Goal: Transaction & Acquisition: Book appointment/travel/reservation

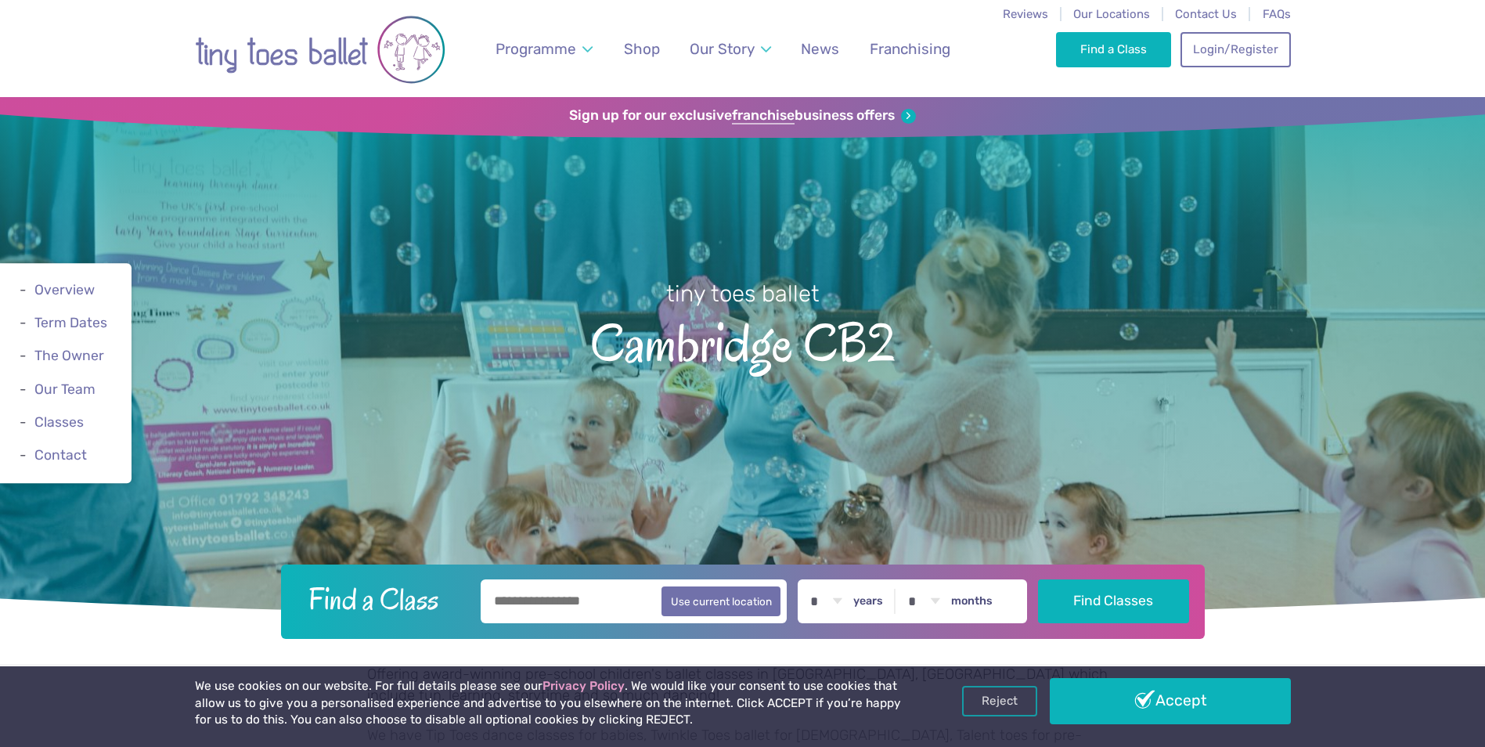
click at [556, 609] on input "text" at bounding box center [634, 601] width 307 height 44
type input "******"
click at [838, 596] on select "* * * * * * * * * * ** ** **" at bounding box center [826, 601] width 49 height 44
select select "*"
click at [813, 579] on select "* * * * * * * * * * ** ** **" at bounding box center [826, 601] width 49 height 44
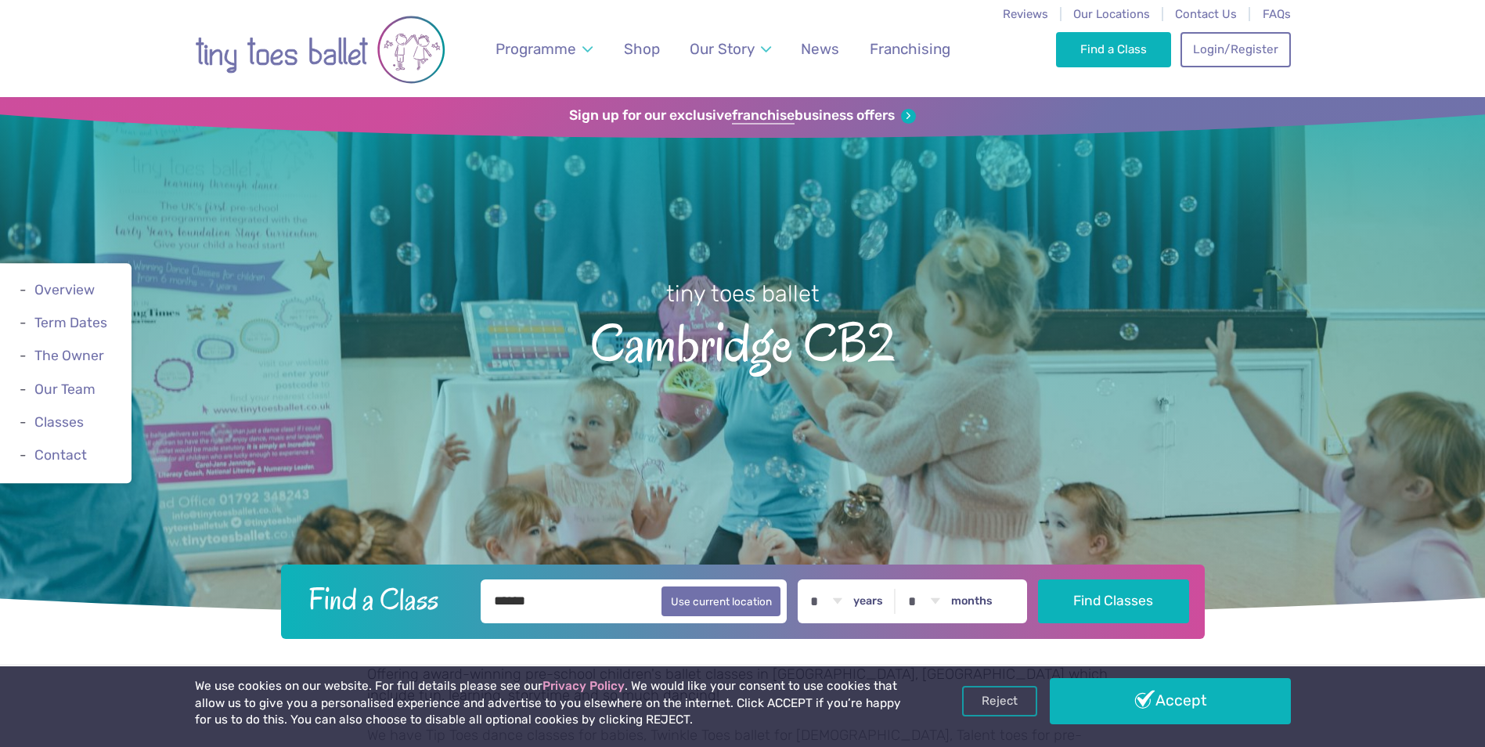
click at [946, 600] on select "* * * * * * * * * * ** **" at bounding box center [924, 601] width 49 height 44
click at [911, 579] on select "* * * * * * * * * * ** **" at bounding box center [924, 601] width 49 height 44
click at [936, 598] on select "* * * * * * * * * * ** **" at bounding box center [924, 601] width 49 height 44
select select "*"
click at [911, 579] on select "* * * * * * * * * * ** **" at bounding box center [924, 601] width 49 height 44
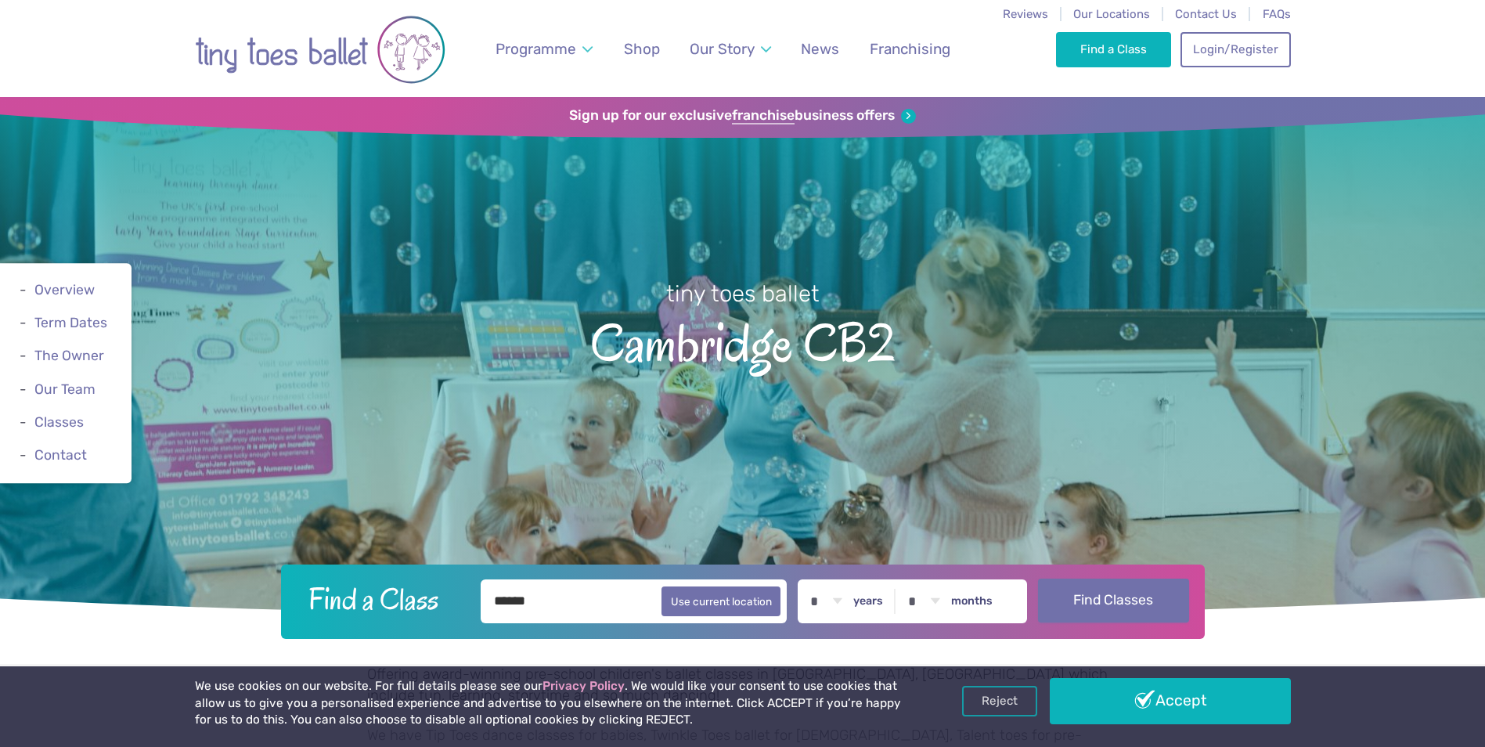
click at [1109, 619] on button "Find Classes" at bounding box center [1113, 601] width 151 height 44
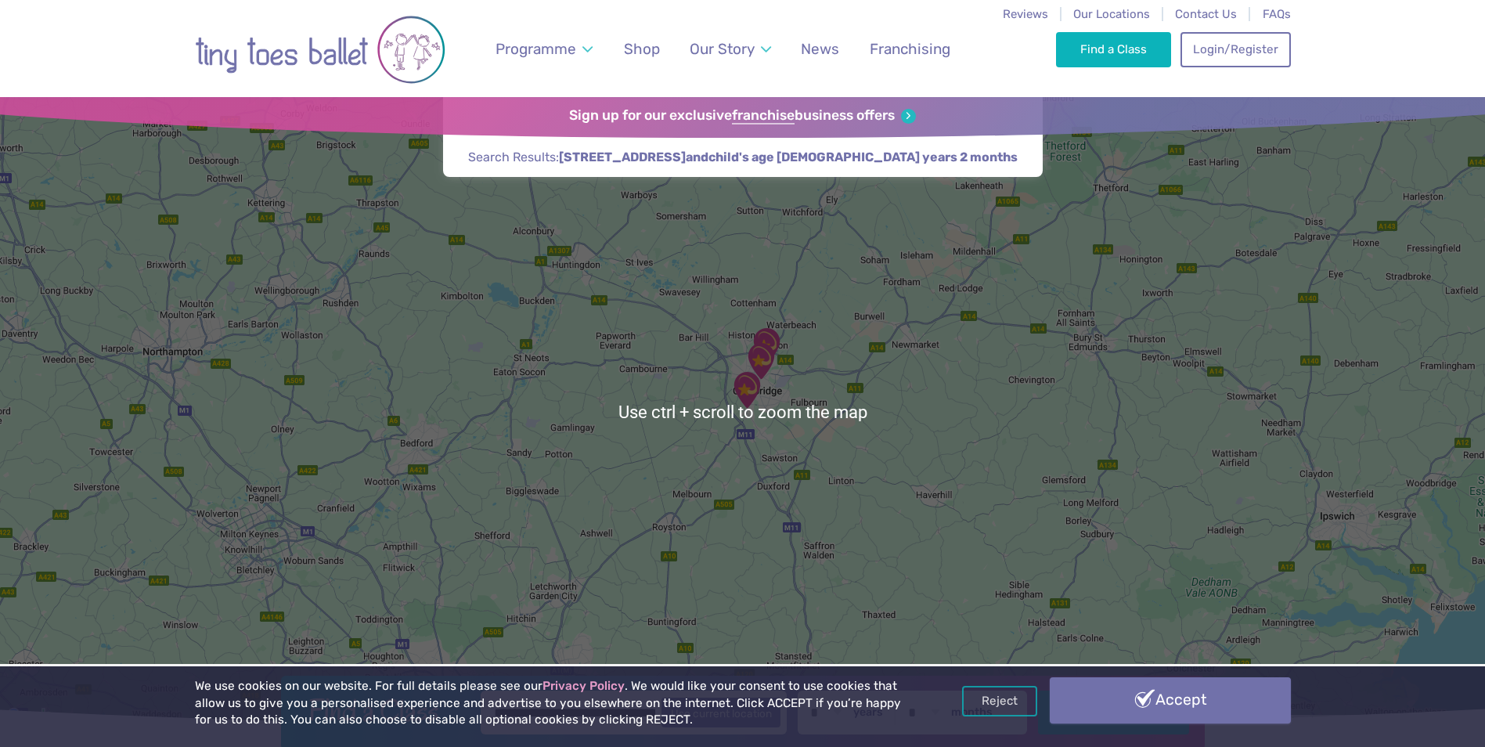
click at [1127, 702] on link "Accept" at bounding box center [1170, 699] width 241 height 45
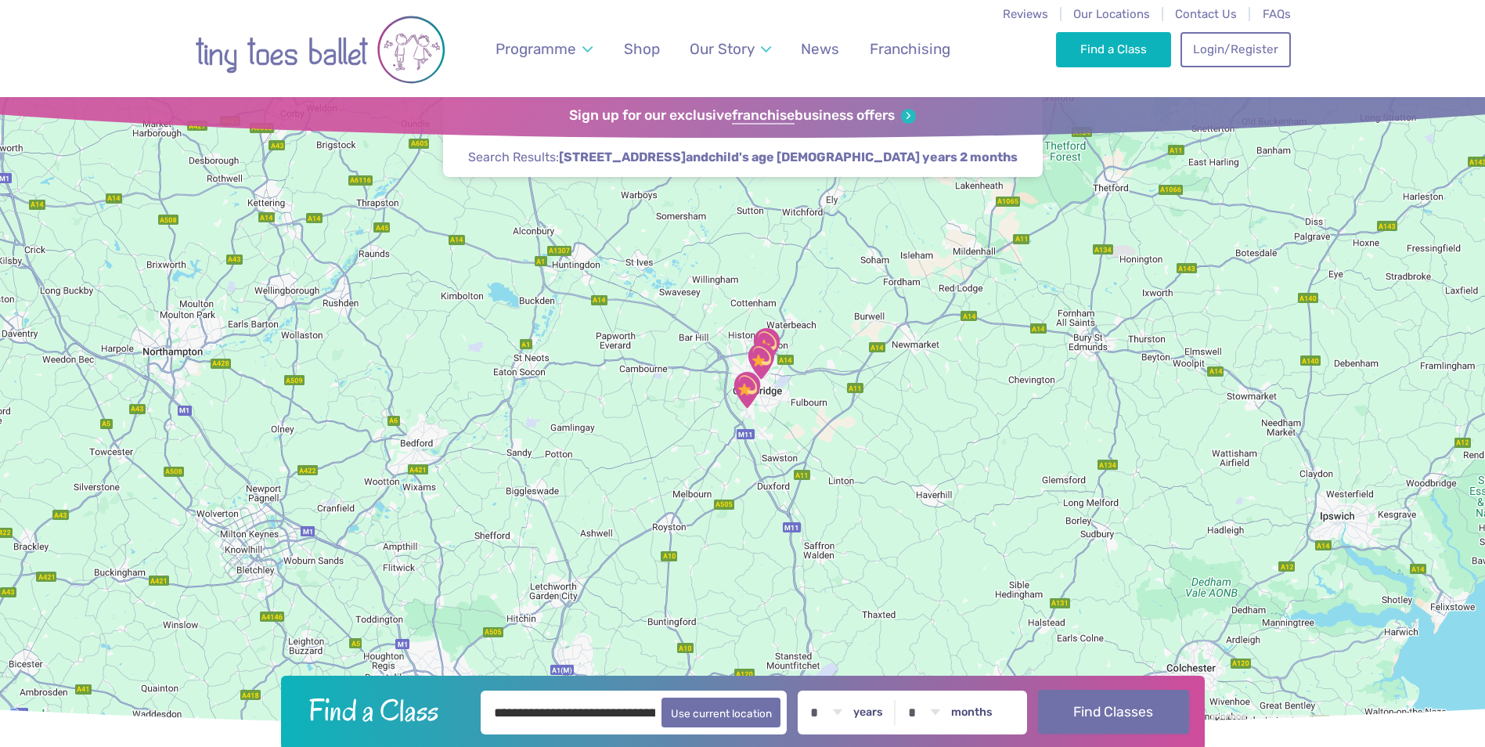
click at [1112, 710] on button "Find Classes" at bounding box center [1113, 712] width 151 height 44
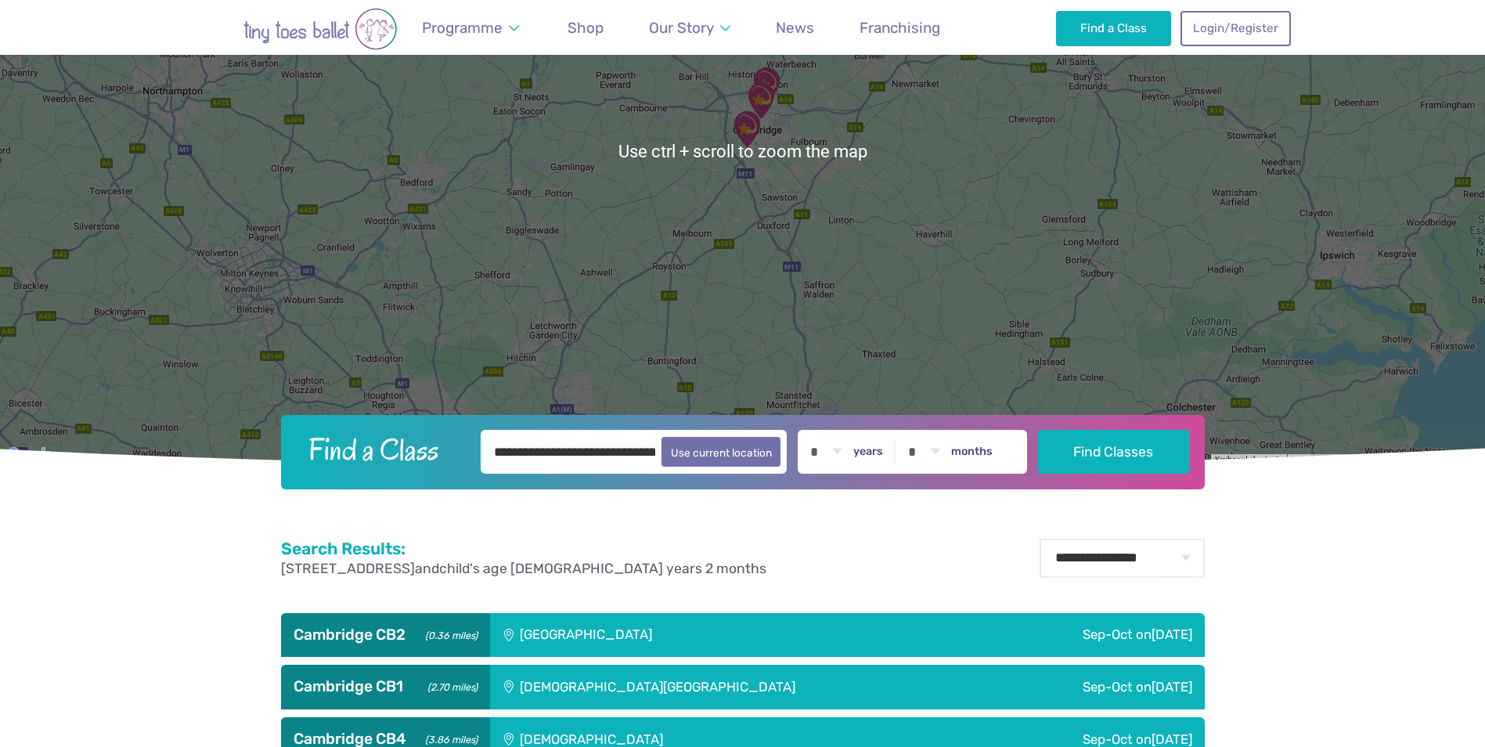
scroll to position [391, 0]
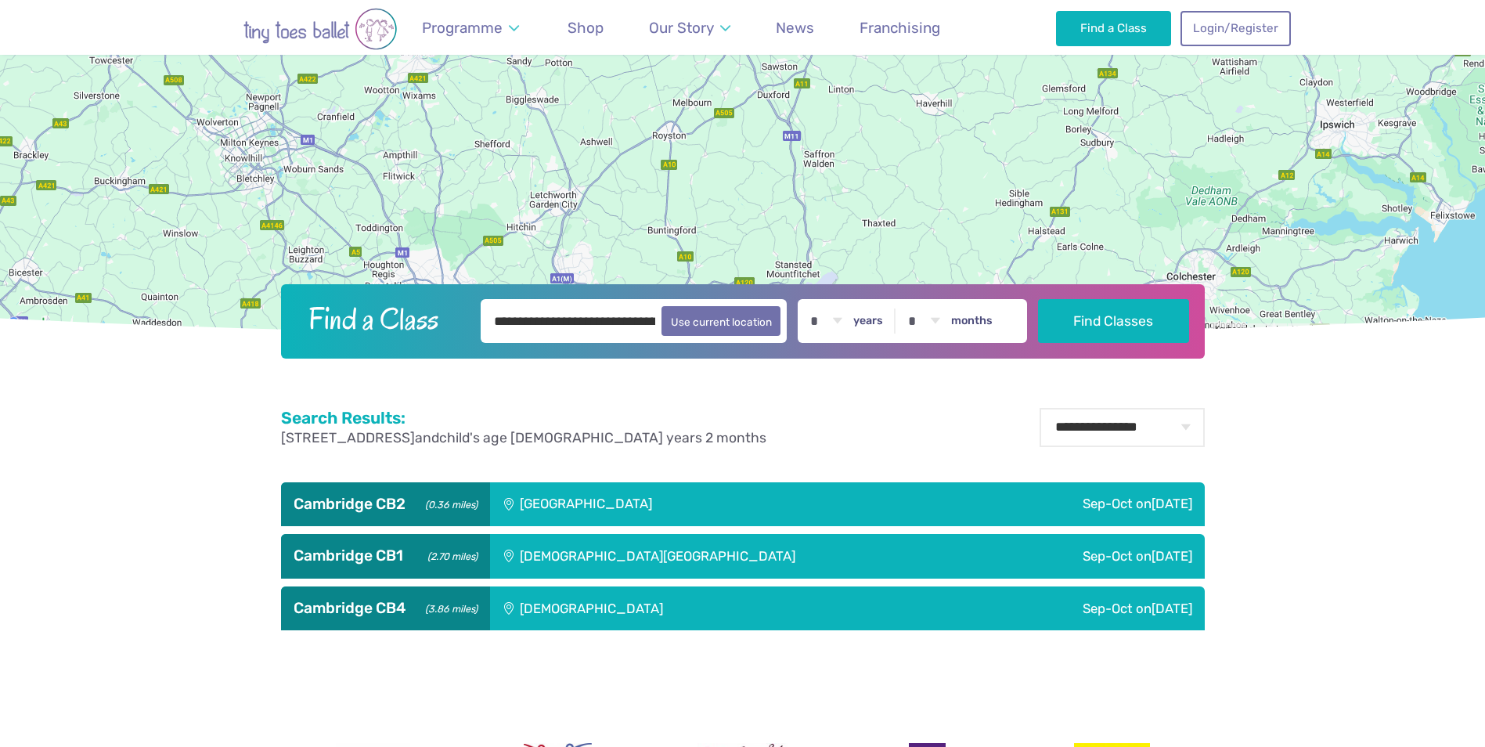
click at [586, 505] on div "[GEOGRAPHIC_DATA]" at bounding box center [692, 504] width 404 height 44
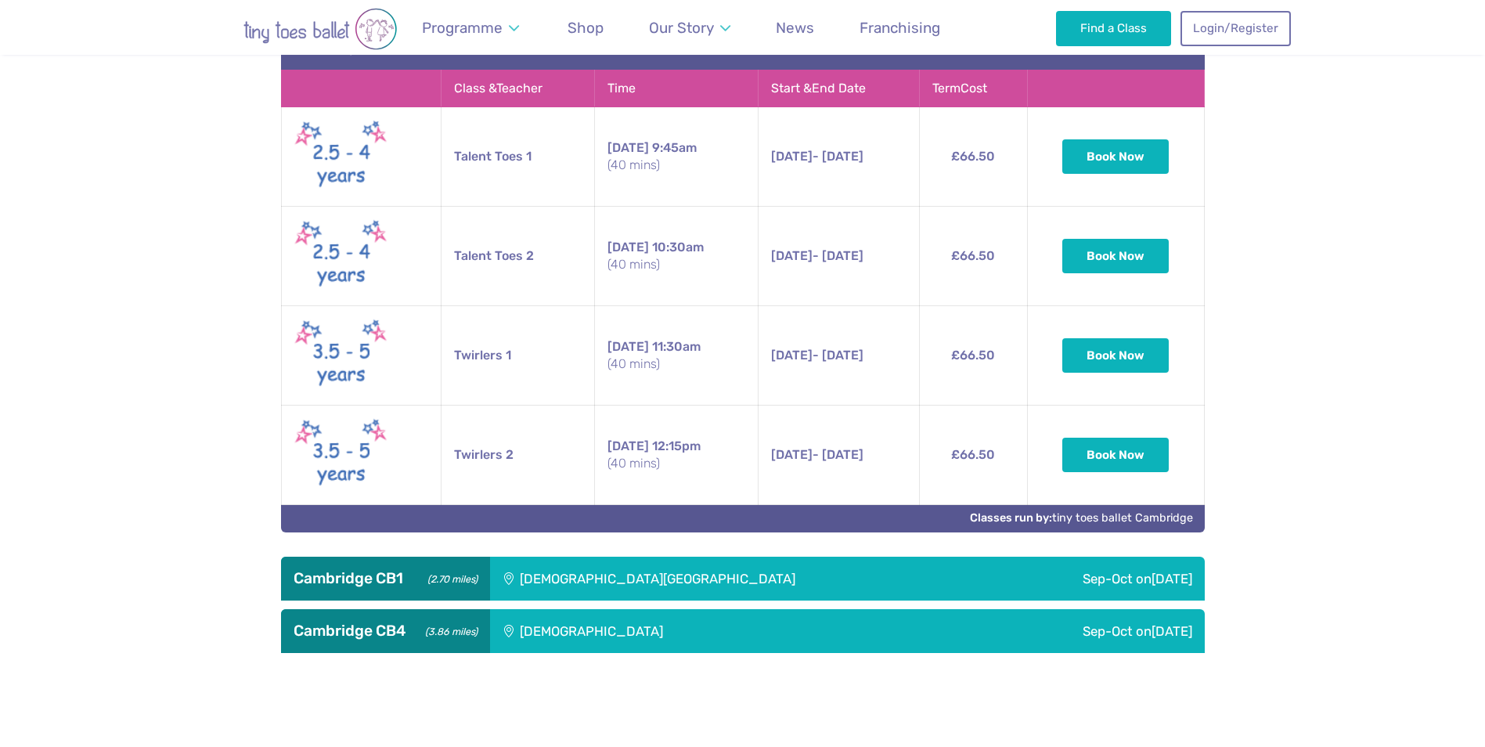
scroll to position [783, 0]
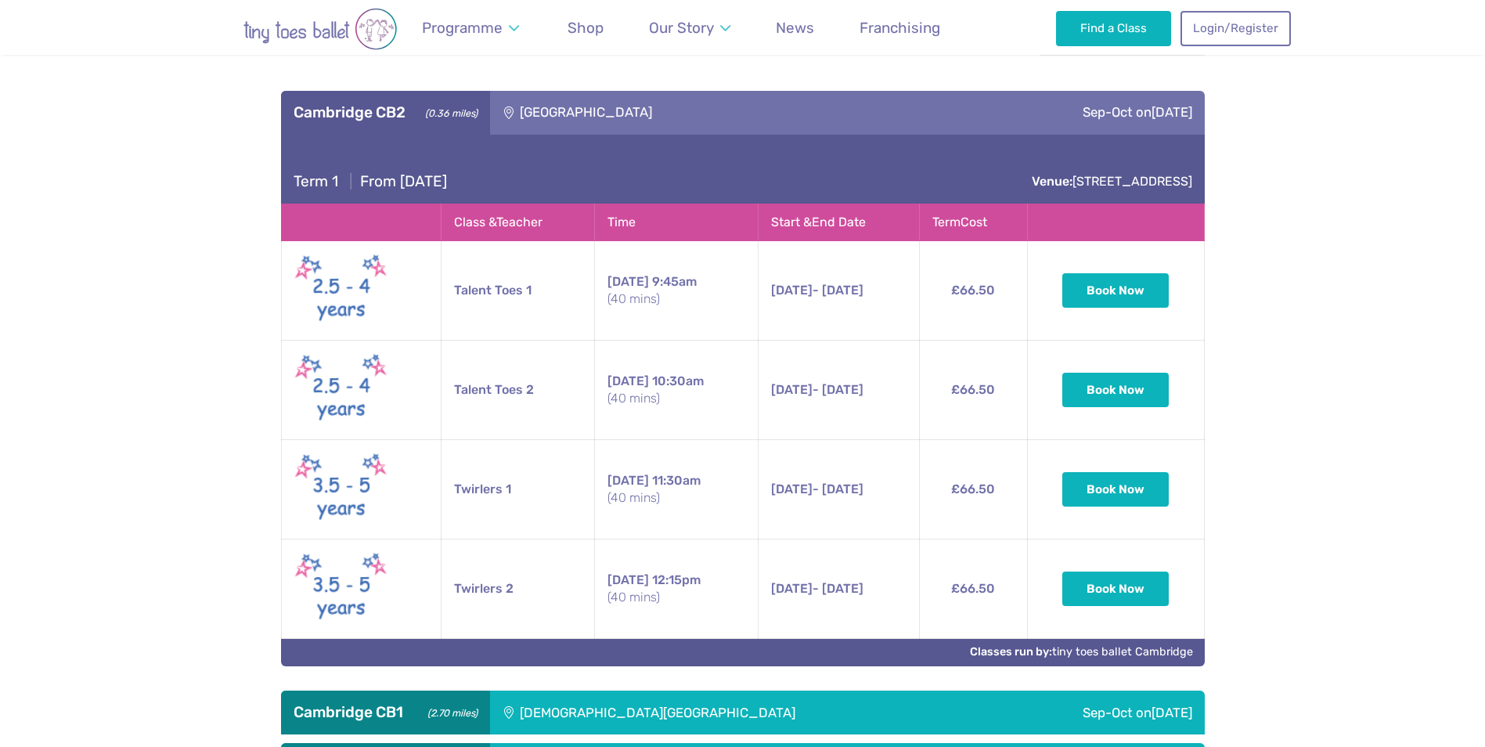
click at [499, 291] on td "Talent Toes 1" at bounding box center [518, 290] width 153 height 99
click at [850, 292] on span "13th Sep - 25th Oct" at bounding box center [817, 290] width 92 height 15
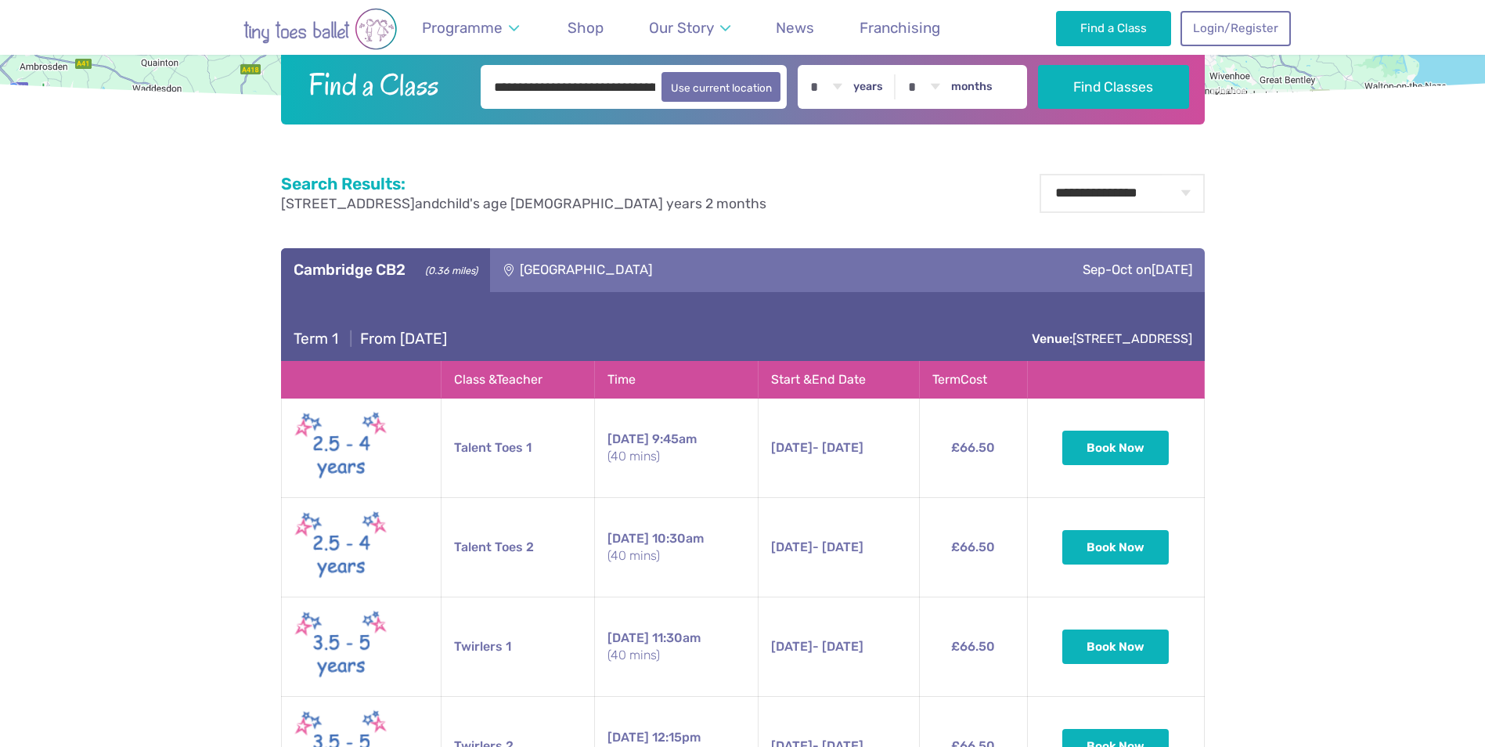
scroll to position [626, 0]
click at [1103, 550] on button "Book Now" at bounding box center [1115, 545] width 106 height 34
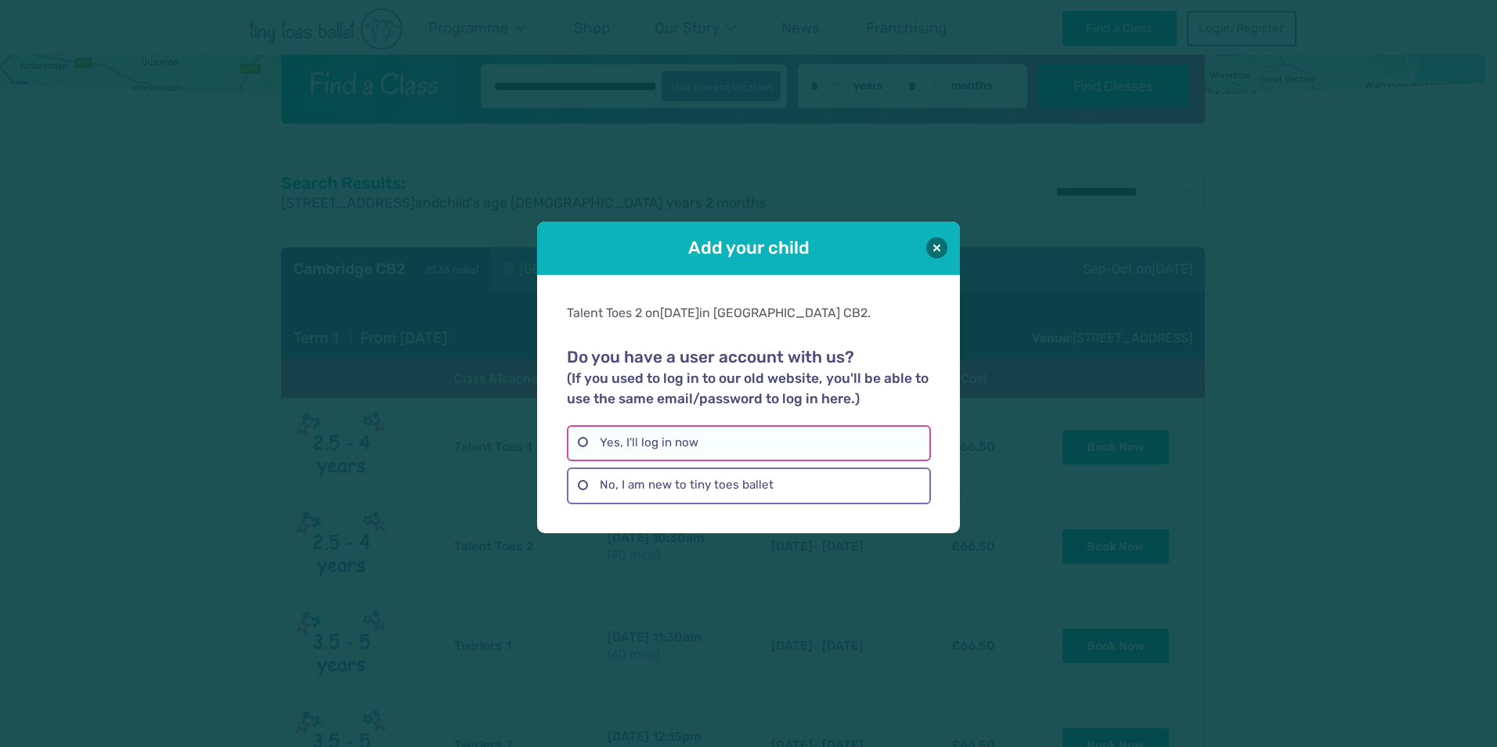
click at [687, 440] on label "Yes, I'll log in now" at bounding box center [748, 443] width 363 height 36
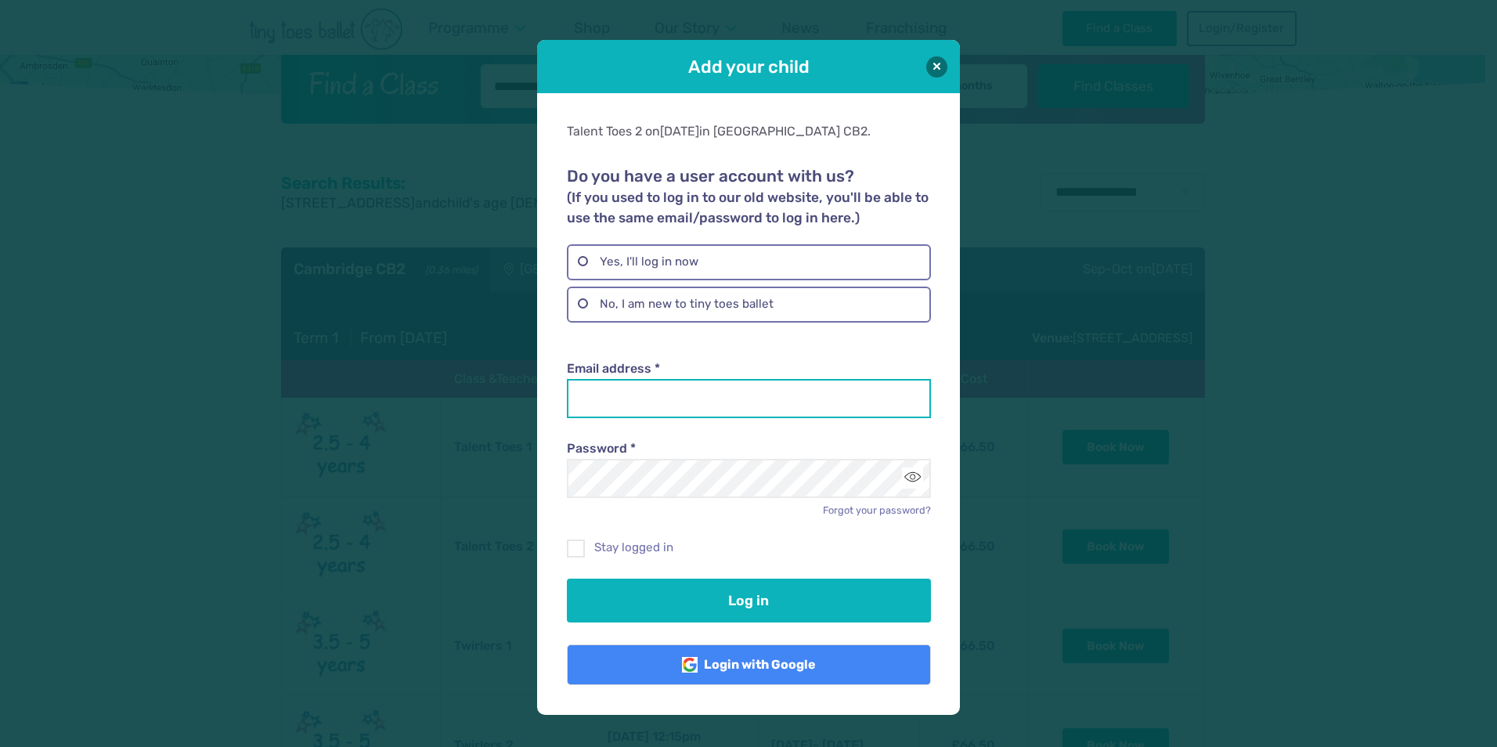
click at [698, 389] on input "Email address *" at bounding box center [748, 398] width 363 height 39
type input "**********"
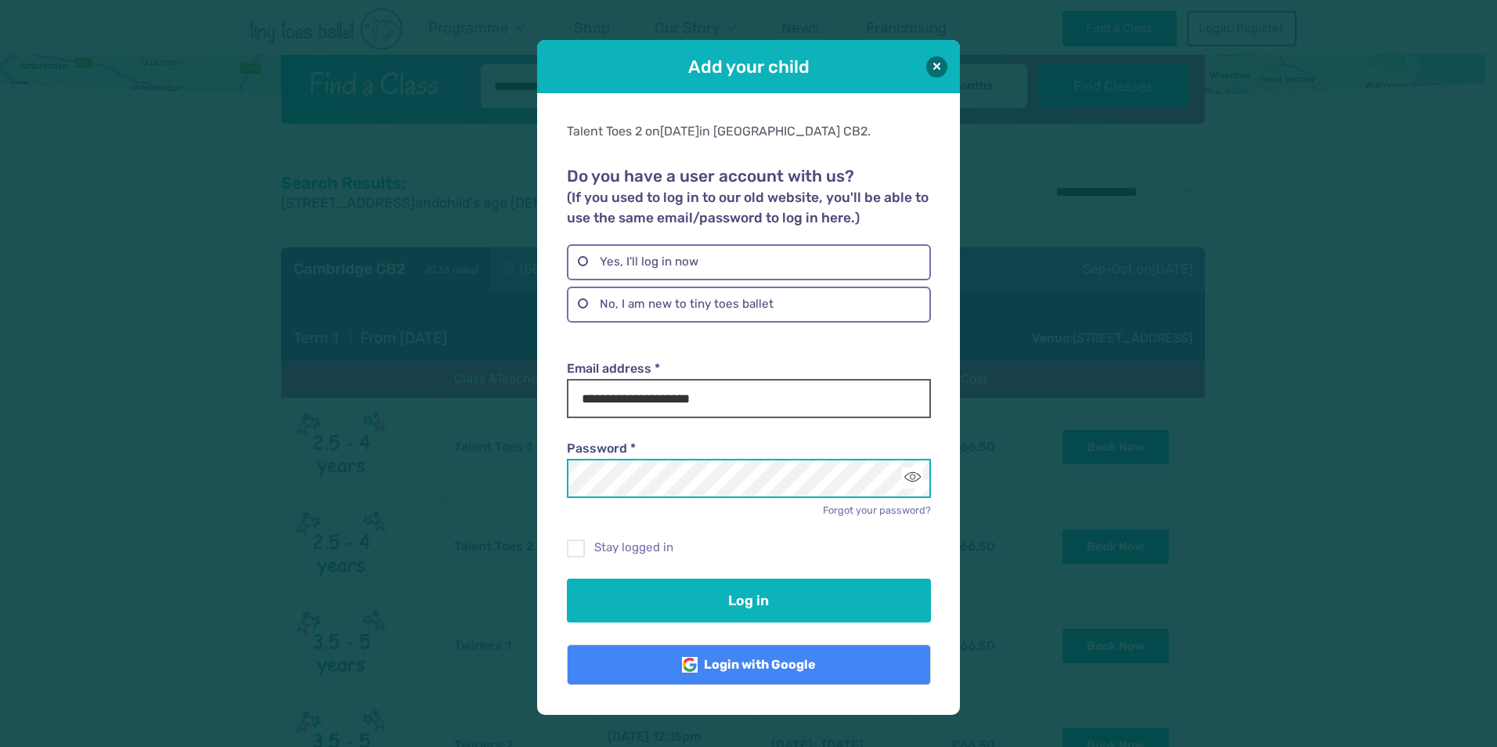
click at [567, 579] on button "Log in" at bounding box center [748, 601] width 363 height 44
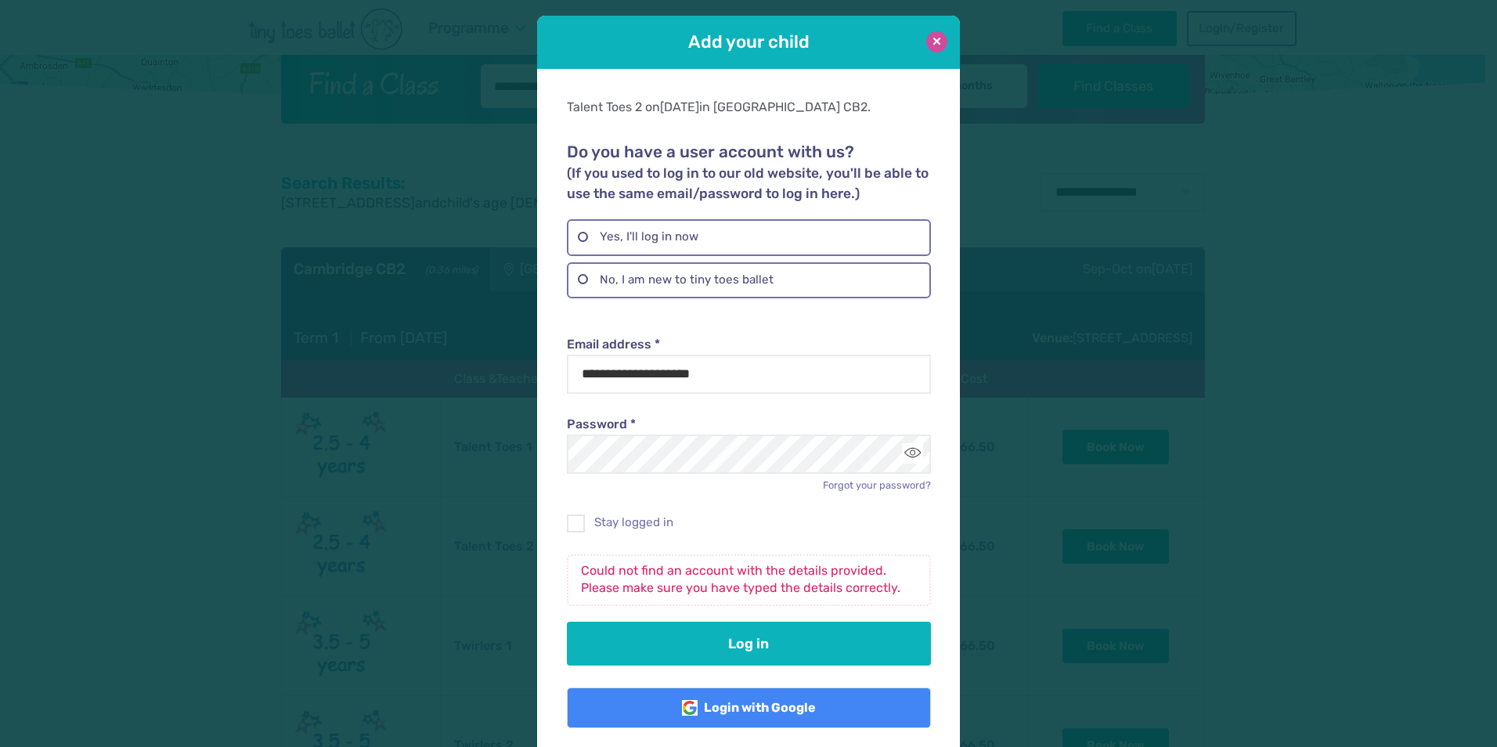
click at [935, 45] on button at bounding box center [936, 41] width 21 height 21
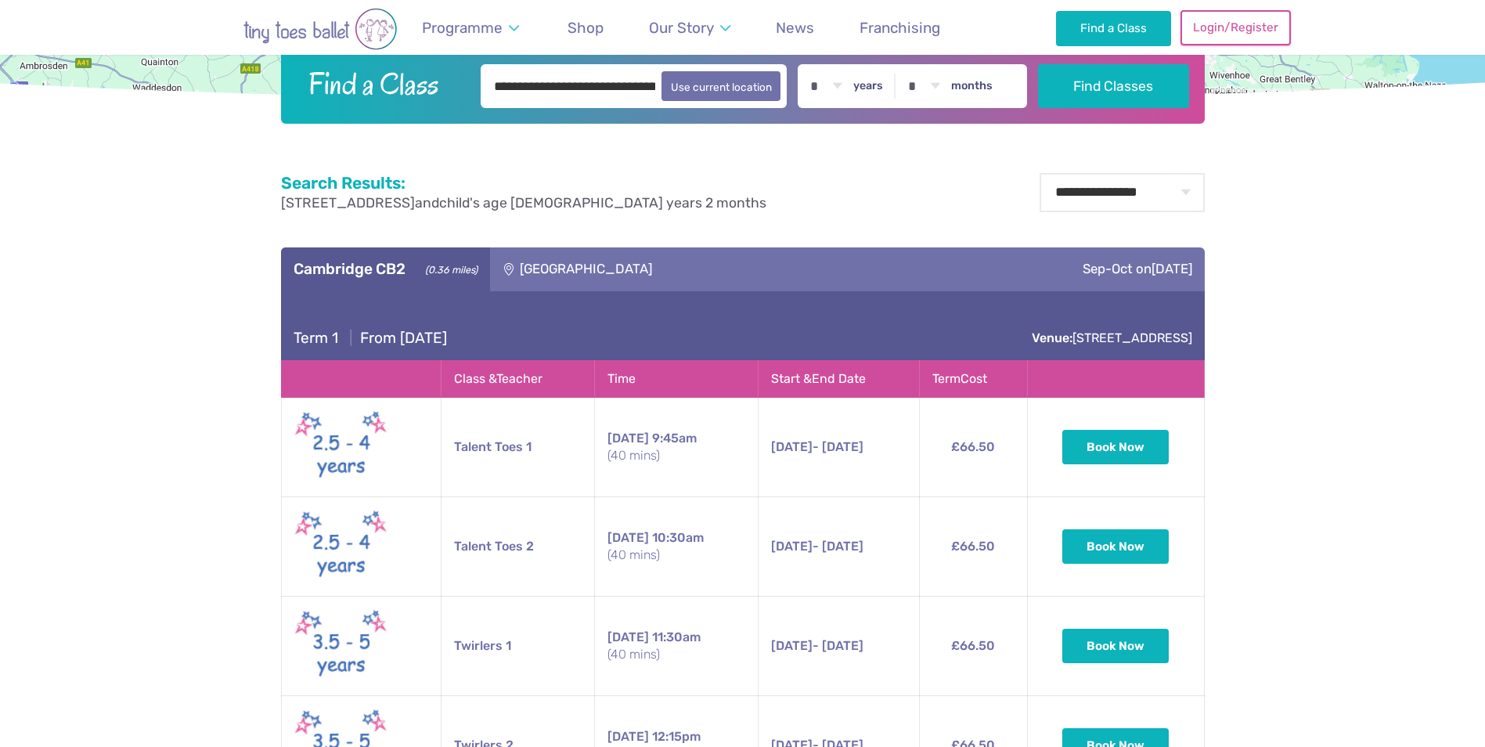
click at [1228, 32] on link "Login/Register" at bounding box center [1236, 27] width 110 height 34
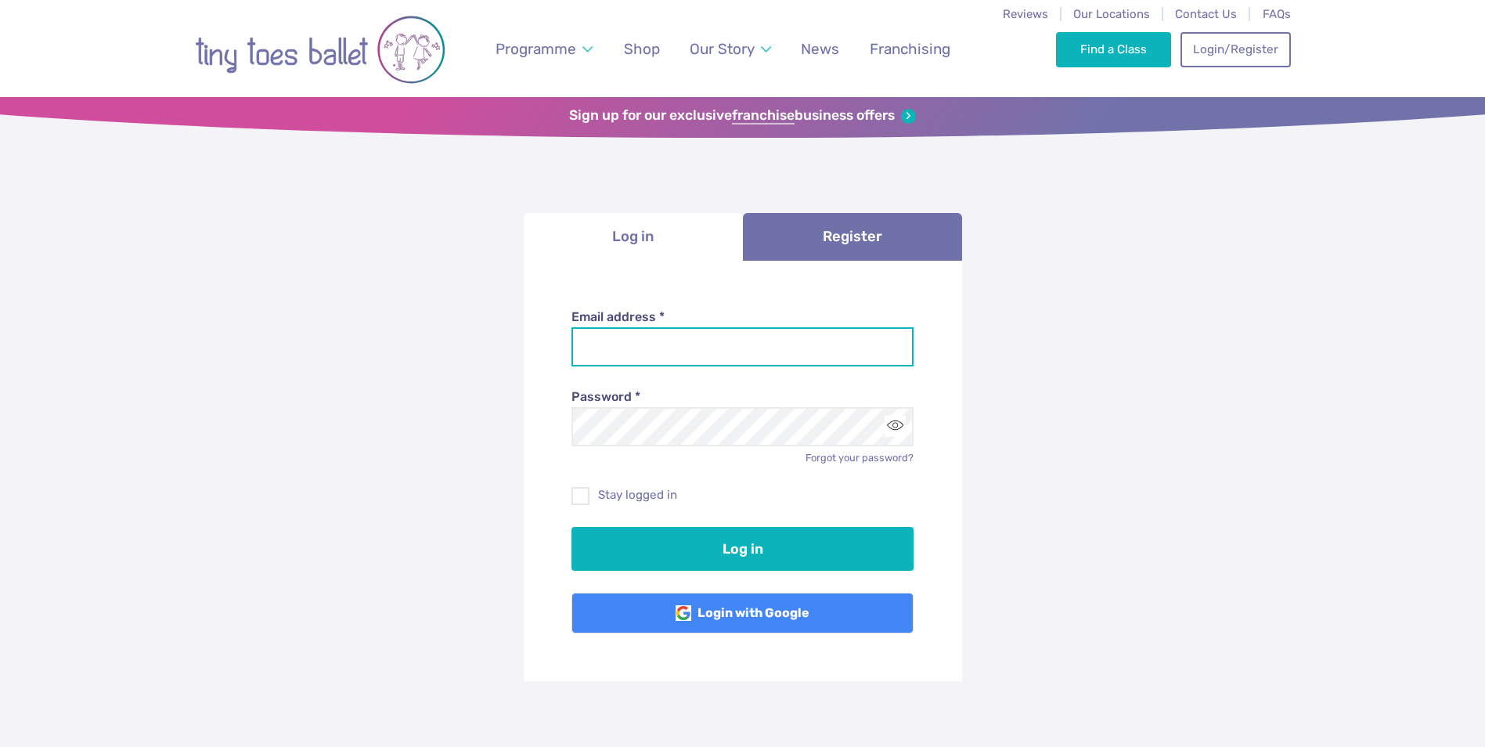
click at [635, 344] on input "Email address *" at bounding box center [743, 346] width 342 height 39
type input "**********"
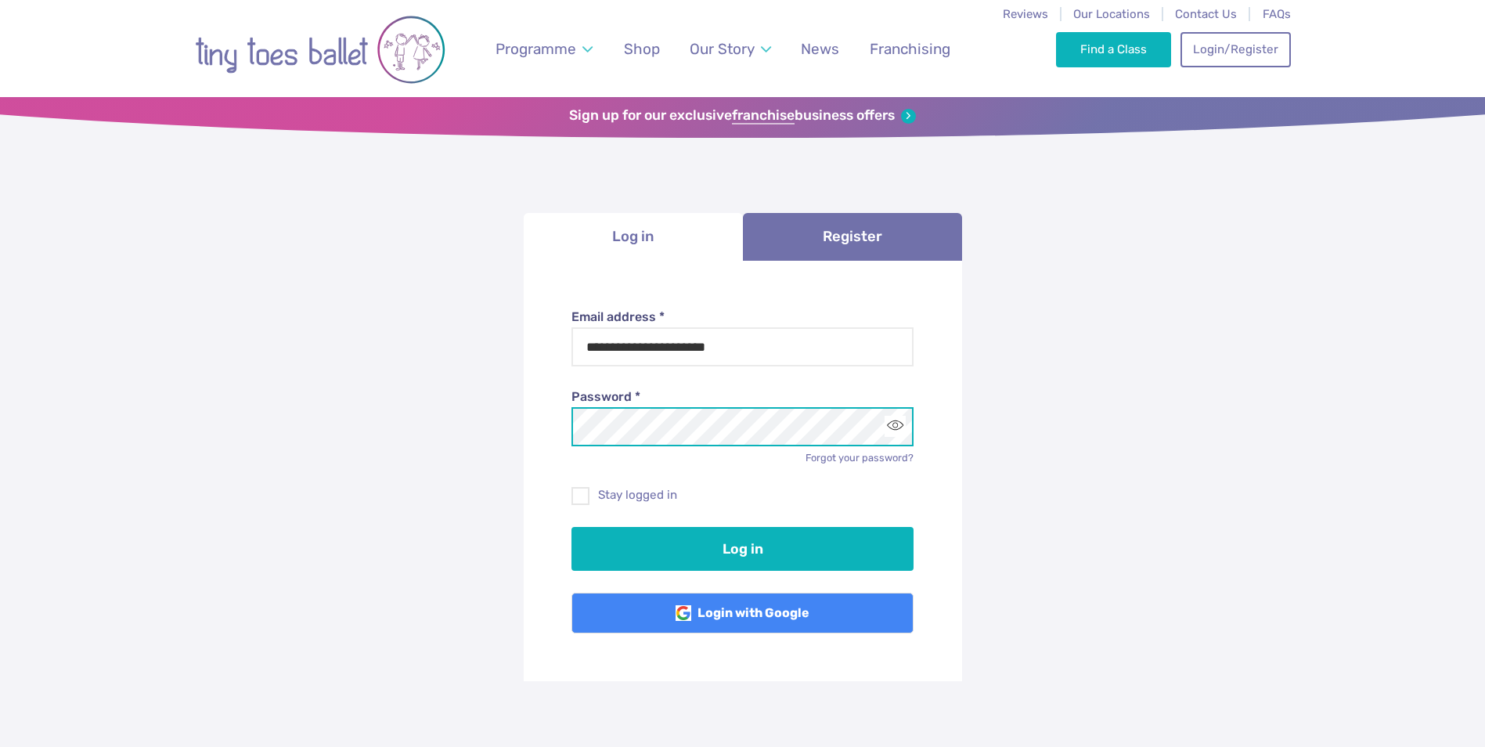
click at [572, 527] on button "Log in" at bounding box center [743, 549] width 342 height 44
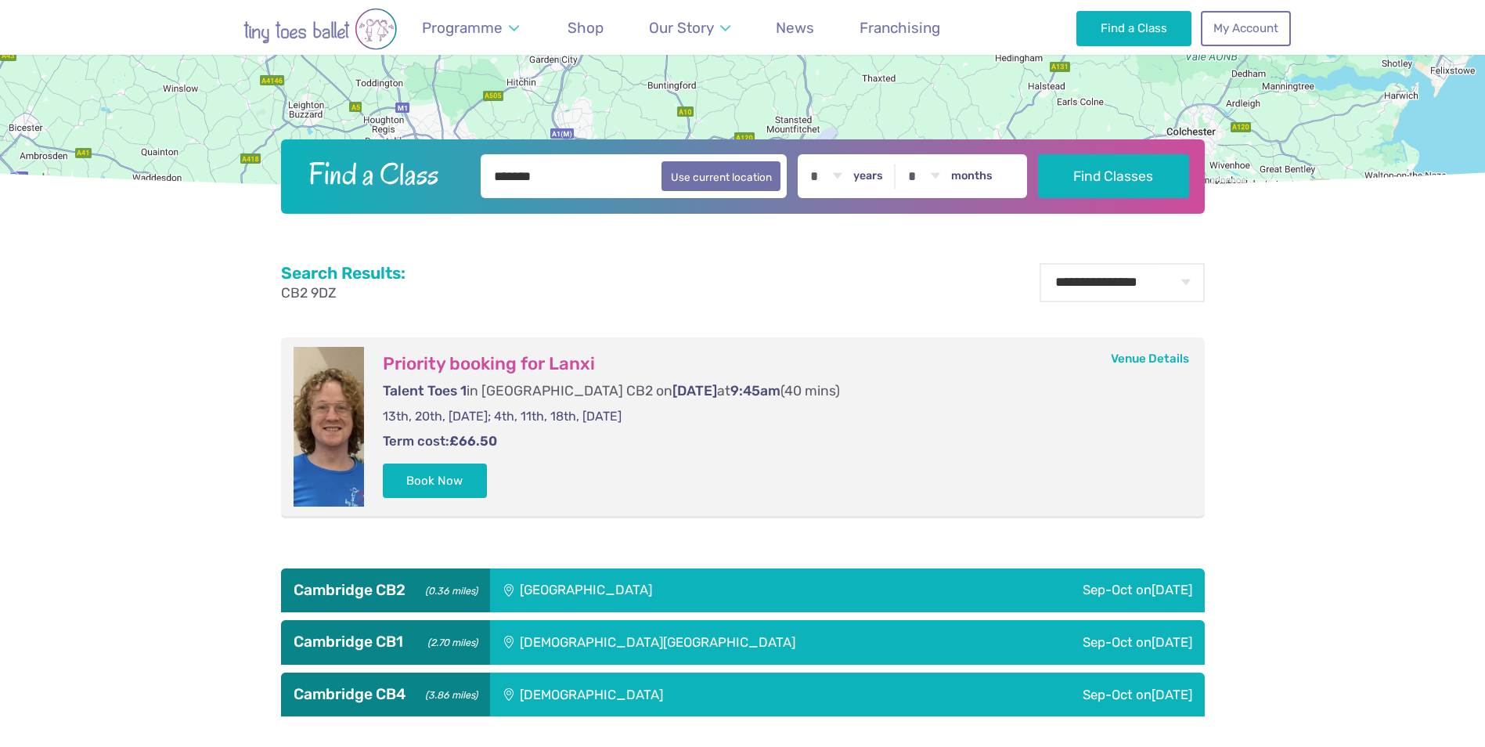
scroll to position [626, 0]
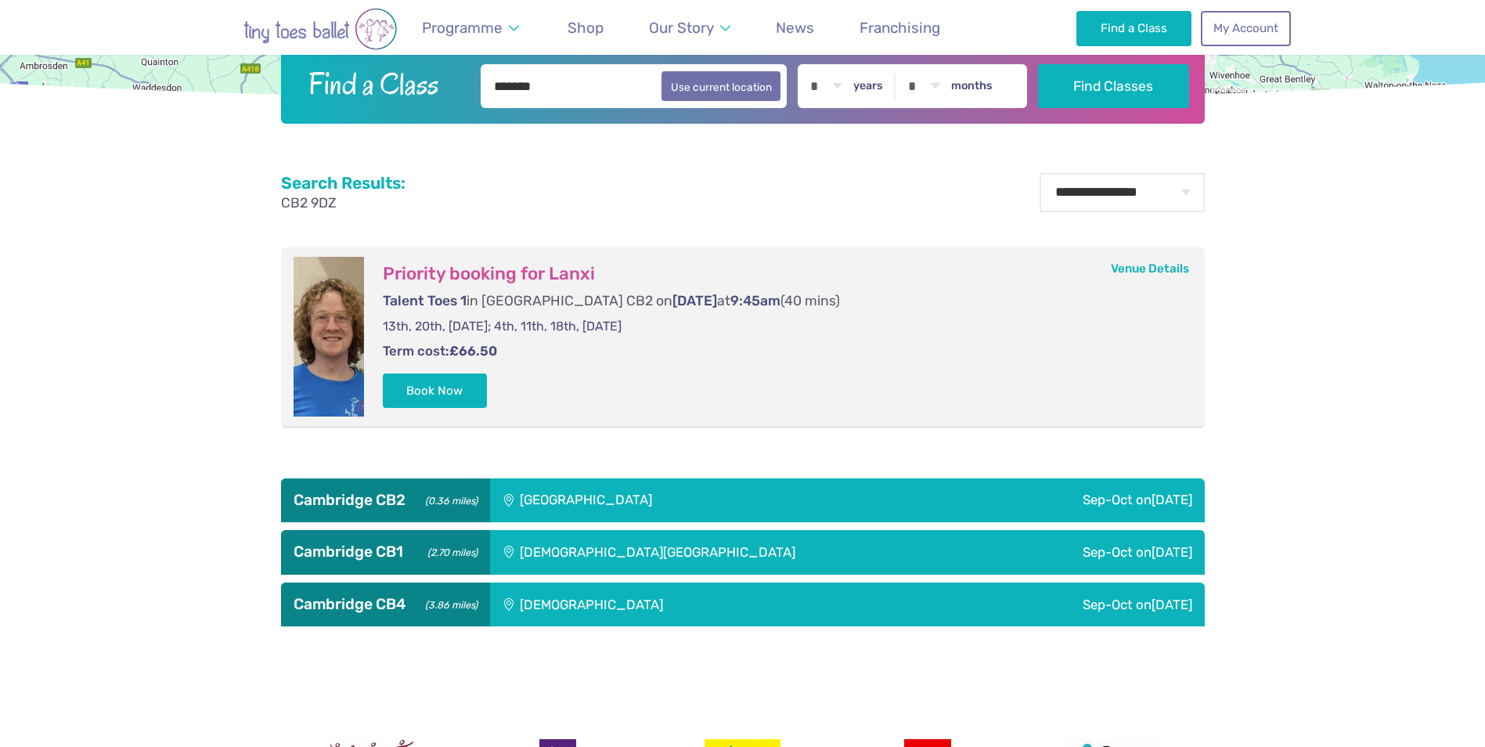
click at [686, 496] on div "Trumpington Village Hall" at bounding box center [692, 500] width 404 height 44
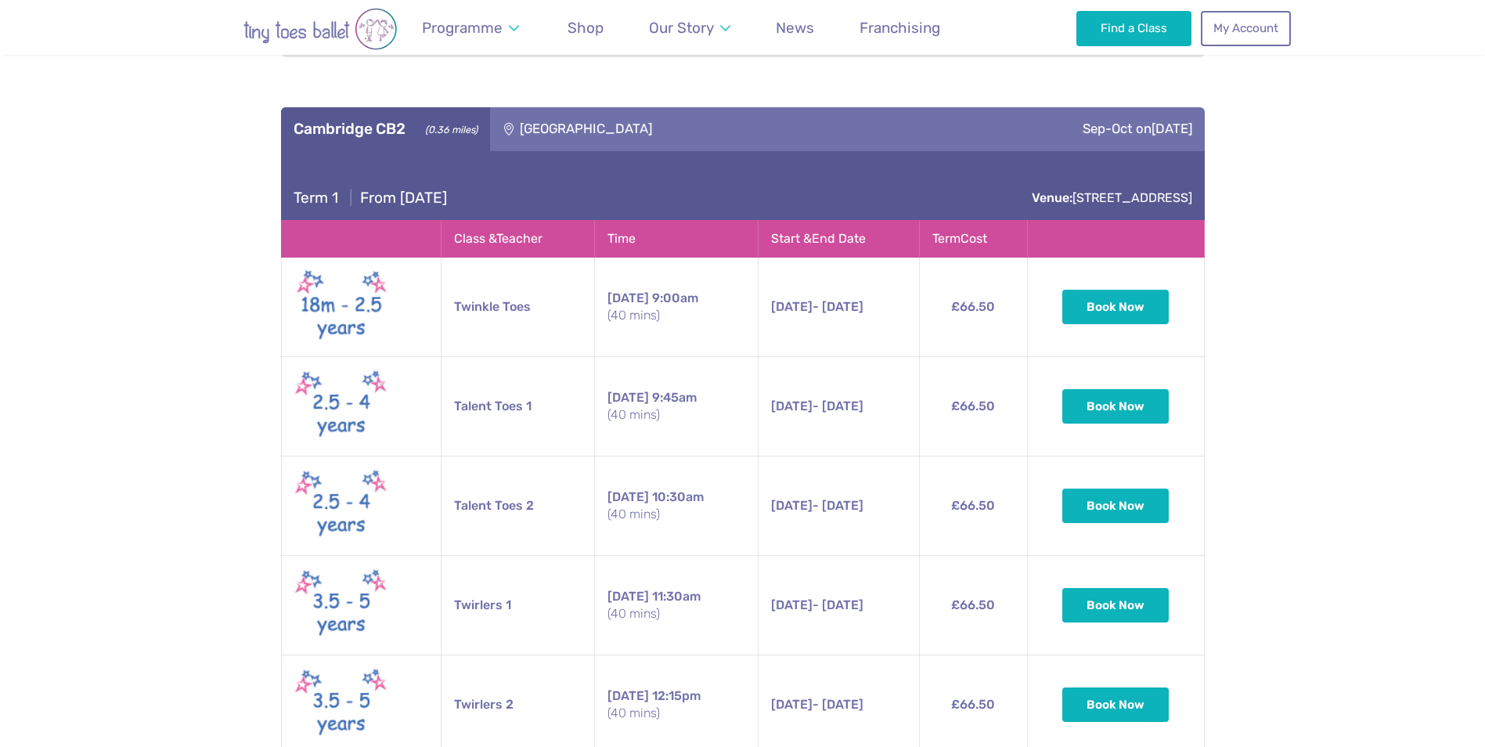
scroll to position [1018, 0]
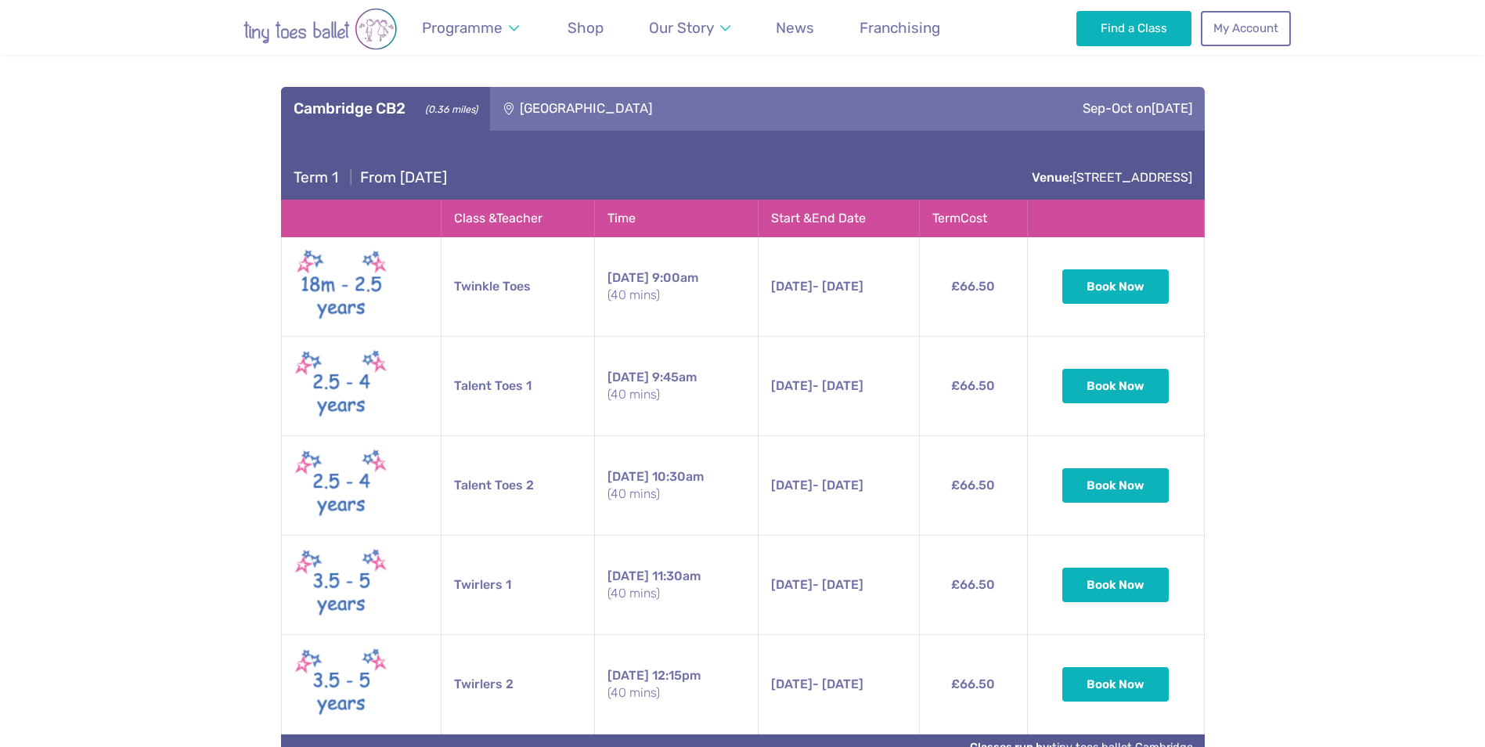
click at [1103, 488] on button "Book Now" at bounding box center [1115, 485] width 106 height 34
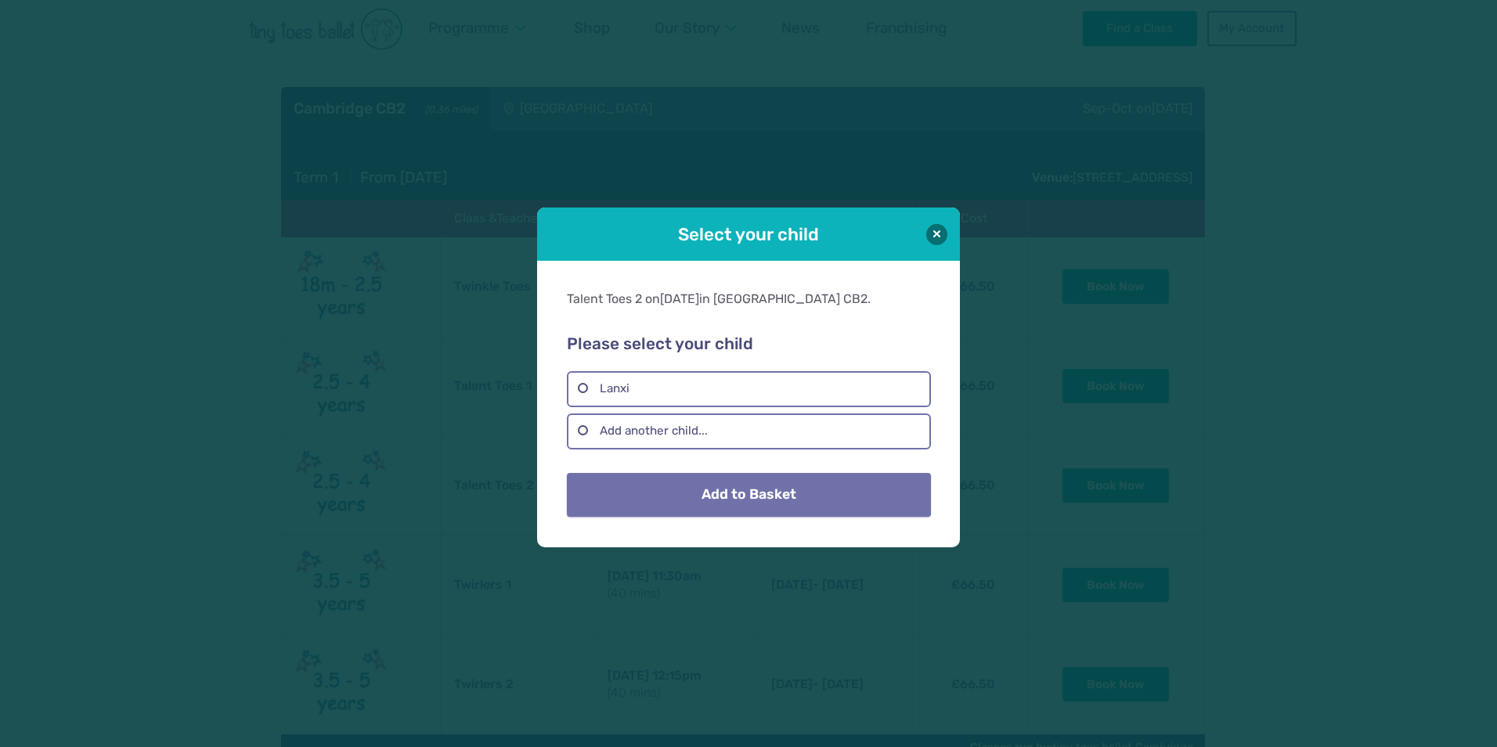
click at [762, 499] on button "Add to Basket" at bounding box center [748, 495] width 363 height 44
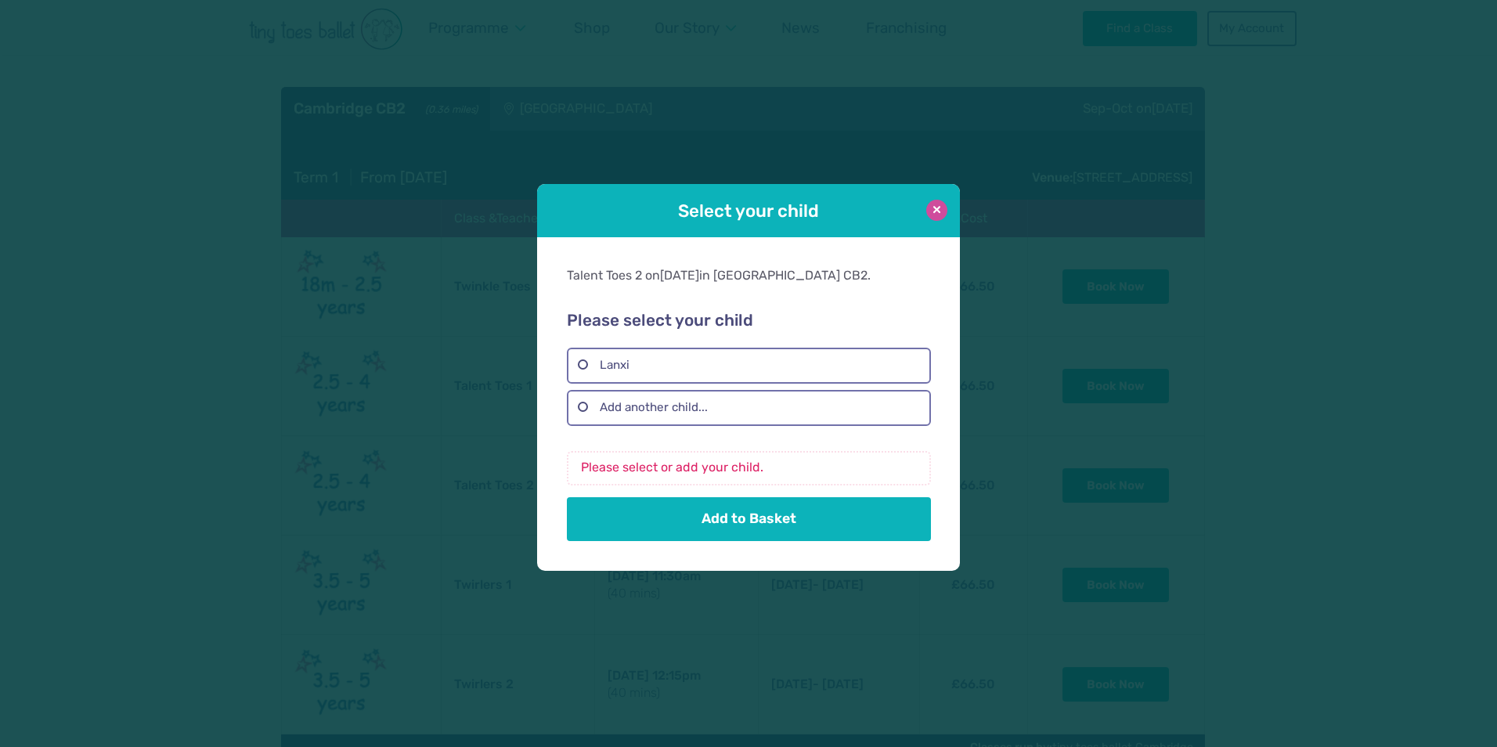
click at [929, 208] on button at bounding box center [936, 210] width 21 height 21
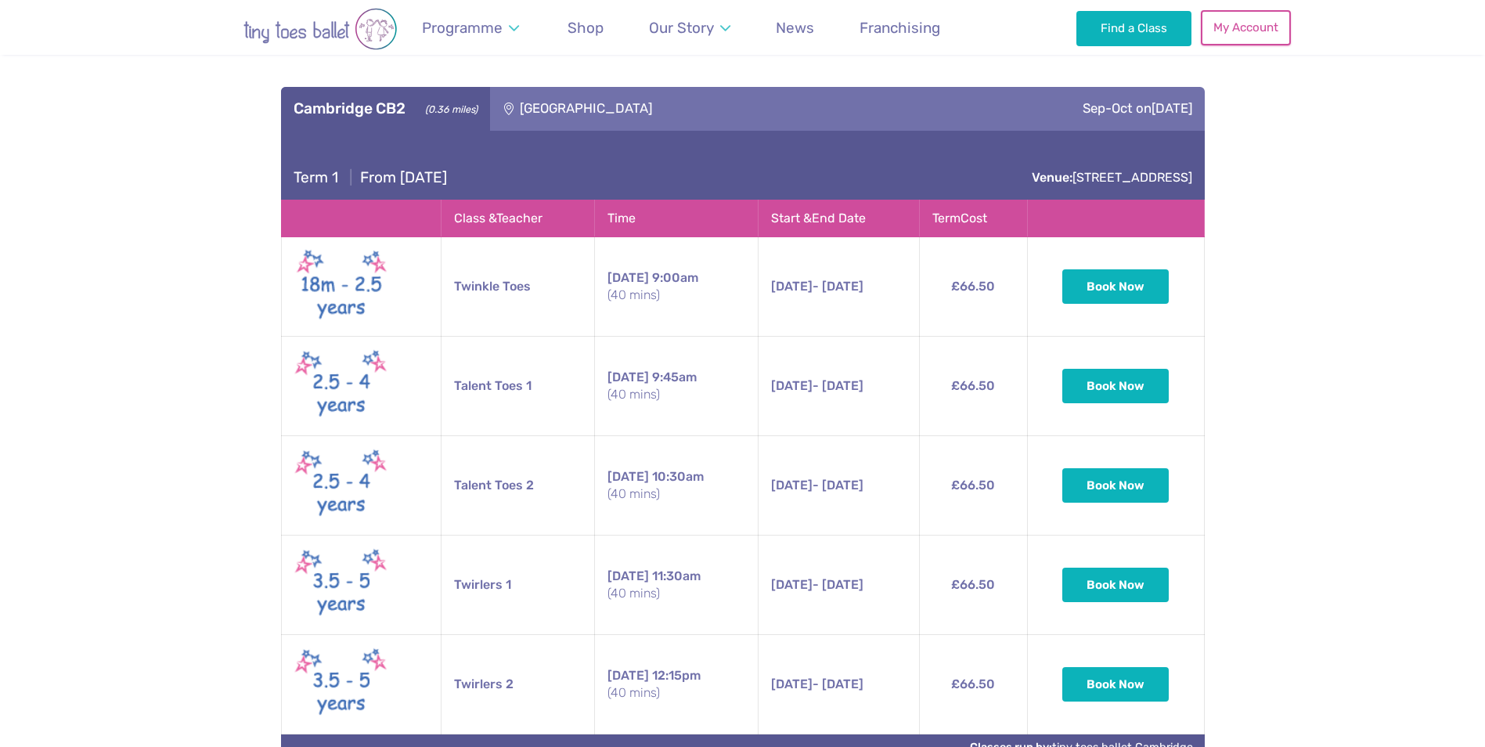
click at [1260, 31] on link "My Account" at bounding box center [1245, 27] width 89 height 34
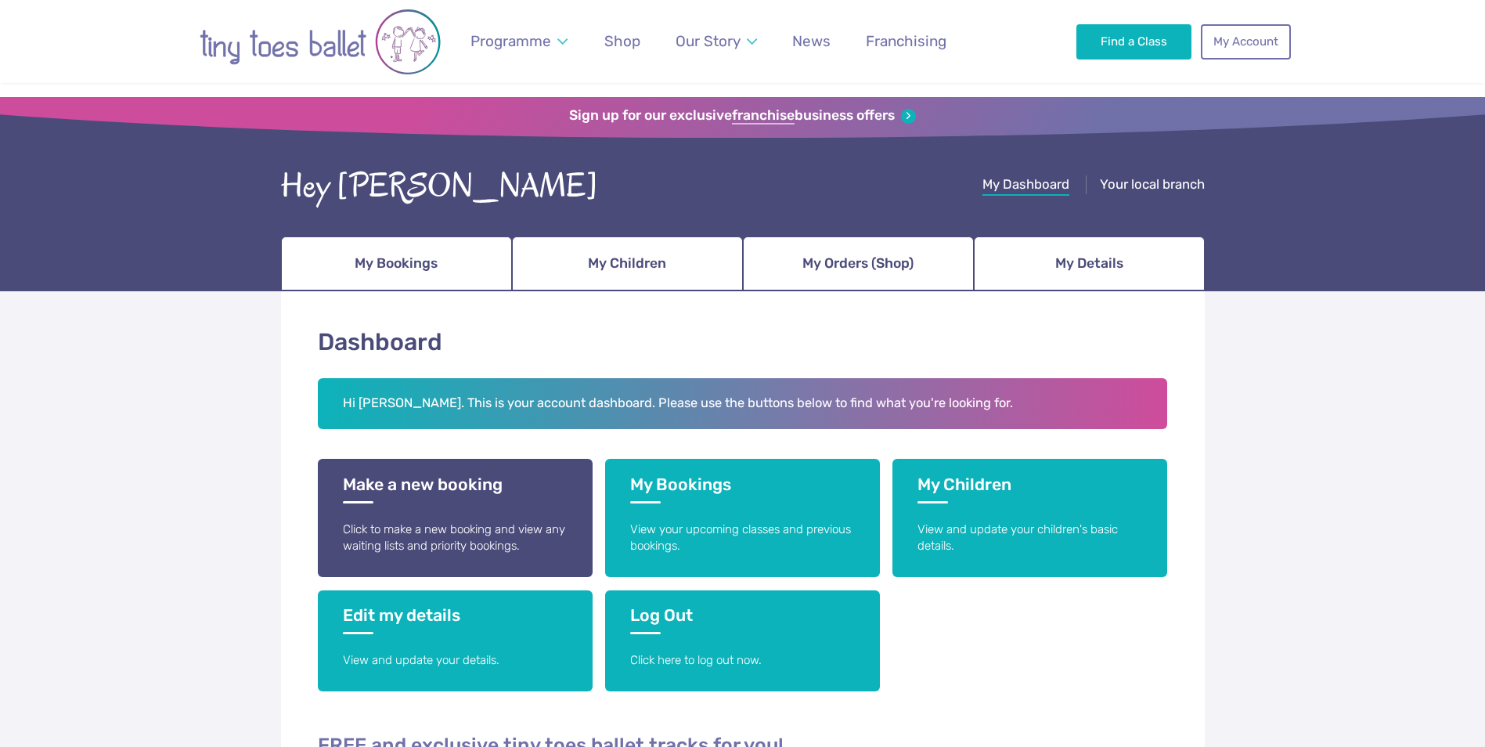
scroll to position [78, 0]
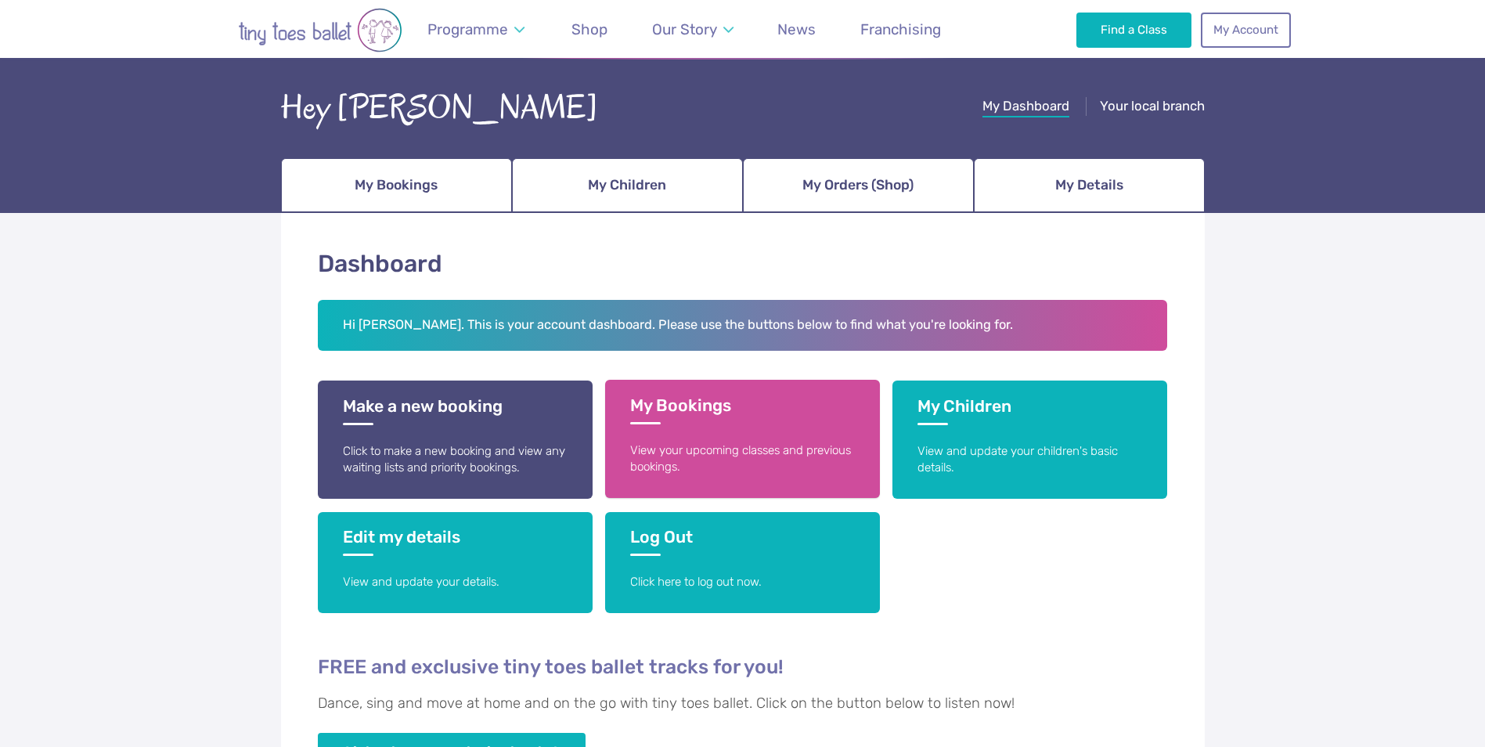
click at [719, 424] on link "My Bookings View your upcoming classes and previous bookings." at bounding box center [742, 439] width 275 height 118
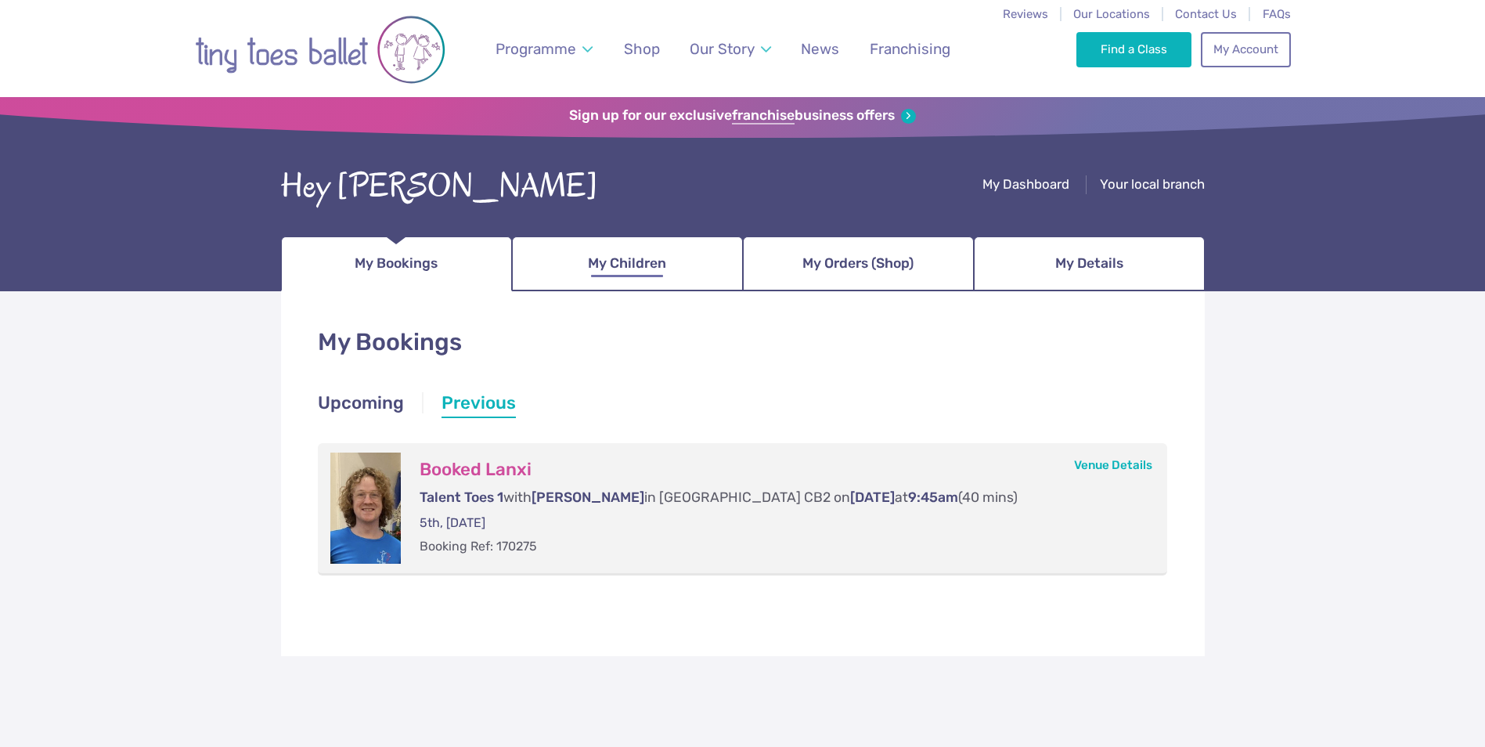
click at [635, 258] on span "My Children" at bounding box center [627, 263] width 78 height 27
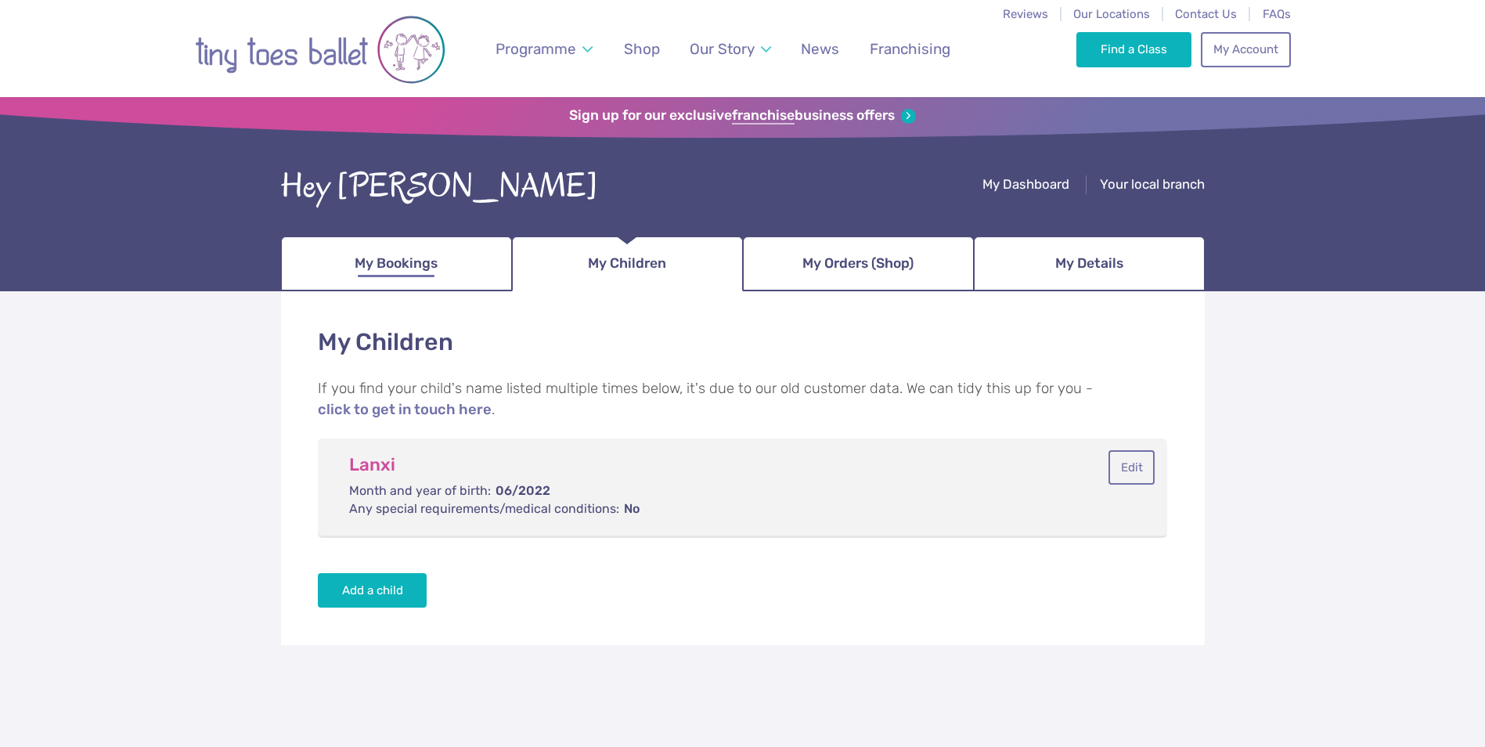
click at [413, 279] on link "My Bookings" at bounding box center [396, 263] width 231 height 55
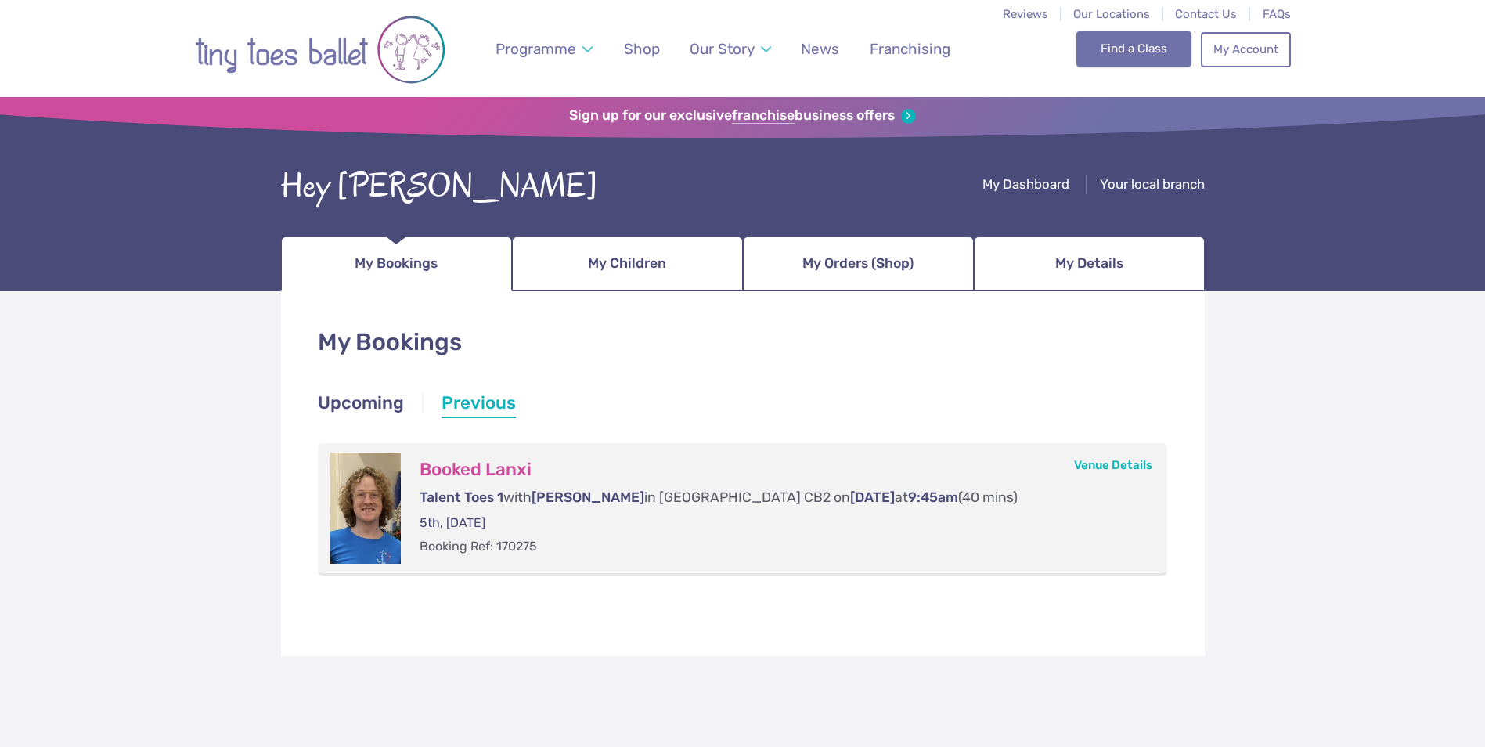
click at [1127, 46] on link "Find a Class" at bounding box center [1133, 48] width 115 height 34
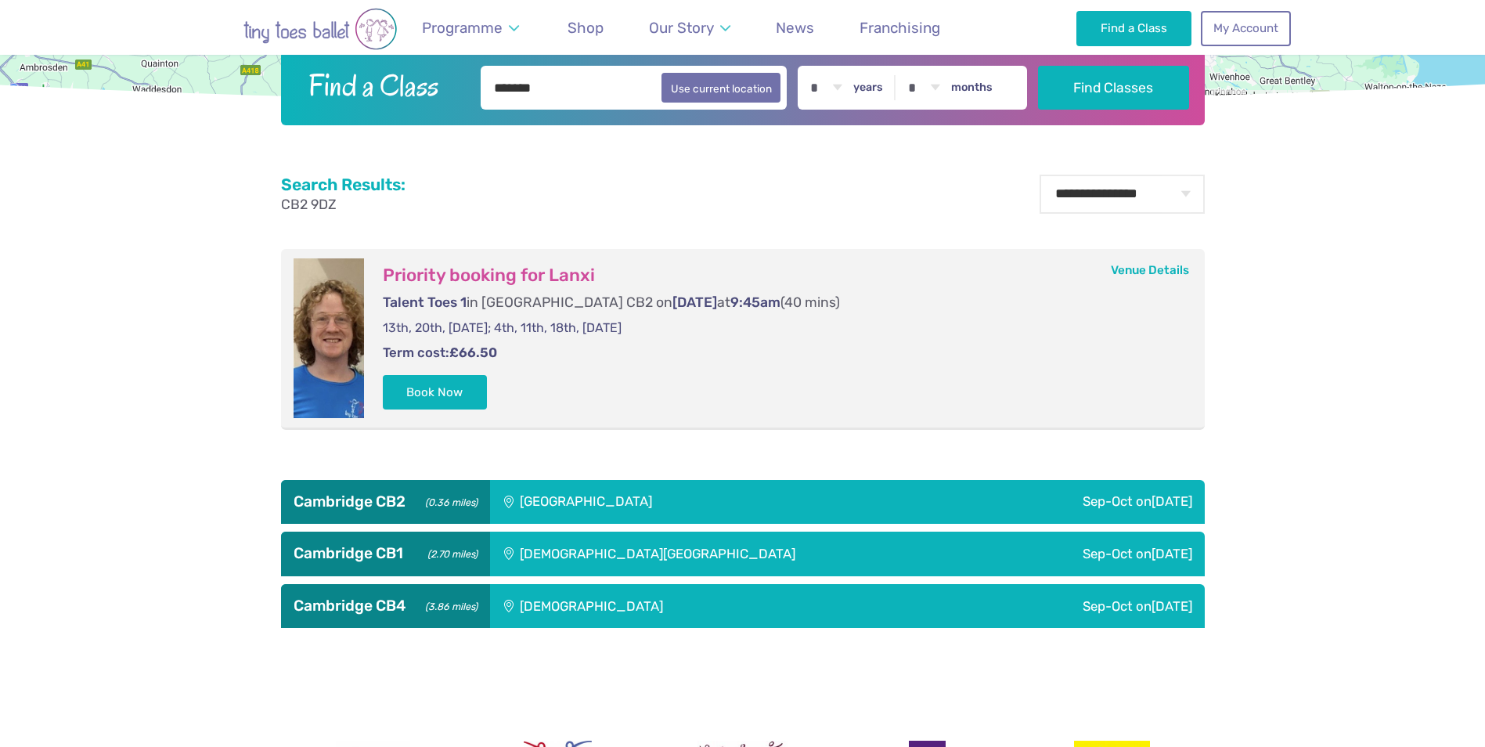
scroll to position [626, 0]
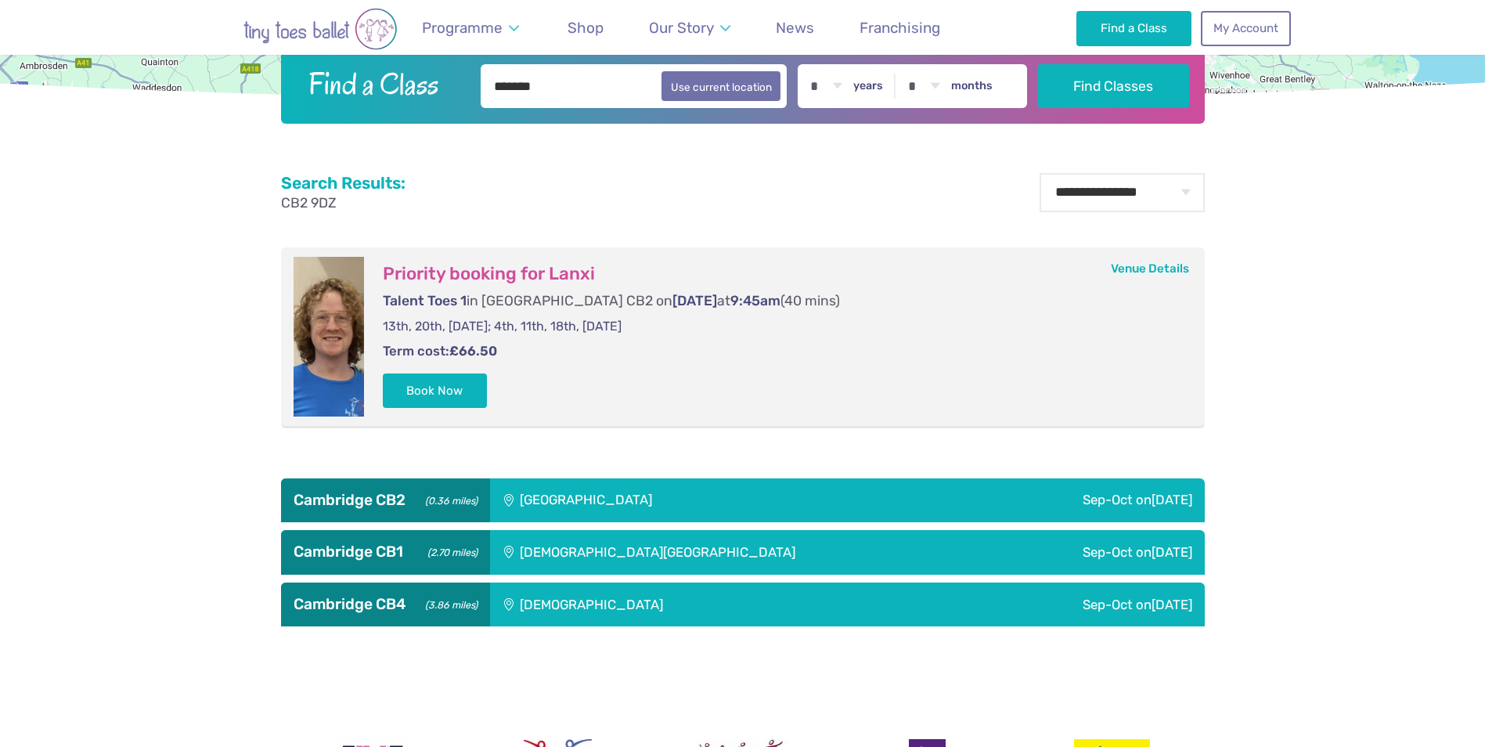
click at [586, 498] on div "[GEOGRAPHIC_DATA]" at bounding box center [692, 500] width 404 height 44
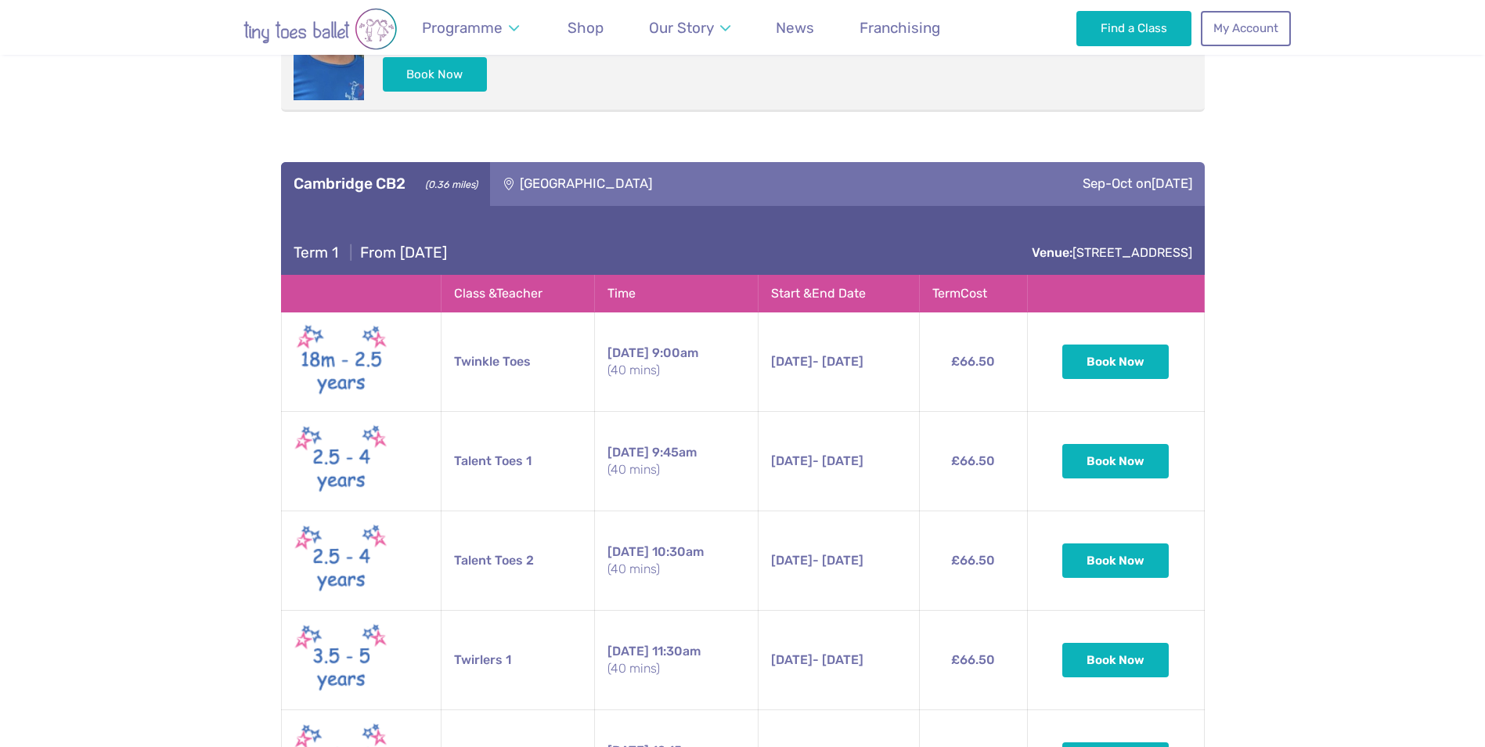
scroll to position [1096, 0]
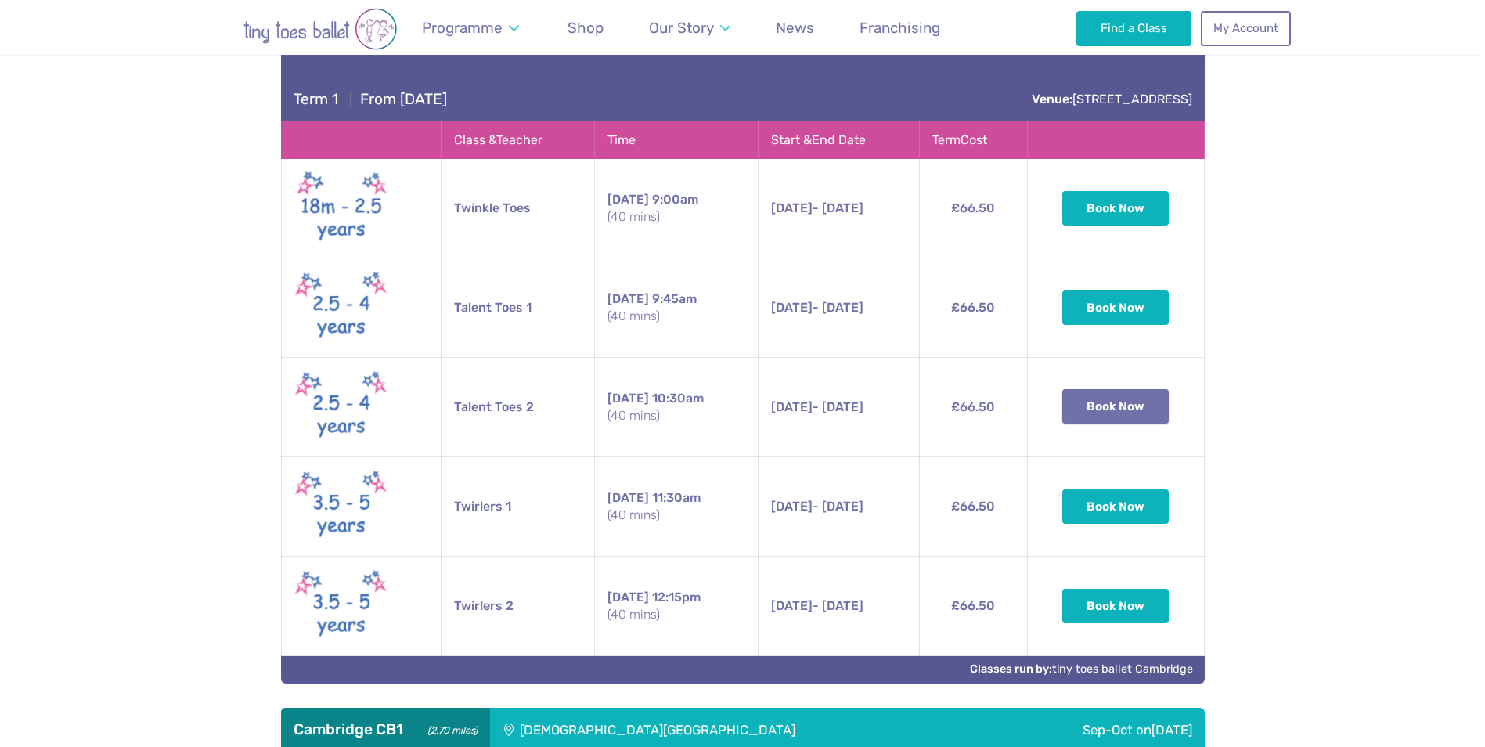
click at [1118, 413] on button "Book Now" at bounding box center [1115, 406] width 106 height 34
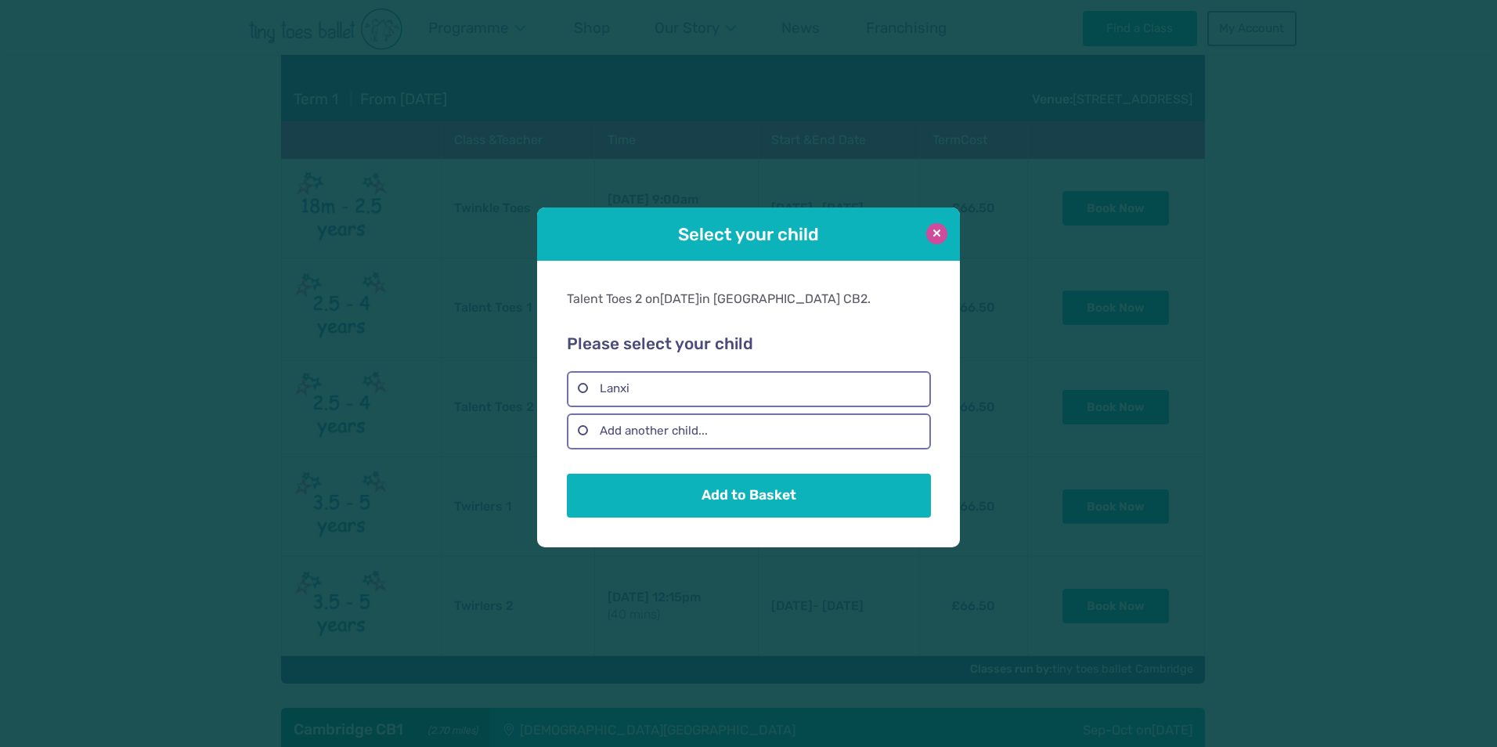
drag, startPoint x: 944, startPoint y: 237, endPoint x: 950, endPoint y: 225, distance: 13.0
click at [943, 236] on button at bounding box center [936, 233] width 21 height 21
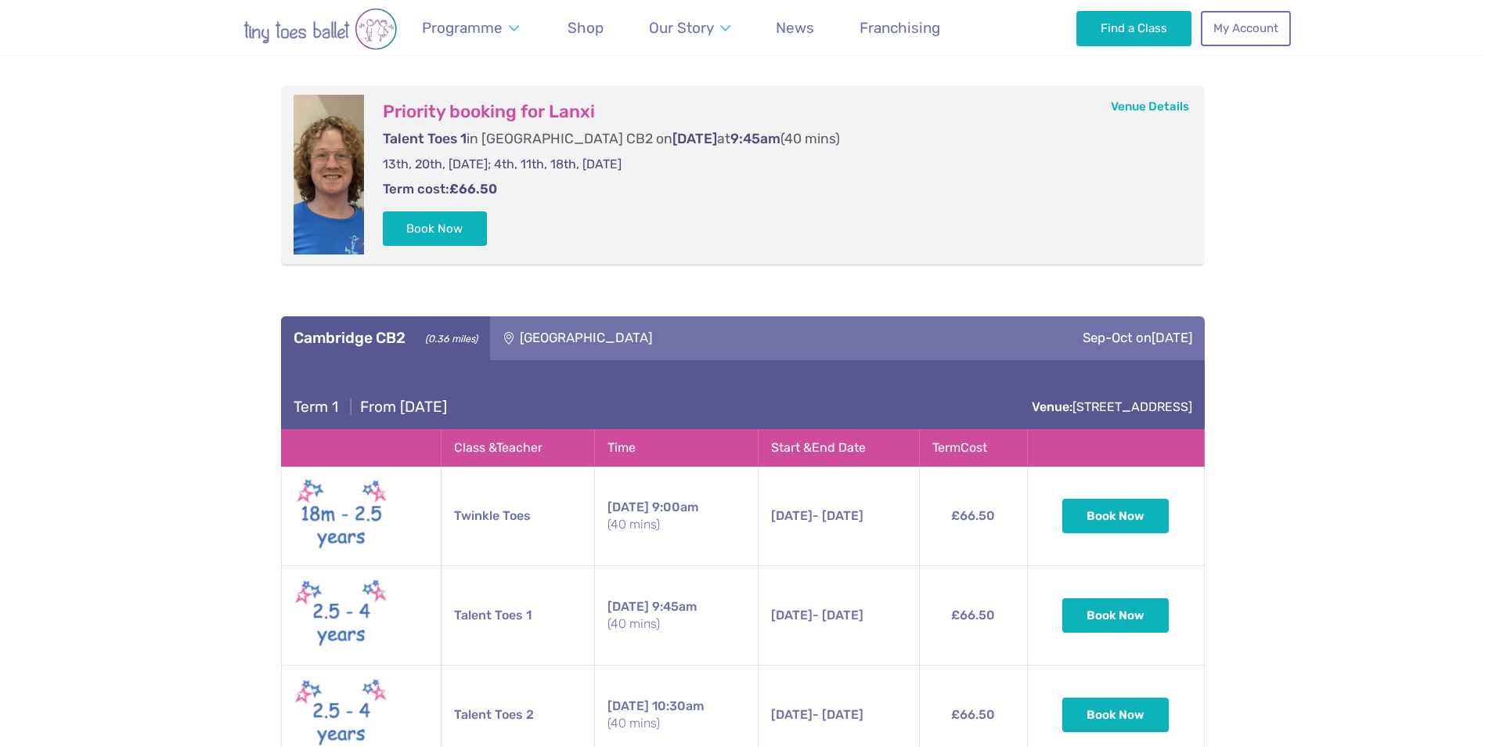
scroll to position [626, 0]
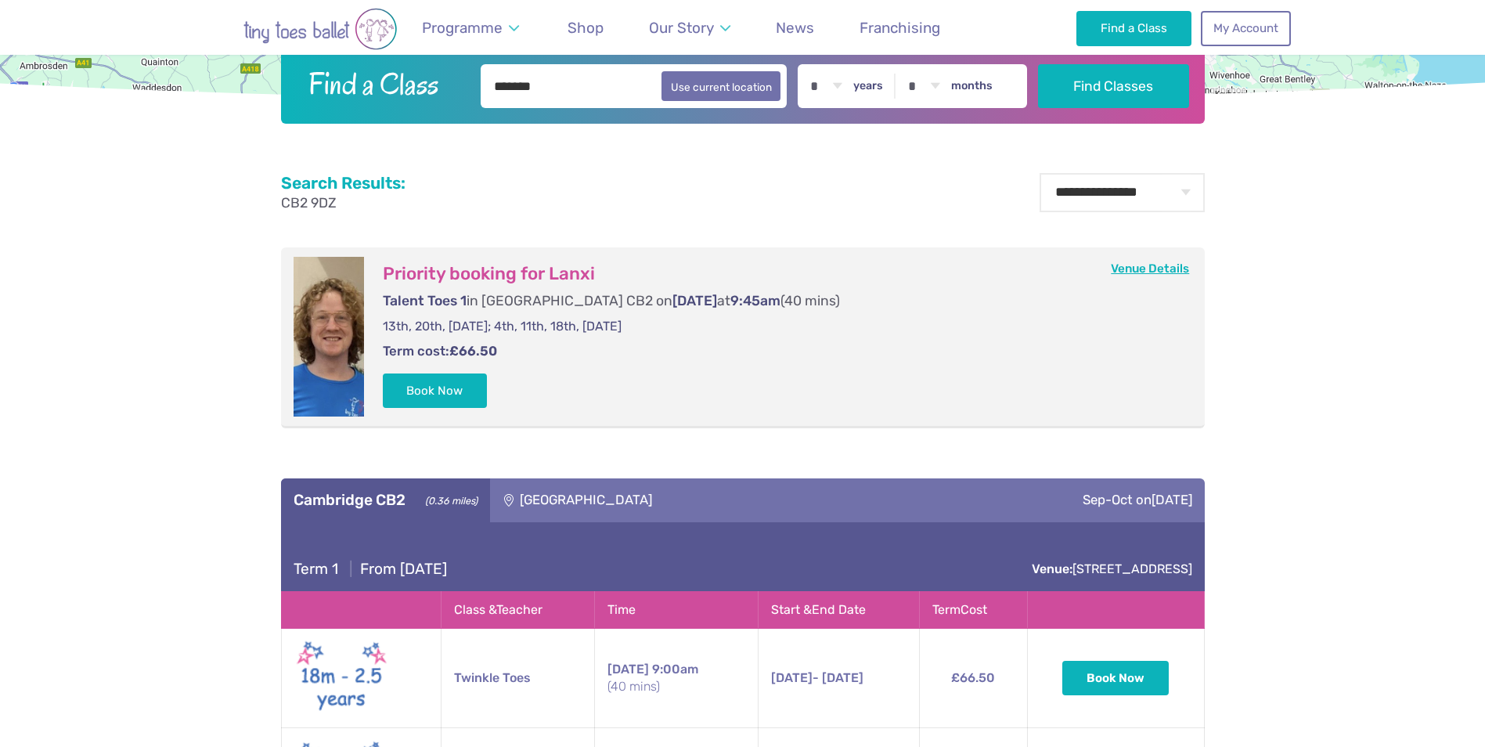
click at [1151, 268] on link "Venue Details" at bounding box center [1150, 268] width 78 height 14
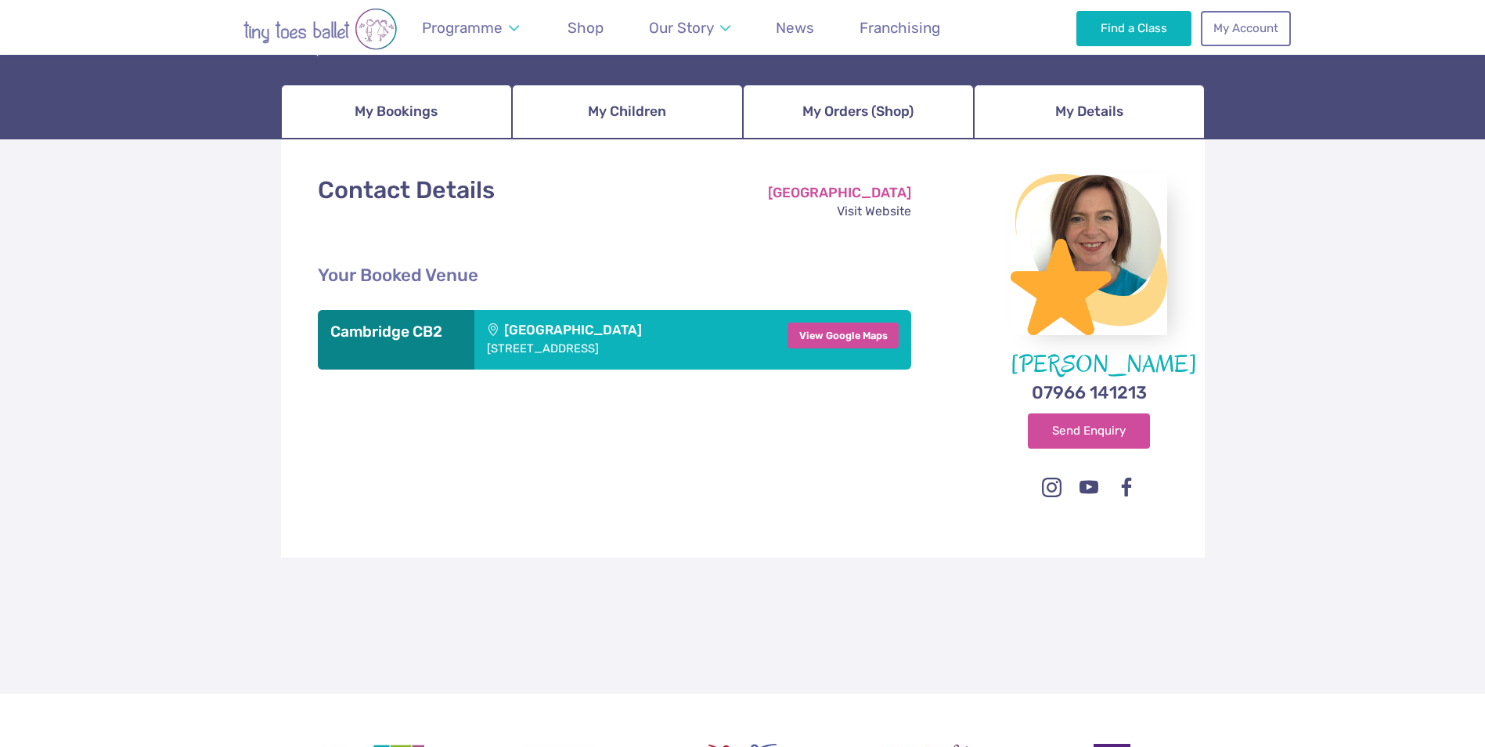
scroll to position [149, 0]
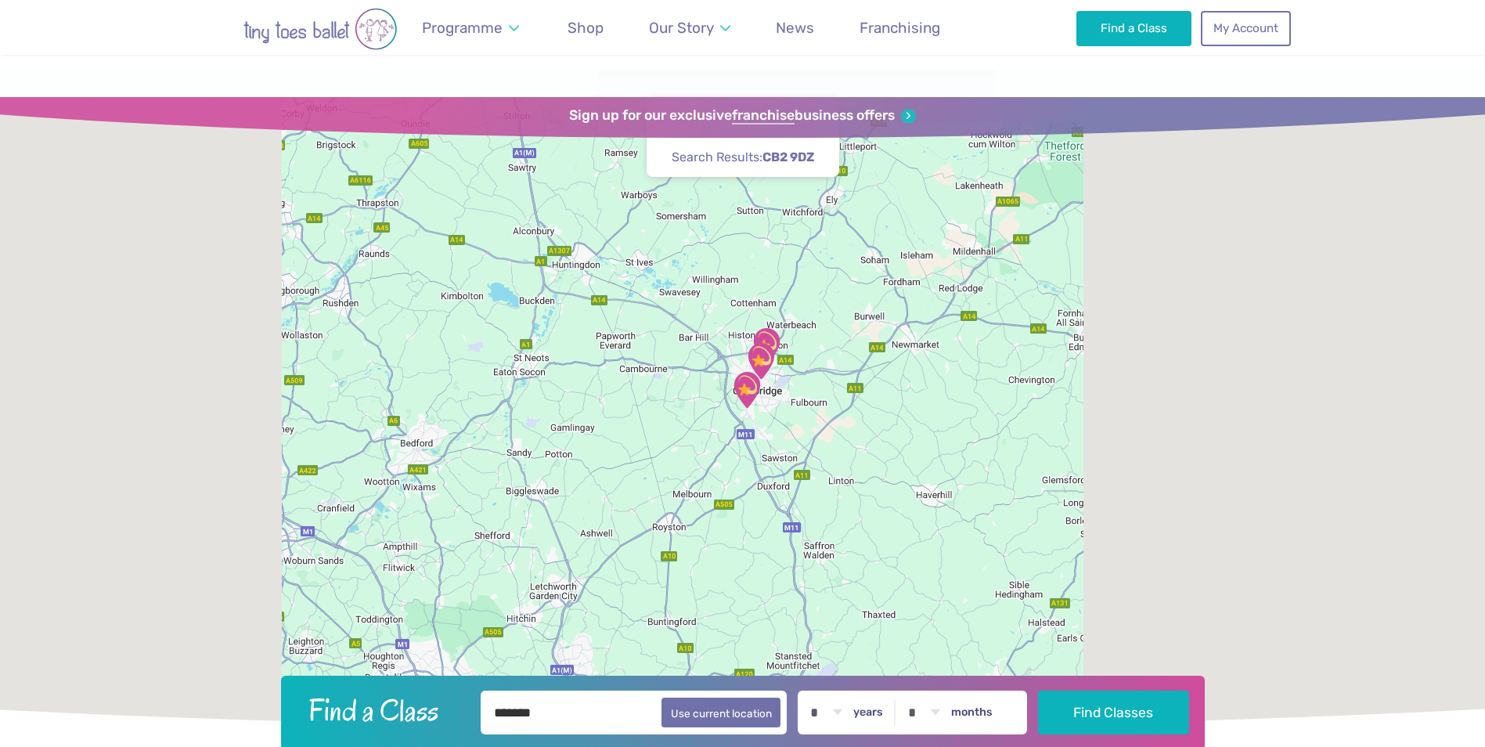
scroll to position [626, 0]
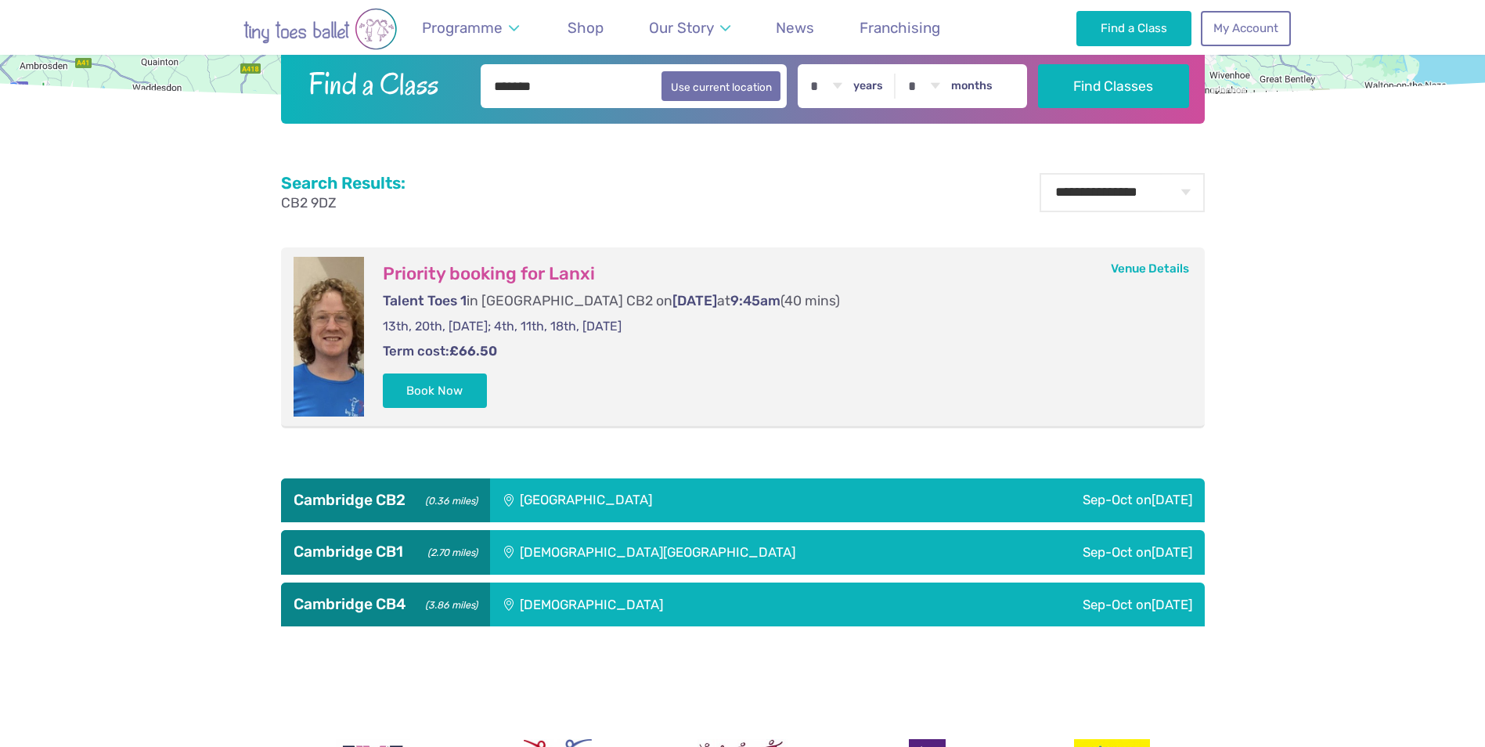
click at [1116, 498] on div "Sep-Oct on Saturday" at bounding box center [1049, 500] width 311 height 44
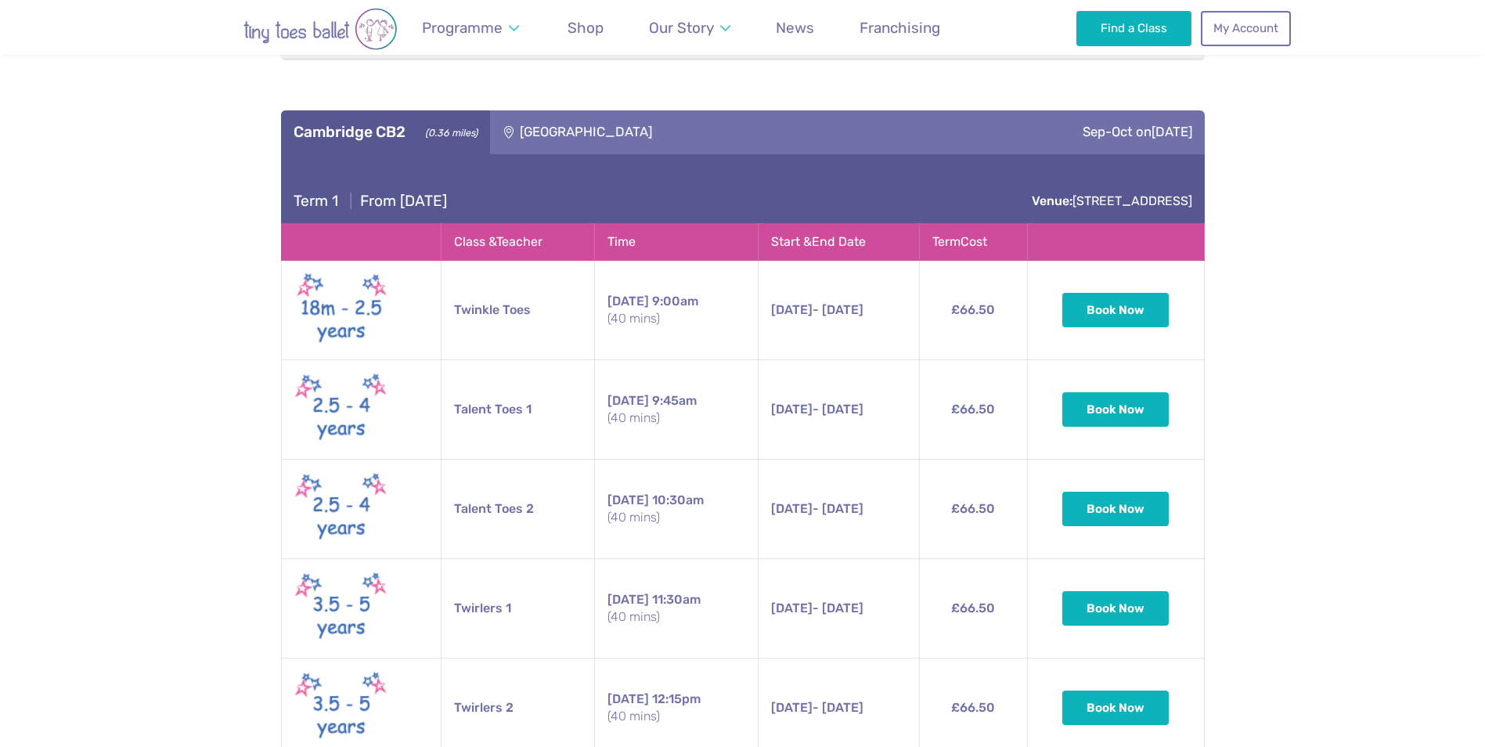
scroll to position [1018, 0]
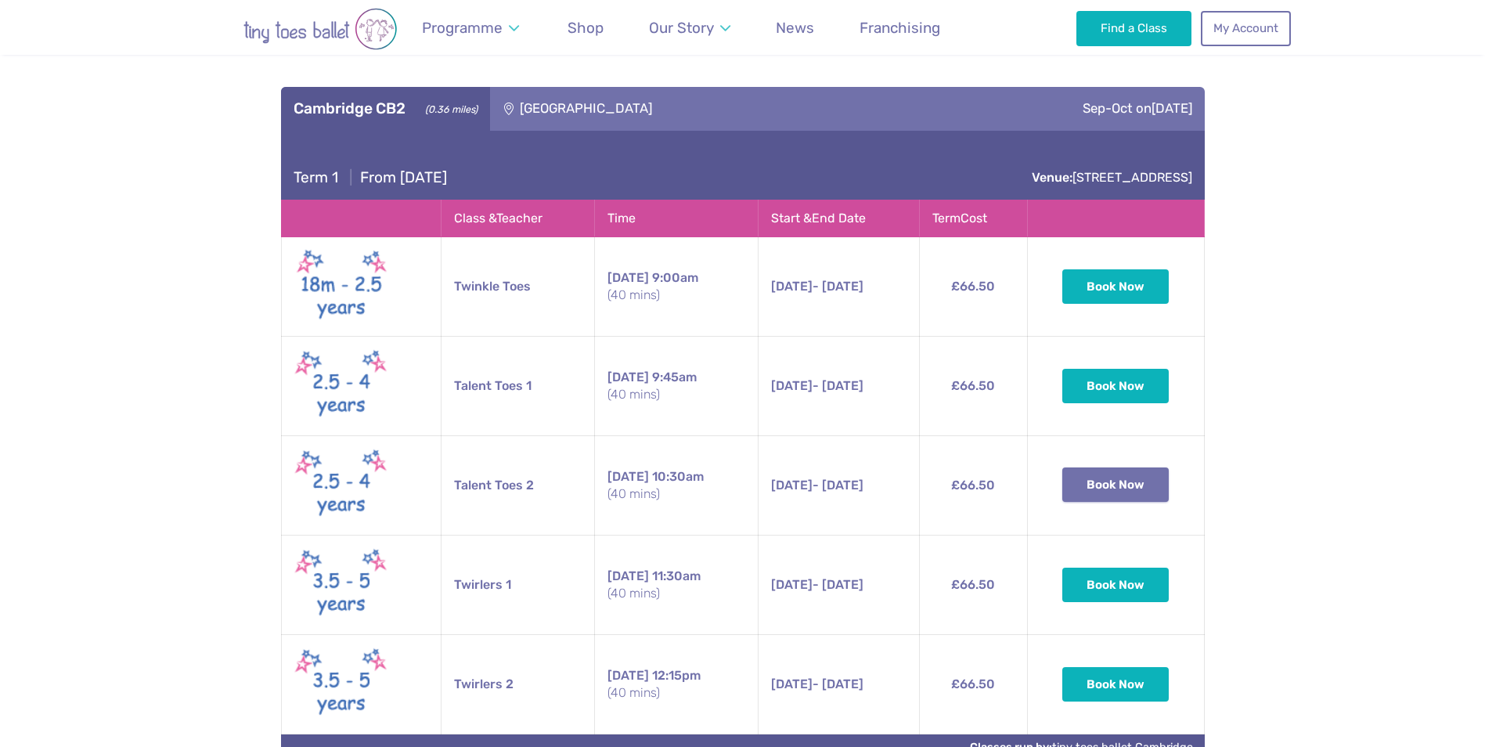
click at [1127, 484] on button "Book Now" at bounding box center [1115, 484] width 106 height 34
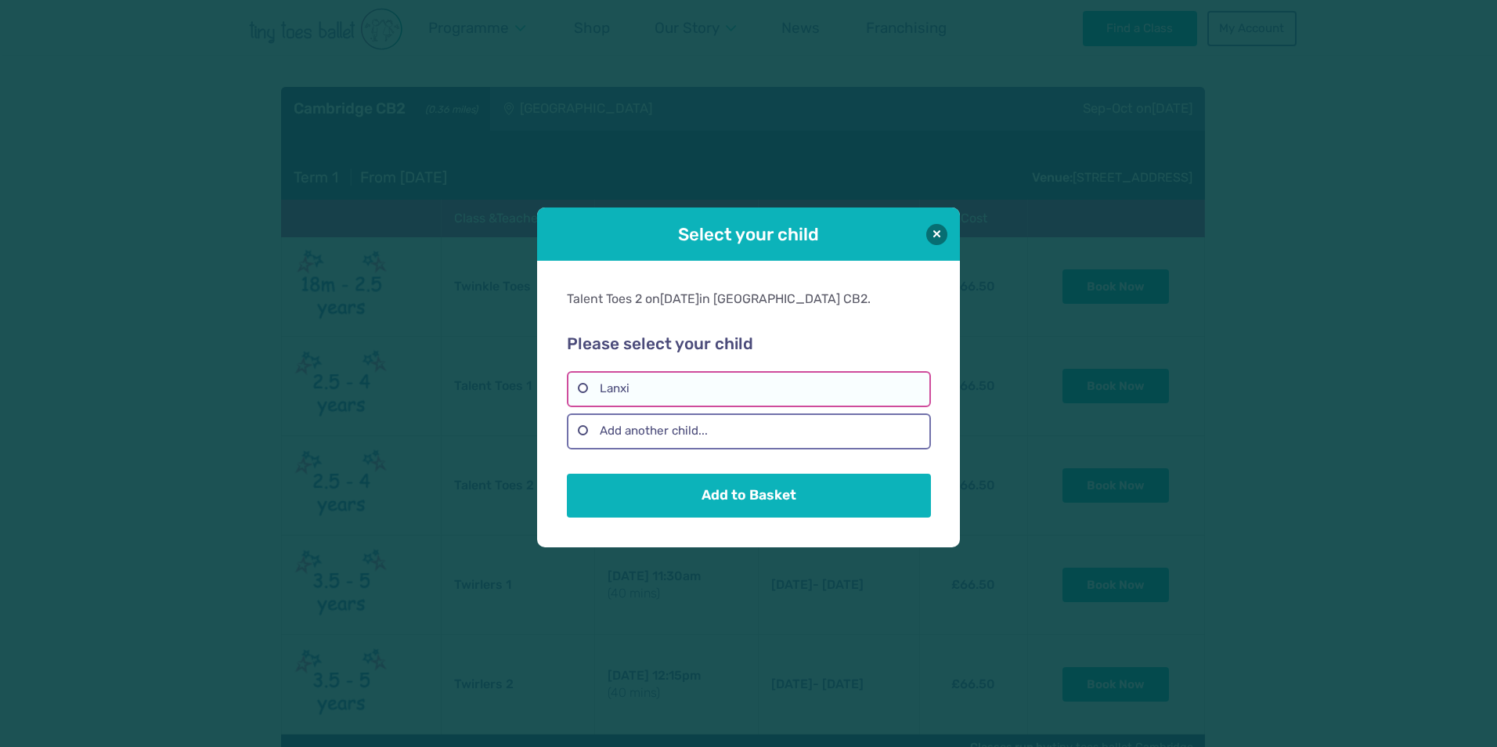
click at [646, 386] on label "Lanxi" at bounding box center [748, 389] width 363 height 36
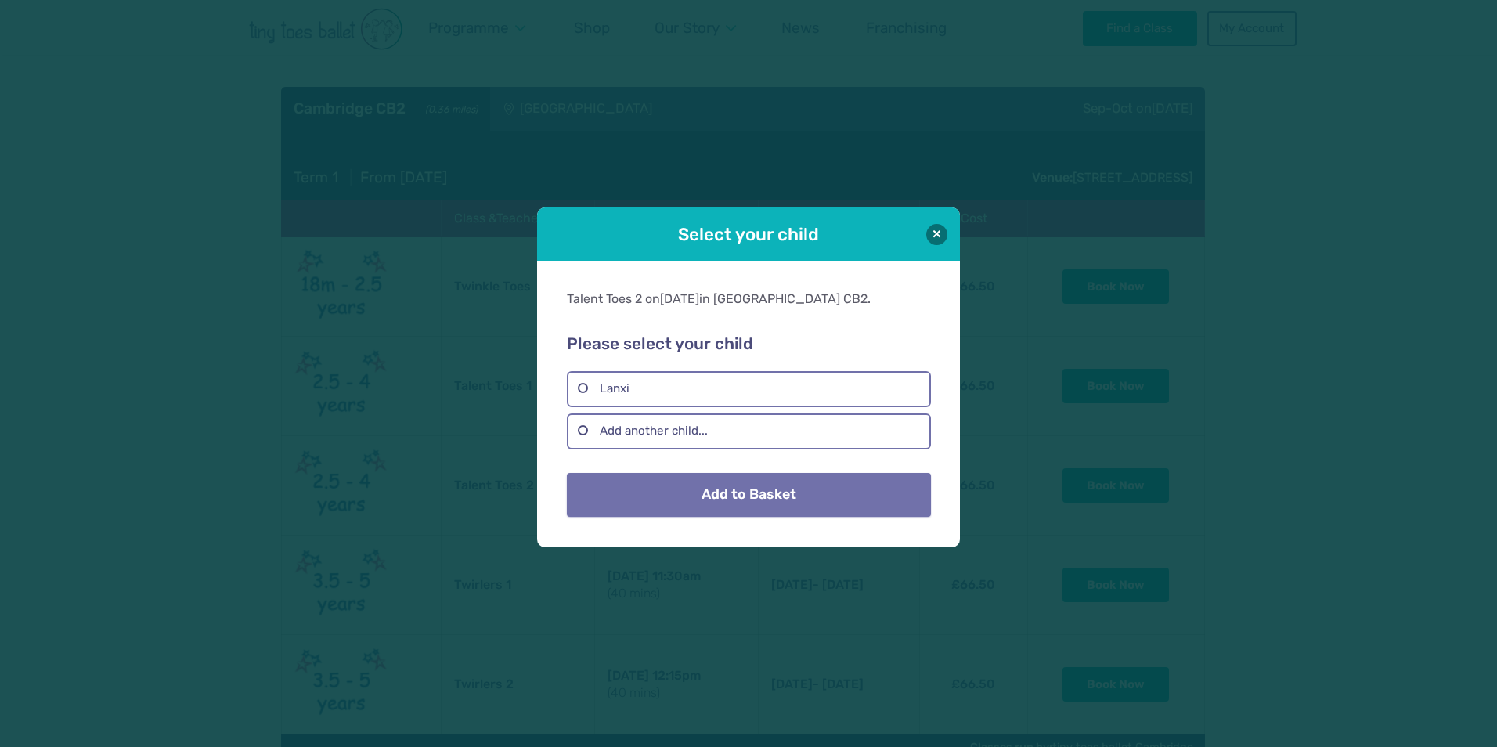
click at [733, 503] on button "Add to Basket" at bounding box center [748, 495] width 363 height 44
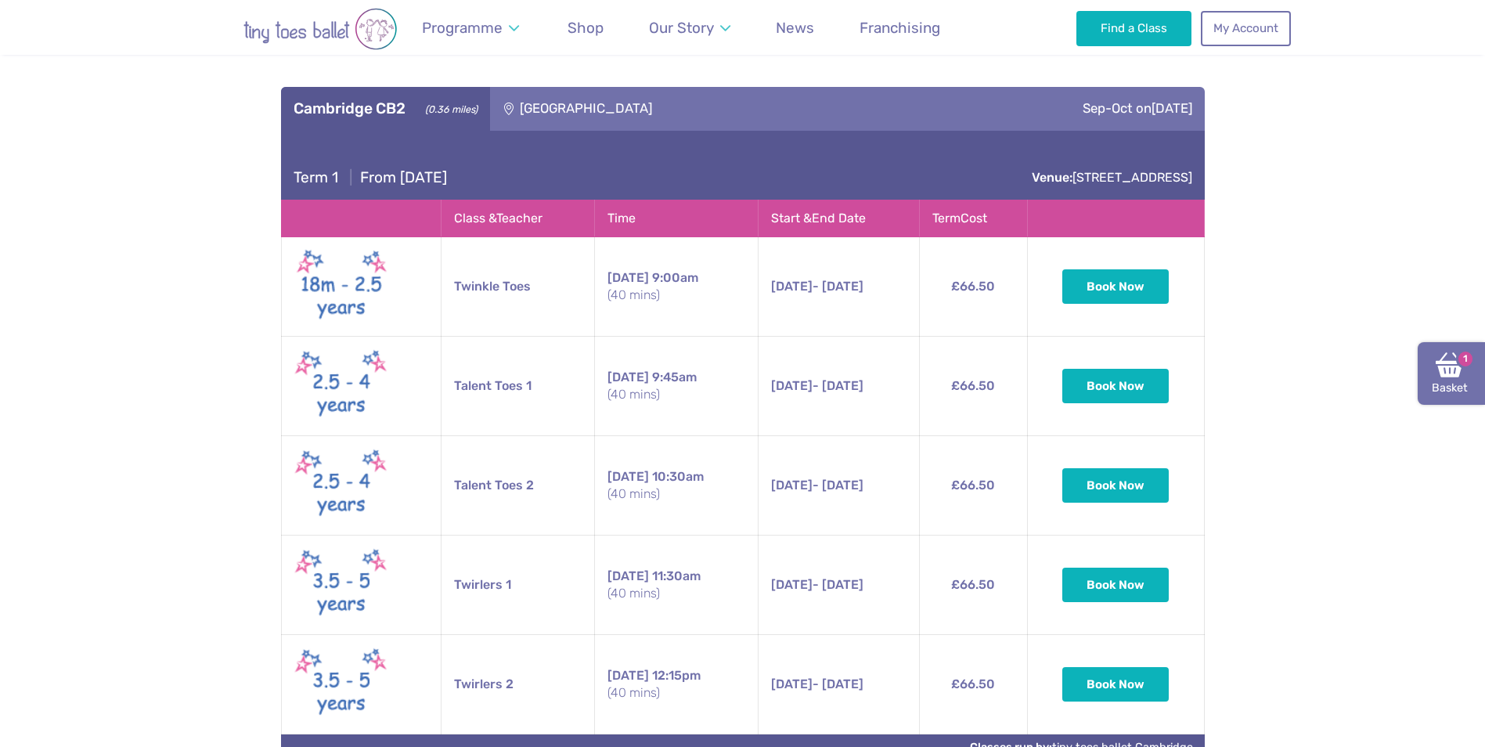
click at [1449, 369] on img at bounding box center [1450, 365] width 28 height 28
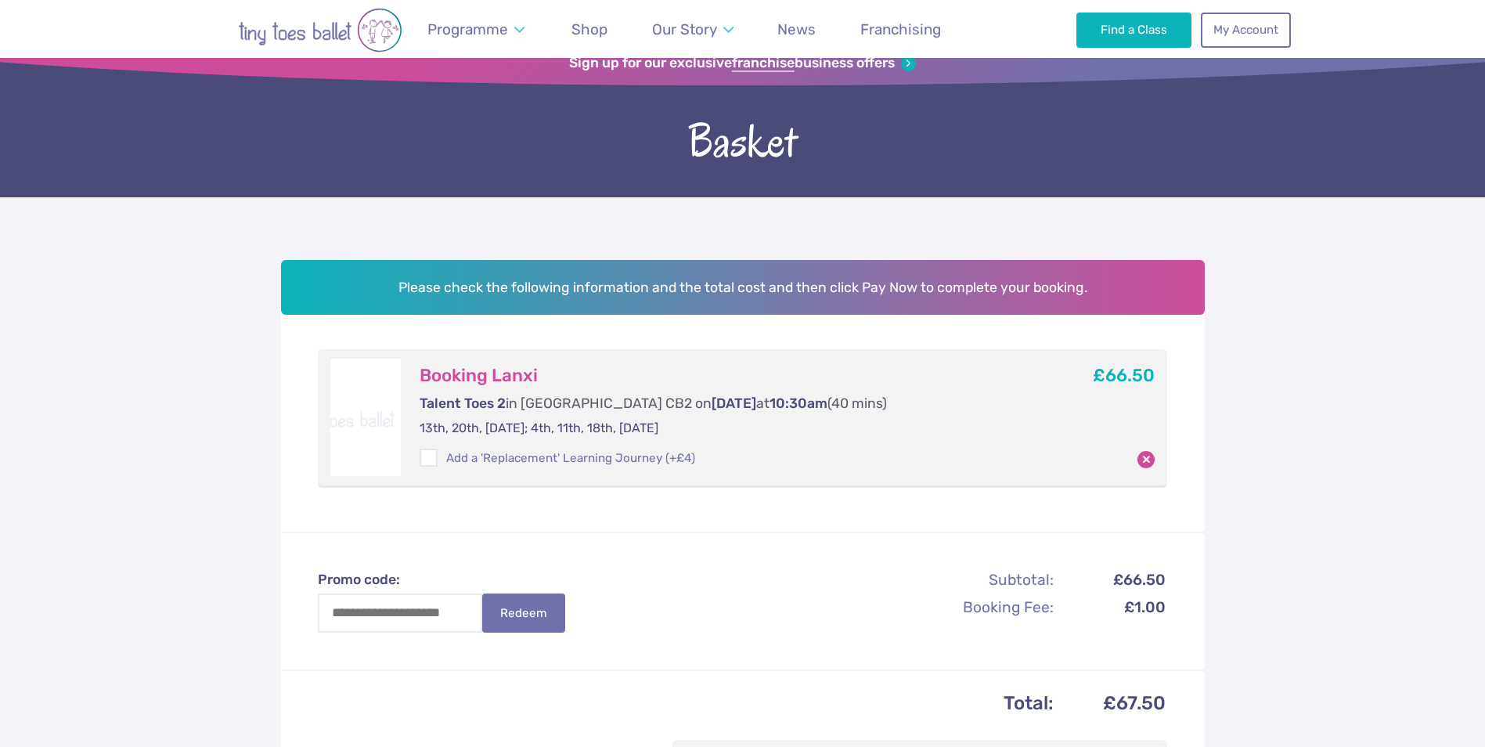
scroll to position [78, 0]
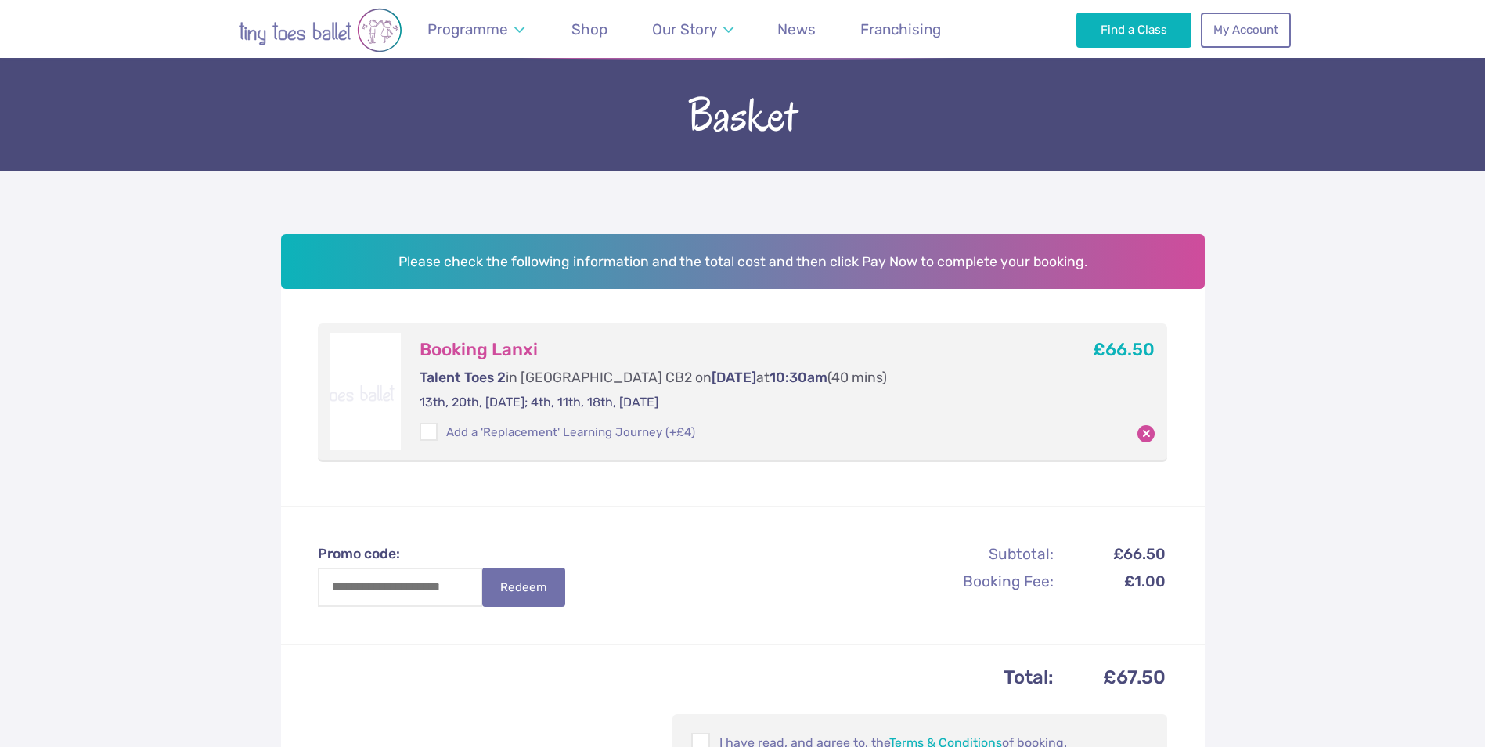
click at [358, 406] on div at bounding box center [365, 391] width 70 height 117
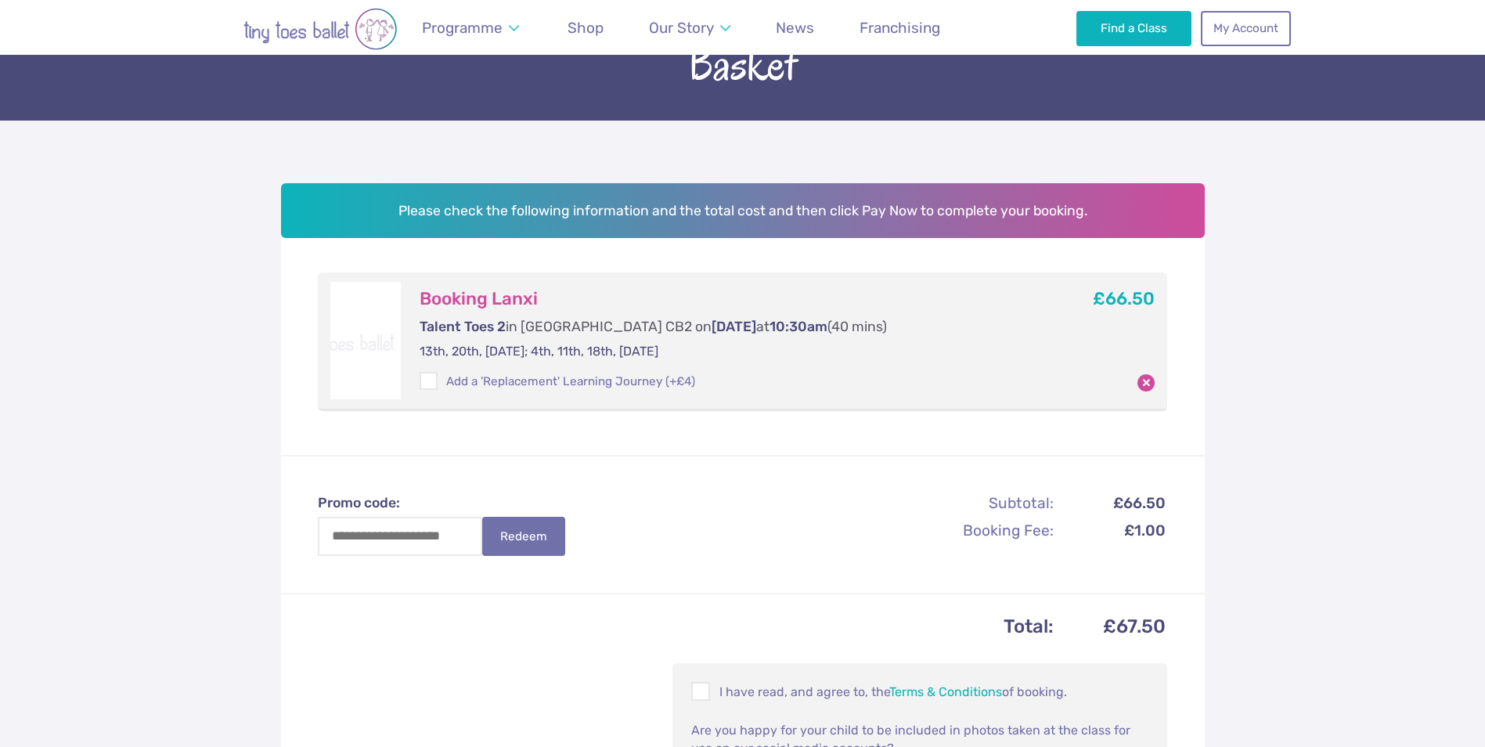
scroll to position [157, 0]
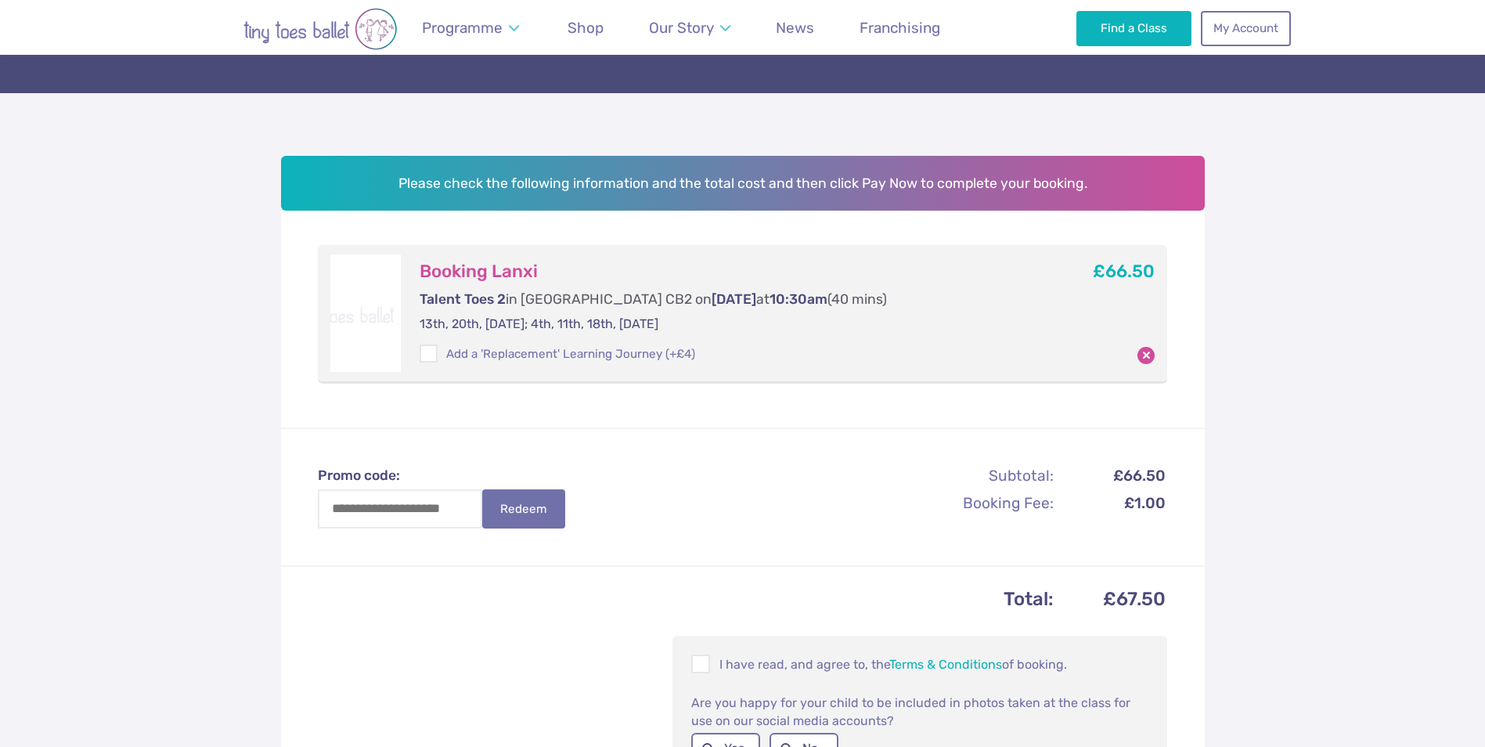
click at [510, 268] on h3 "Booking Lanxi" at bounding box center [728, 272] width 617 height 22
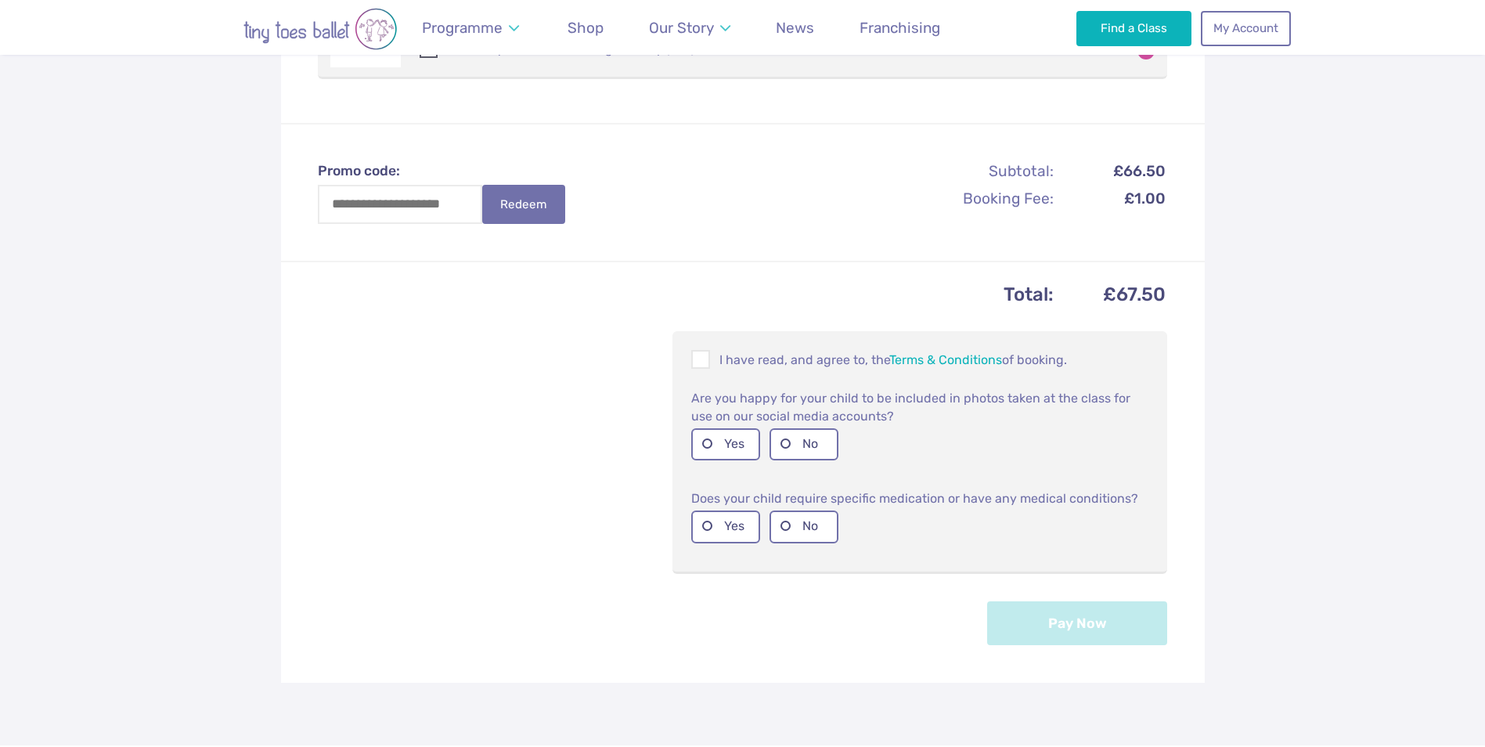
scroll to position [470, 0]
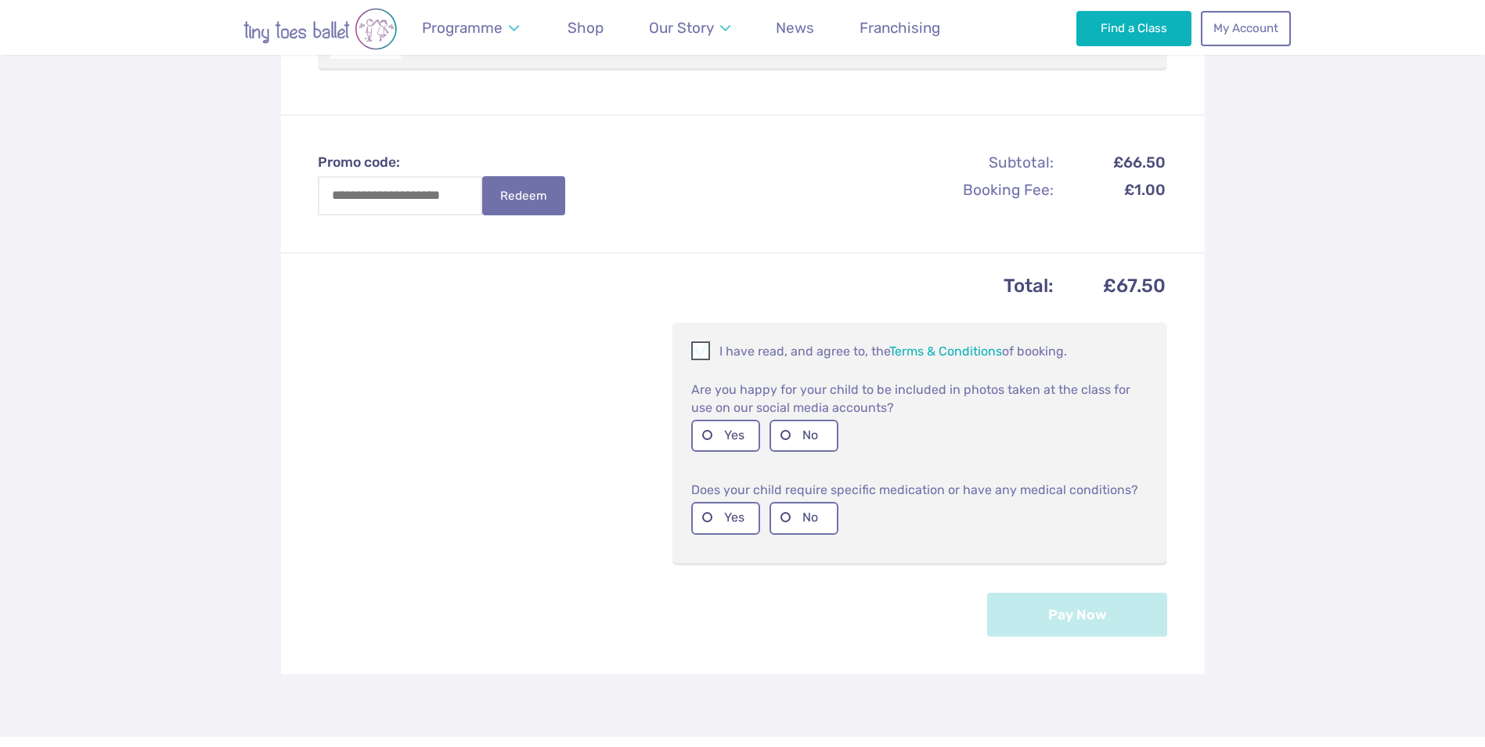
click at [691, 353] on div at bounding box center [700, 350] width 19 height 19
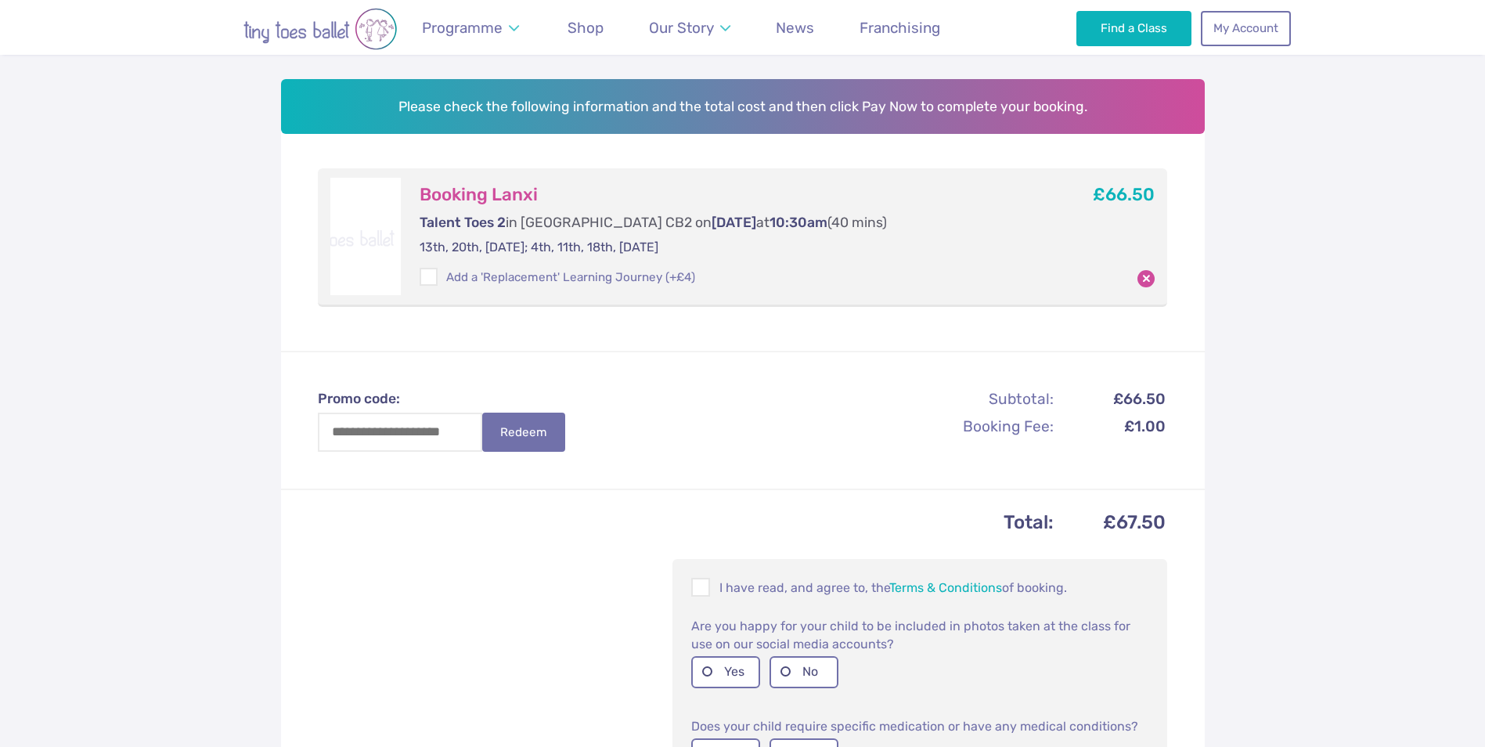
scroll to position [235, 0]
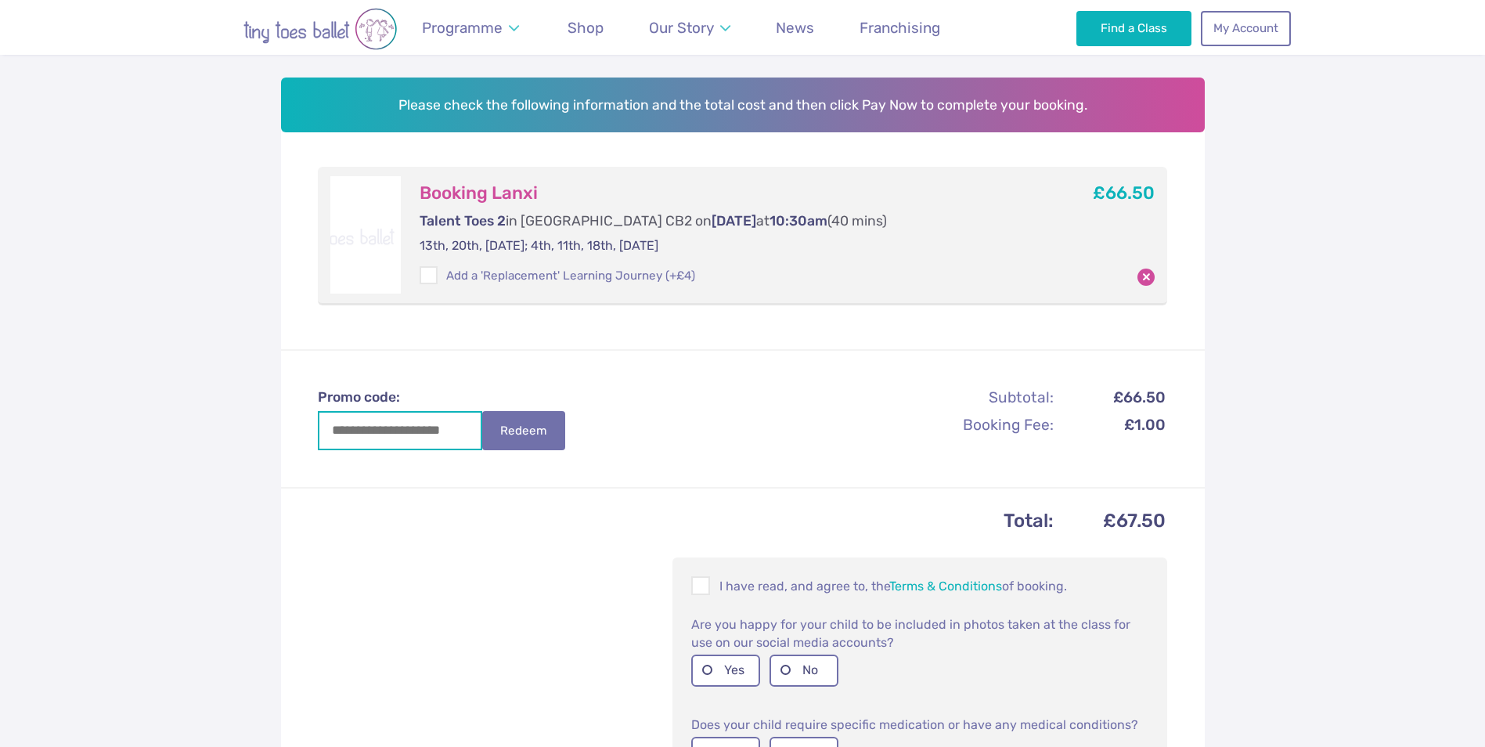
click at [438, 441] on input "Promo code:" at bounding box center [400, 430] width 164 height 39
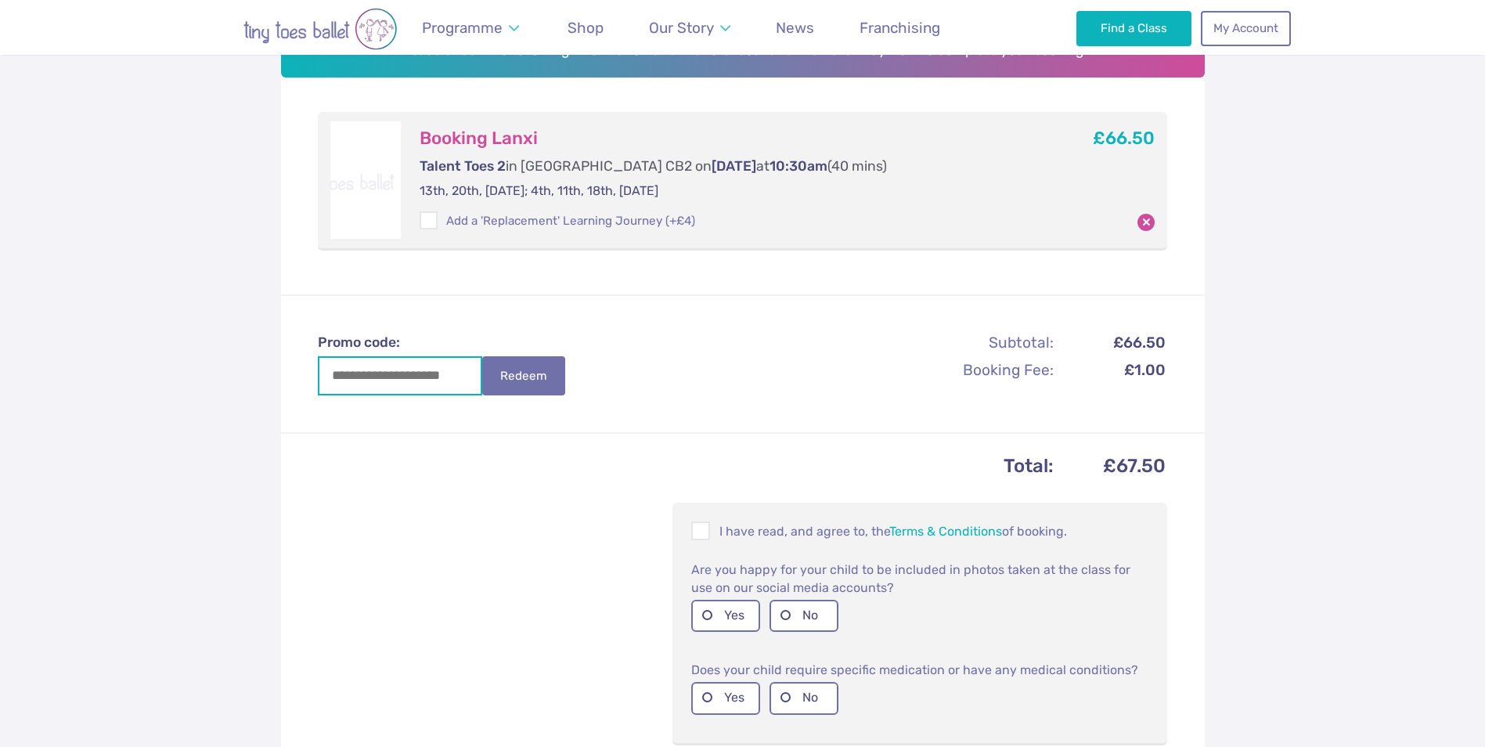
scroll to position [313, 0]
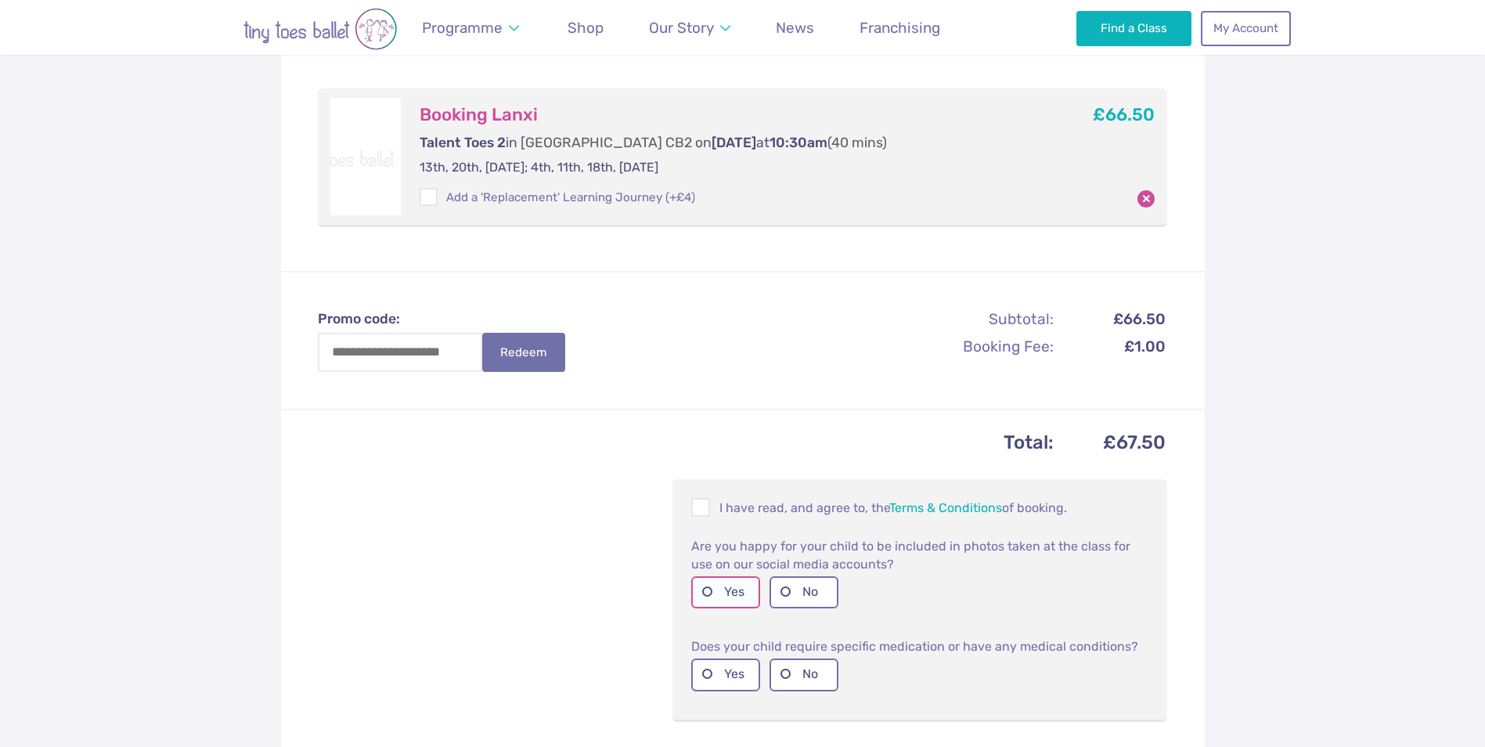
click at [713, 590] on label "Yes" at bounding box center [725, 592] width 69 height 32
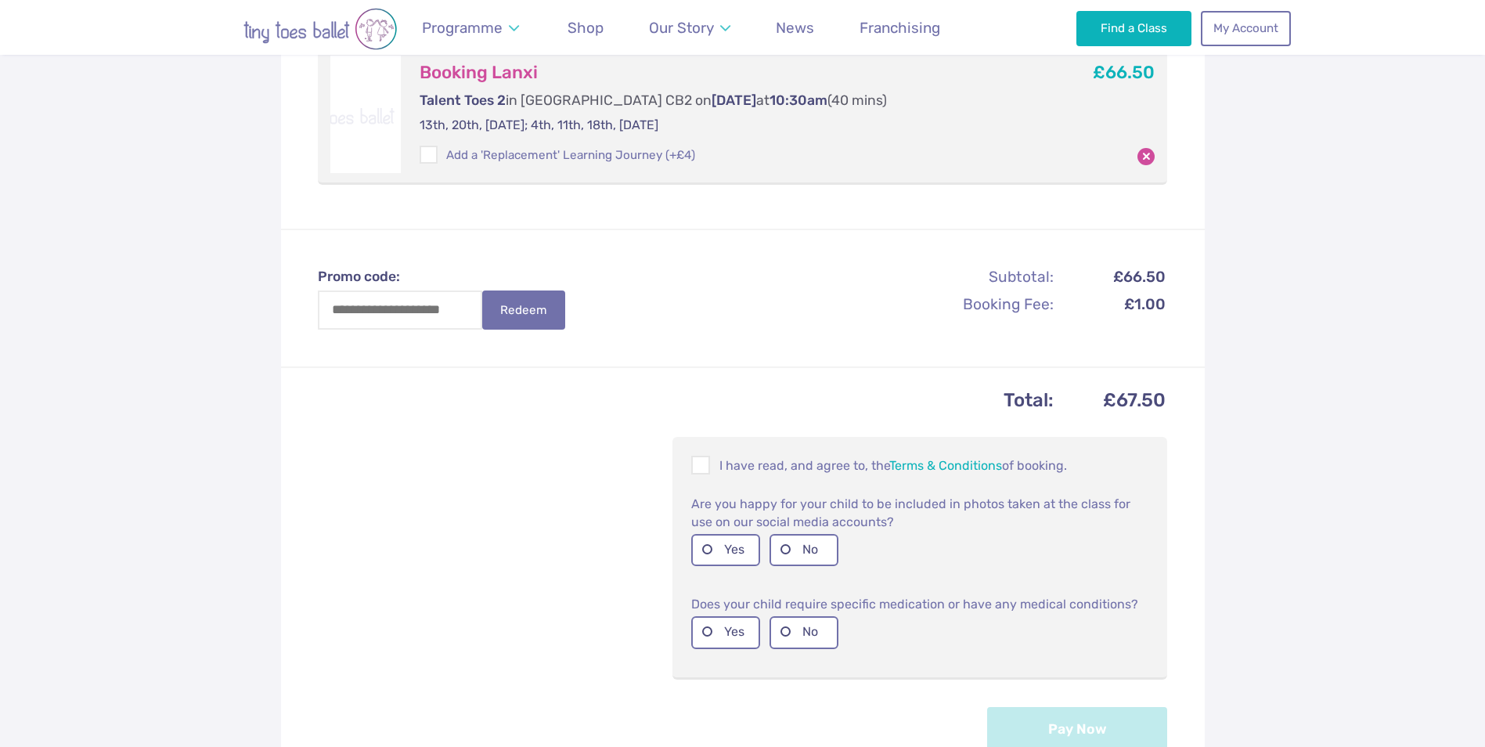
scroll to position [470, 0]
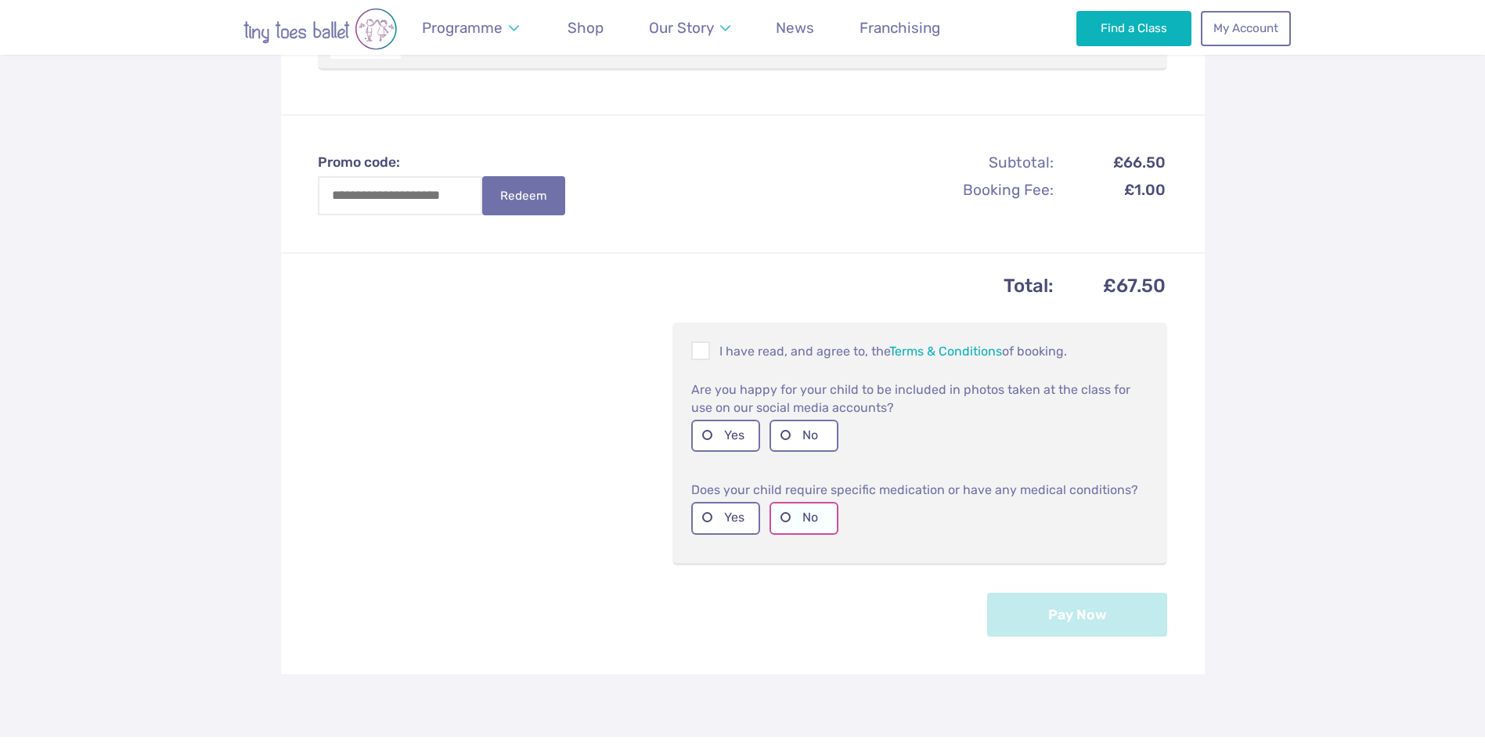
click at [800, 523] on label "No" at bounding box center [804, 518] width 69 height 32
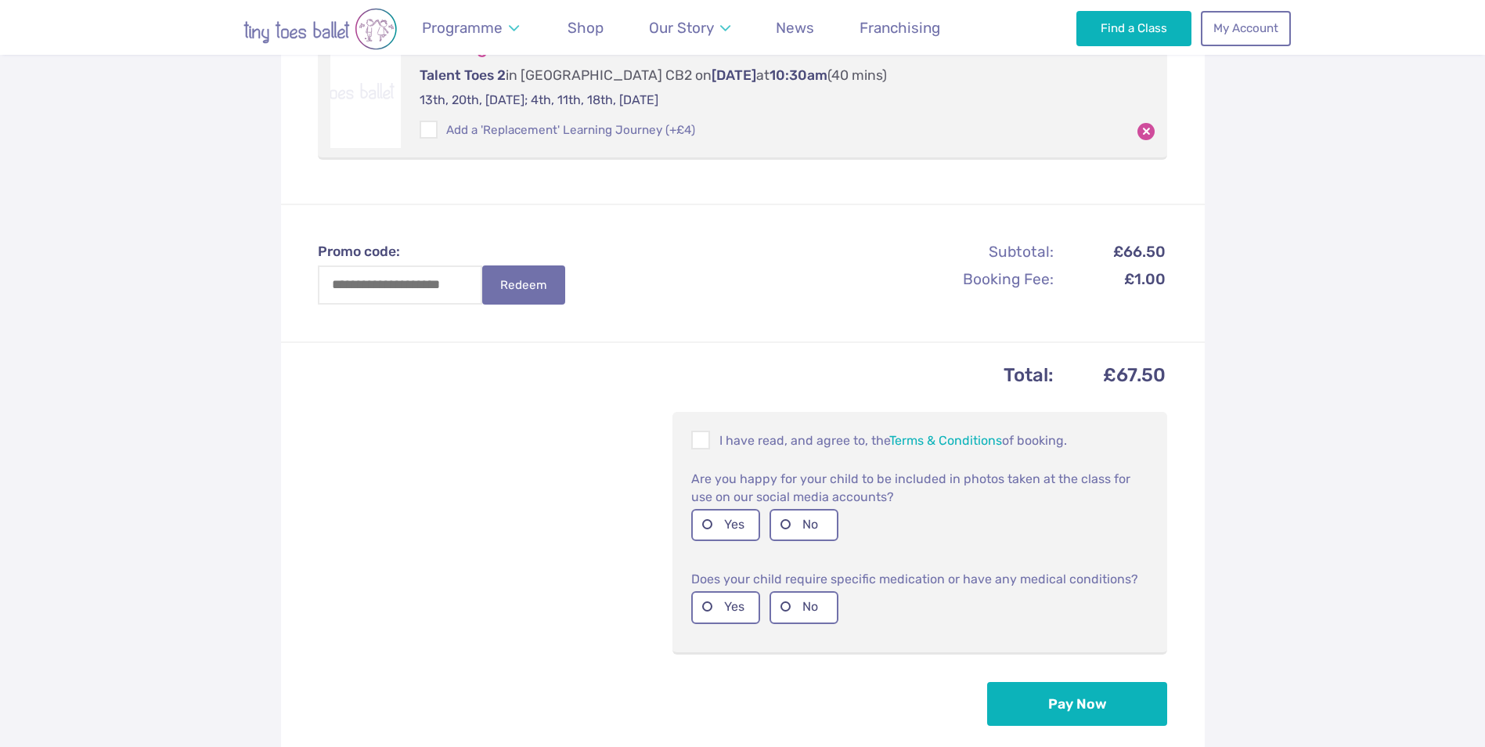
scroll to position [157, 0]
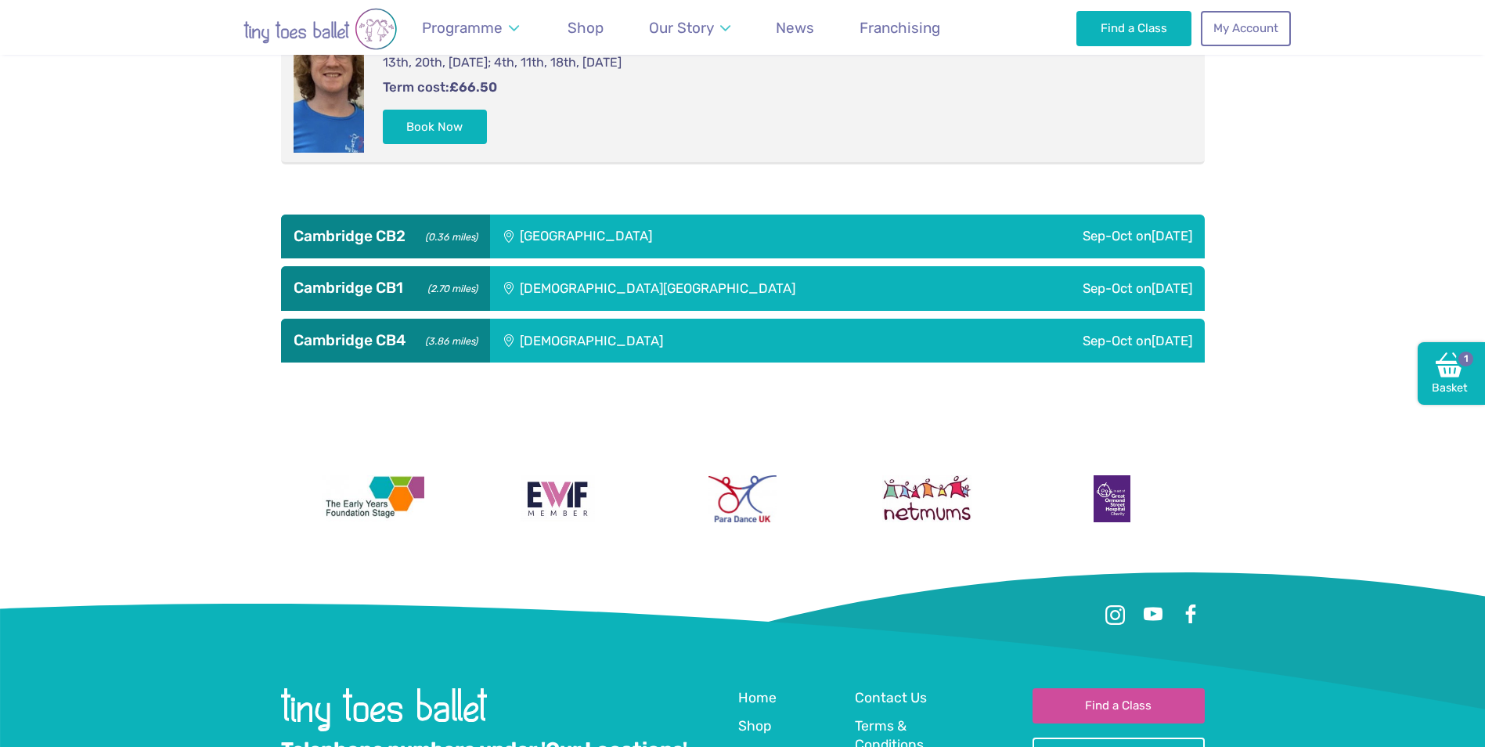
scroll to position [705, 0]
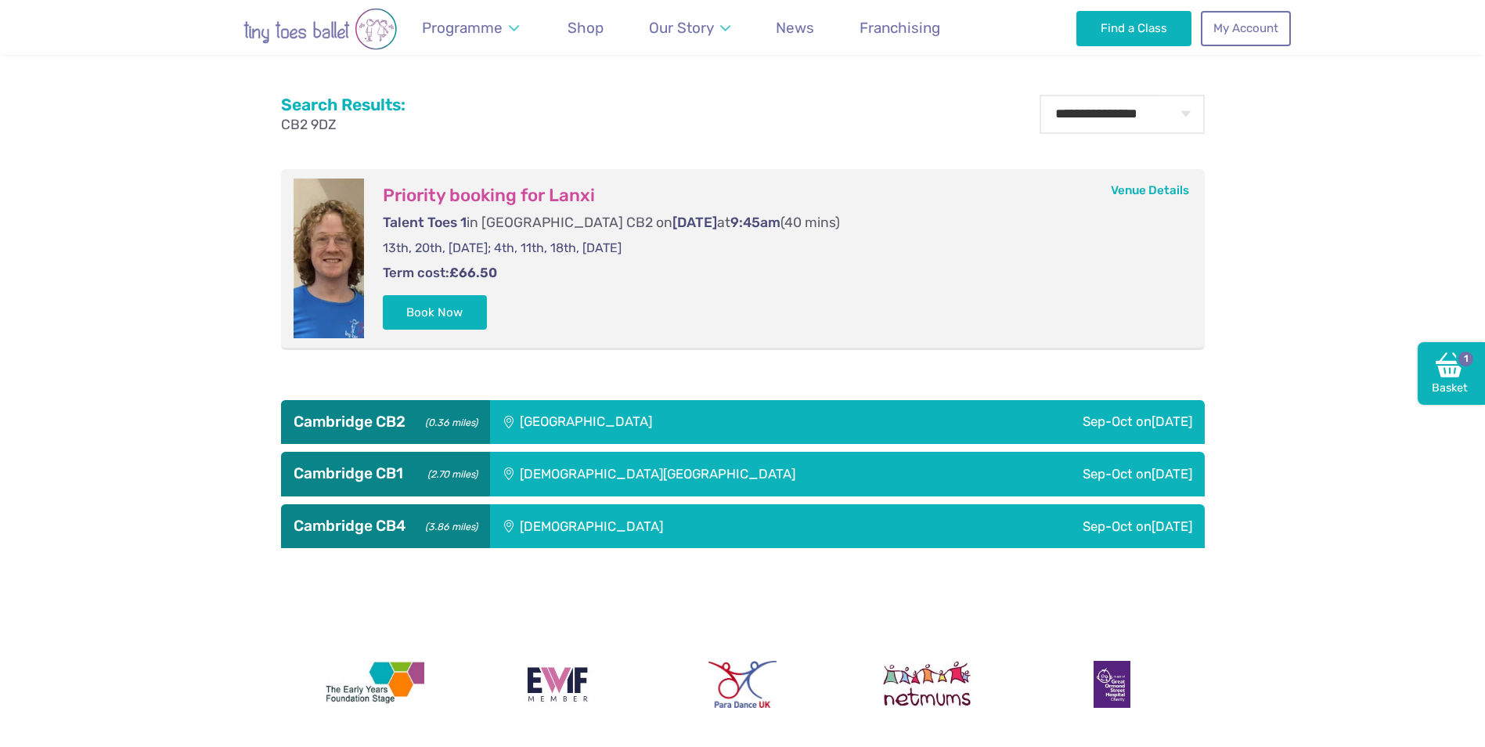
click at [840, 435] on div "[GEOGRAPHIC_DATA]" at bounding box center [692, 422] width 404 height 44
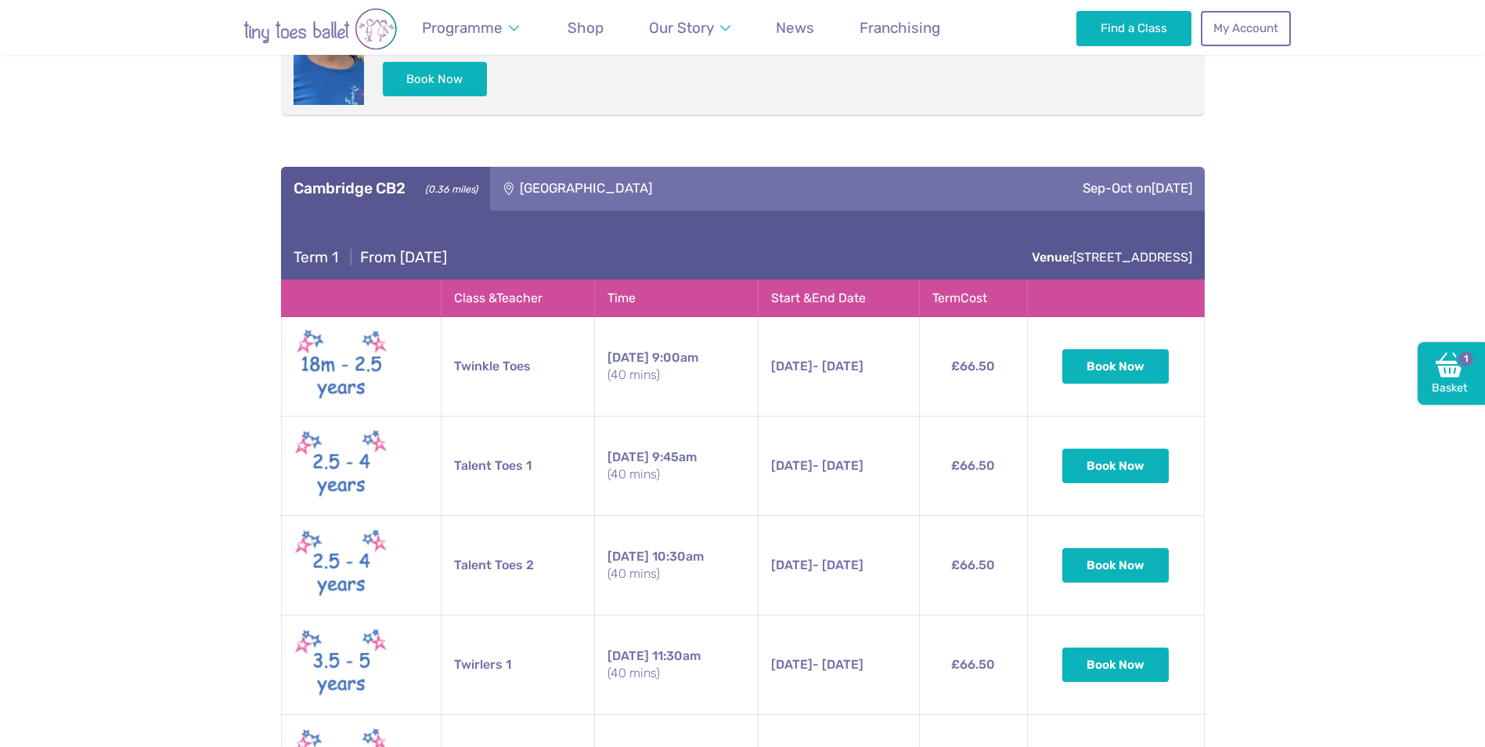
scroll to position [939, 0]
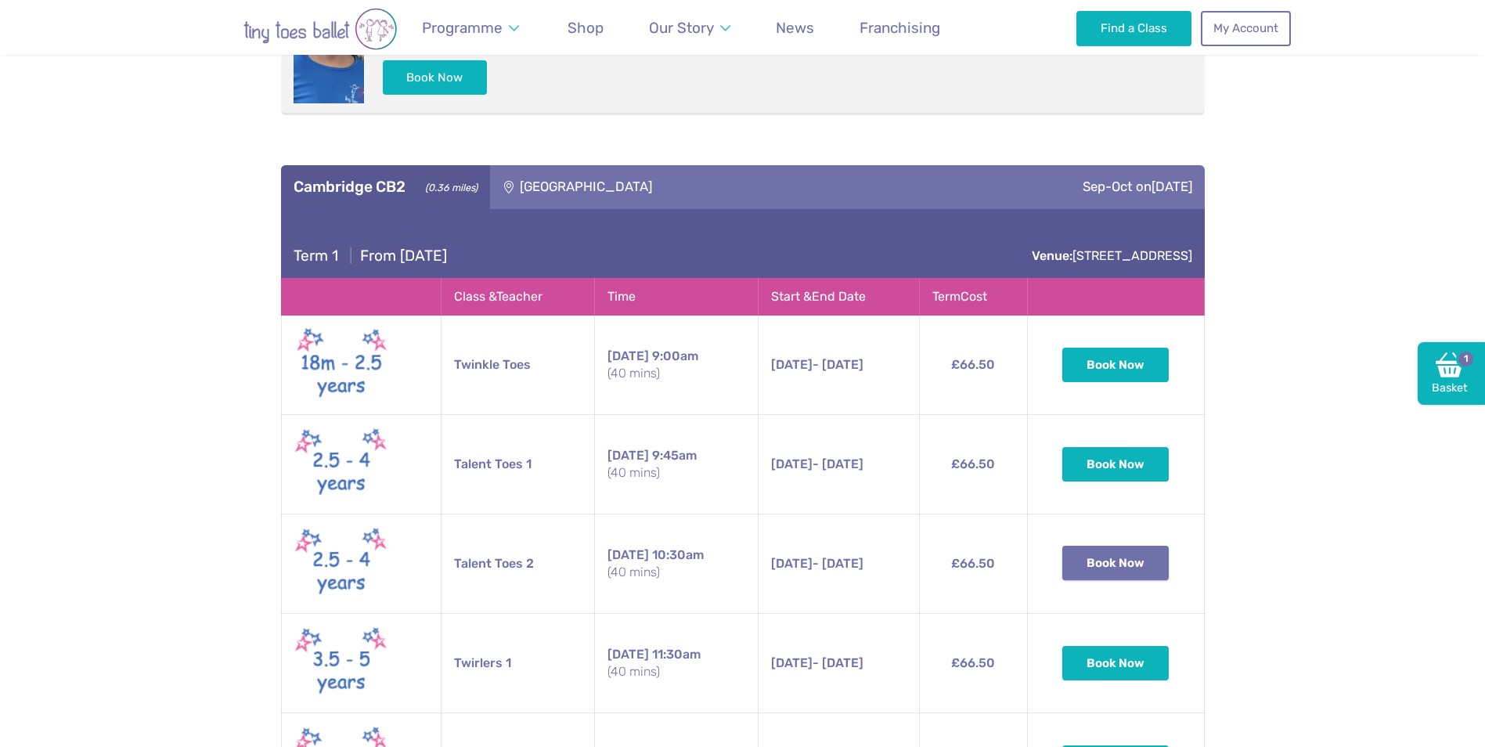
click at [1118, 565] on button "Book Now" at bounding box center [1115, 563] width 106 height 34
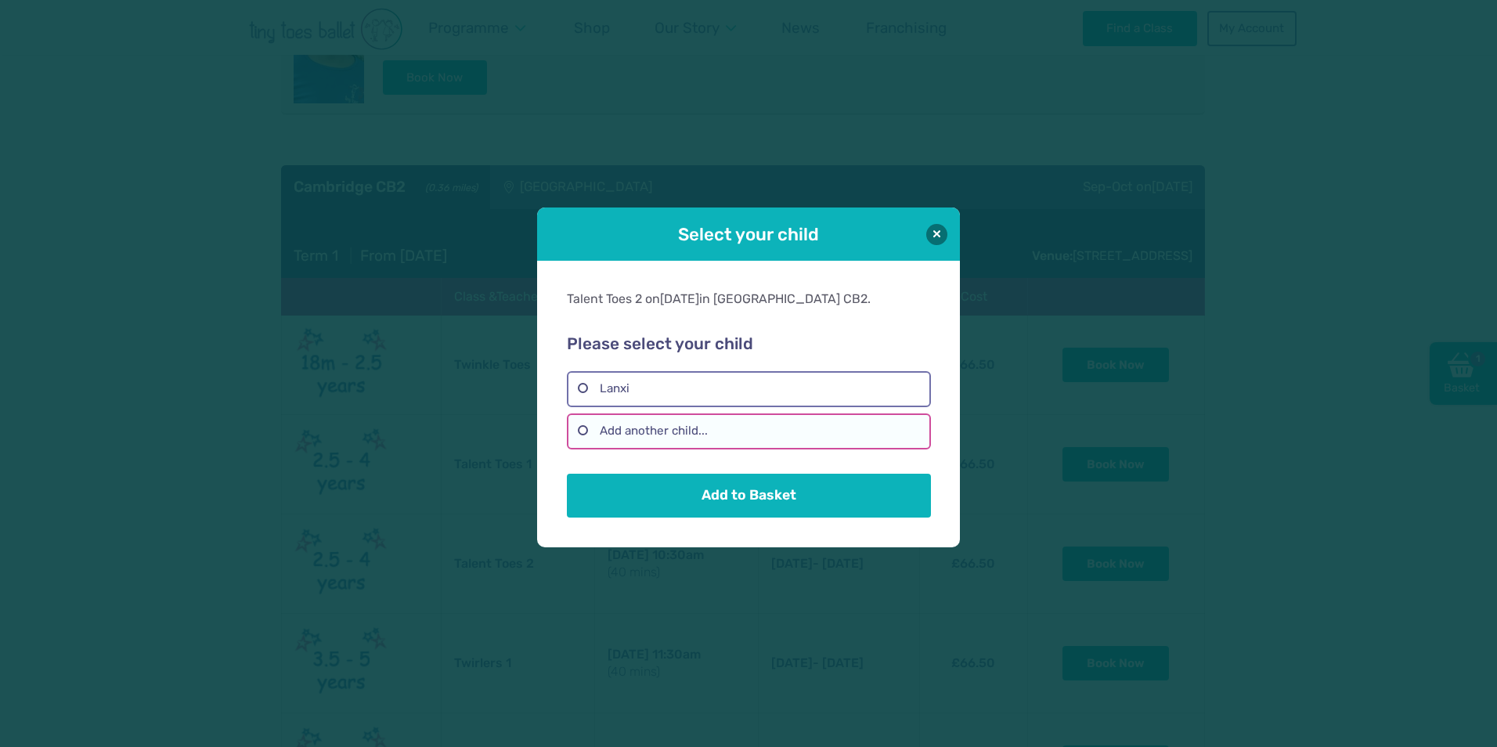
click at [630, 430] on label "Add another child..." at bounding box center [748, 431] width 363 height 36
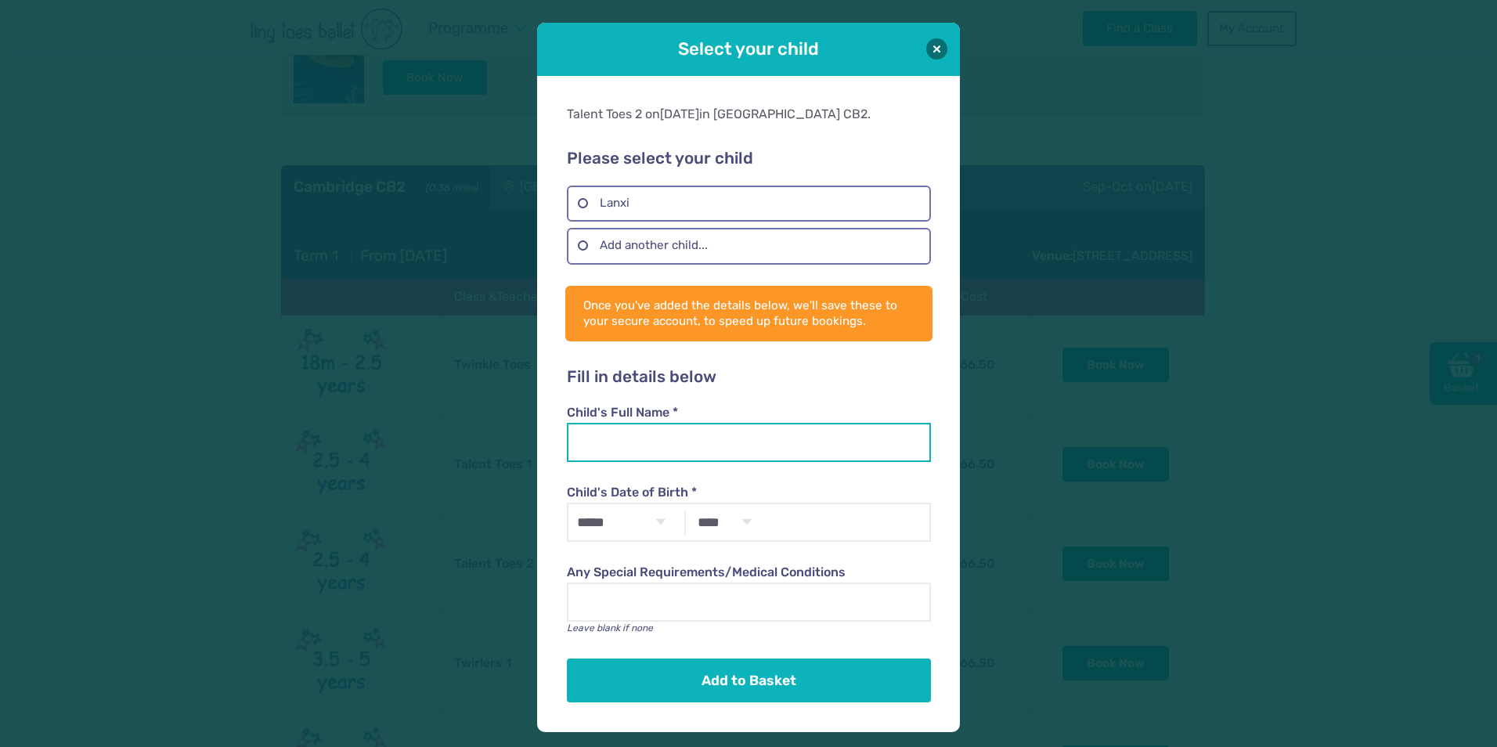
click at [635, 445] on input "Child's Full Name *" at bounding box center [748, 442] width 363 height 39
type input "****"
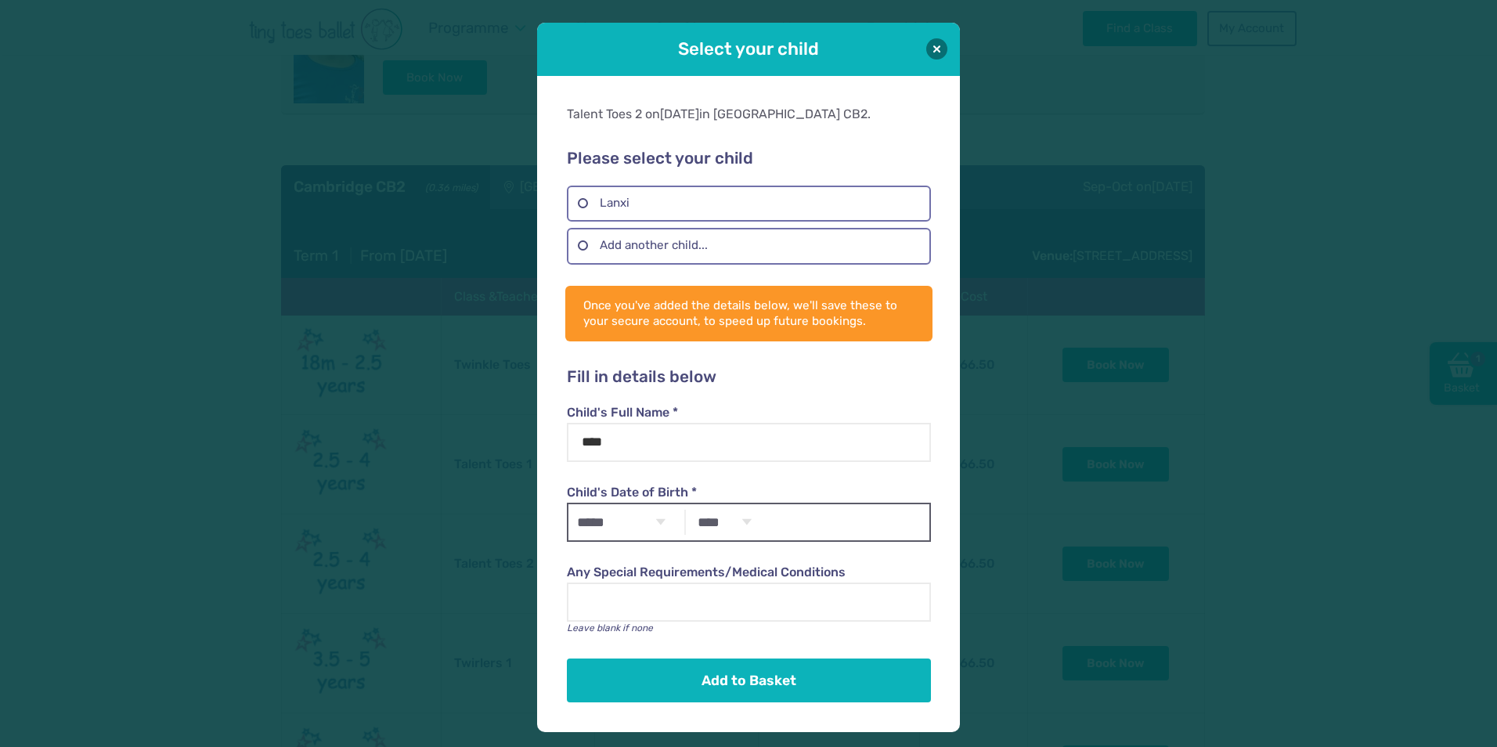
drag, startPoint x: 647, startPoint y: 525, endPoint x: 600, endPoint y: 523, distance: 47.0
click at [647, 525] on select "***** ******* ******** ***** ***** *** **** **** ****** ********* ******* *****…" at bounding box center [620, 522] width 105 height 36
select select "**"
click at [568, 504] on select "***** ******* ******** ***** ***** *** **** **** ****** ********* ******* *****…" at bounding box center [620, 522] width 105 height 36
click at [747, 525] on select "**** **** **** **** **** **** **** **** **** **** **** **** **** **** **** ****…" at bounding box center [725, 522] width 70 height 36
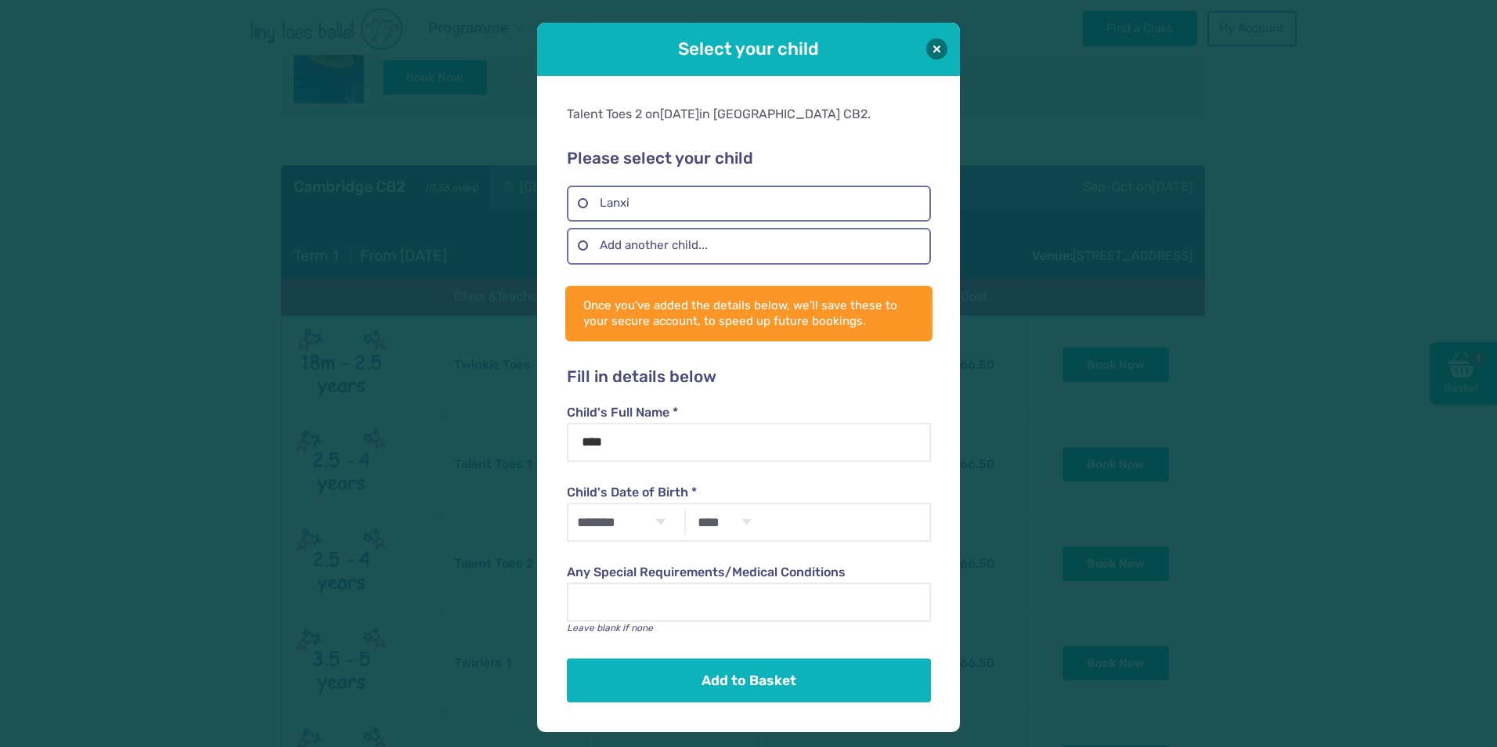
select select "****"
click at [690, 504] on select "**** **** **** **** **** **** **** **** **** **** **** **** **** **** **** ****…" at bounding box center [725, 522] width 70 height 36
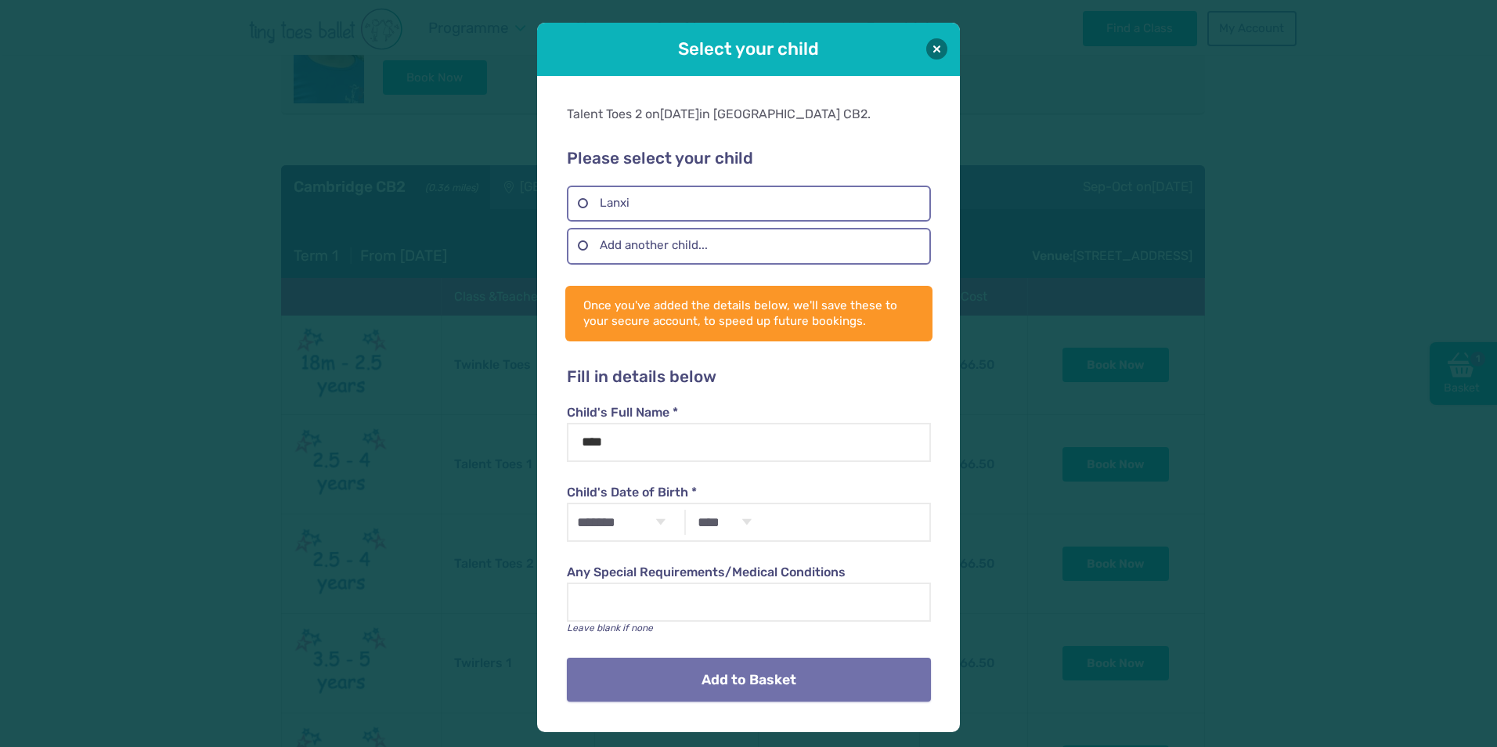
click at [716, 688] on button "Add to Basket" at bounding box center [748, 680] width 363 height 44
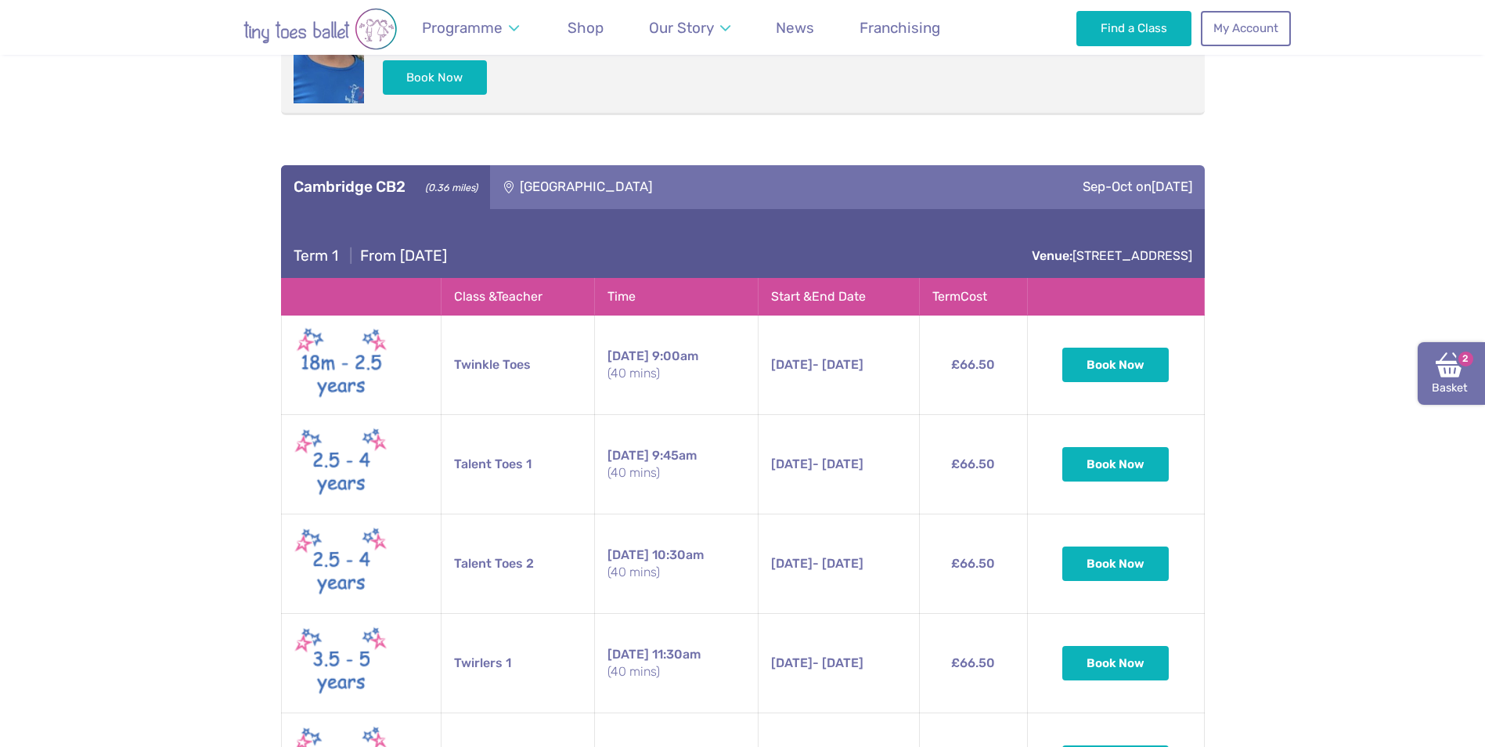
click at [1454, 380] on link "Basket 2" at bounding box center [1451, 373] width 67 height 63
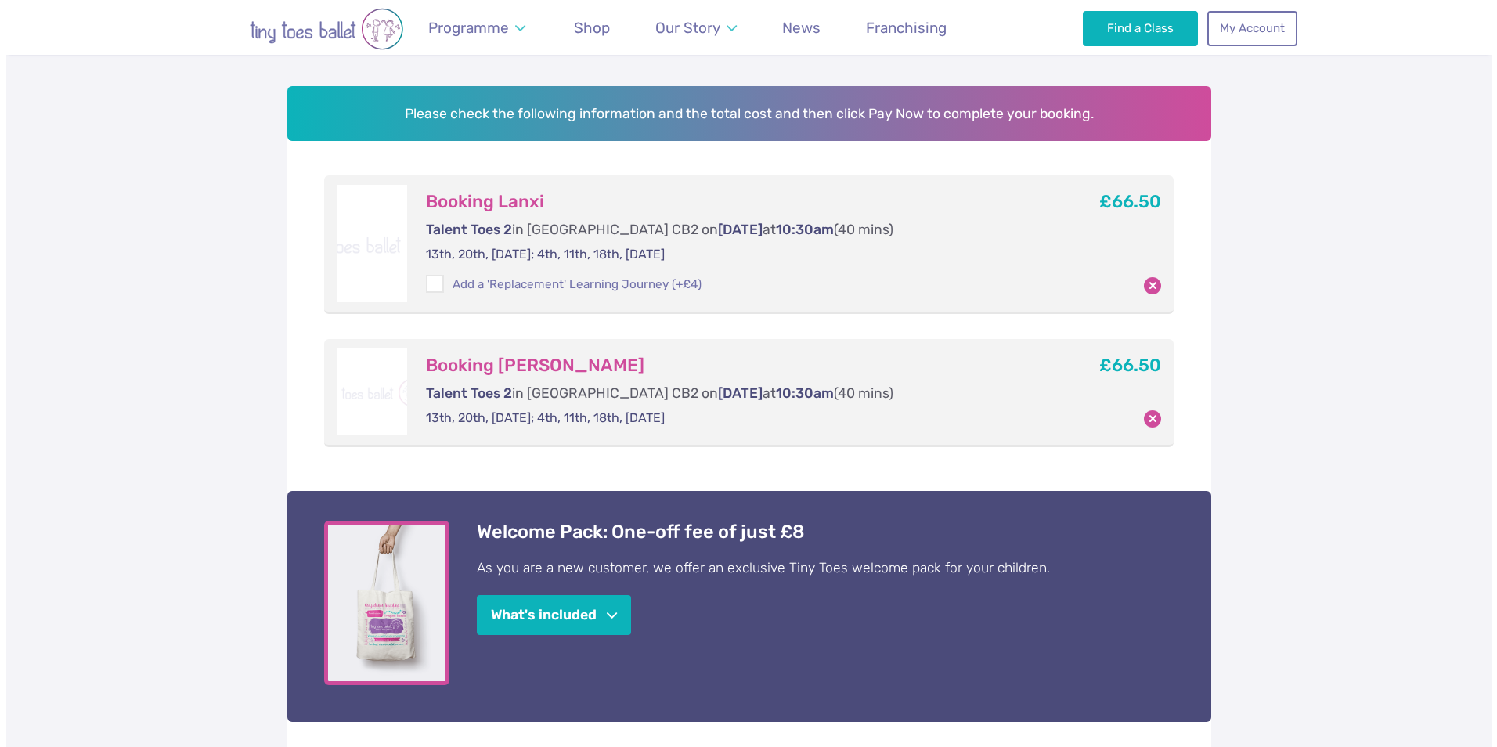
scroll to position [235, 0]
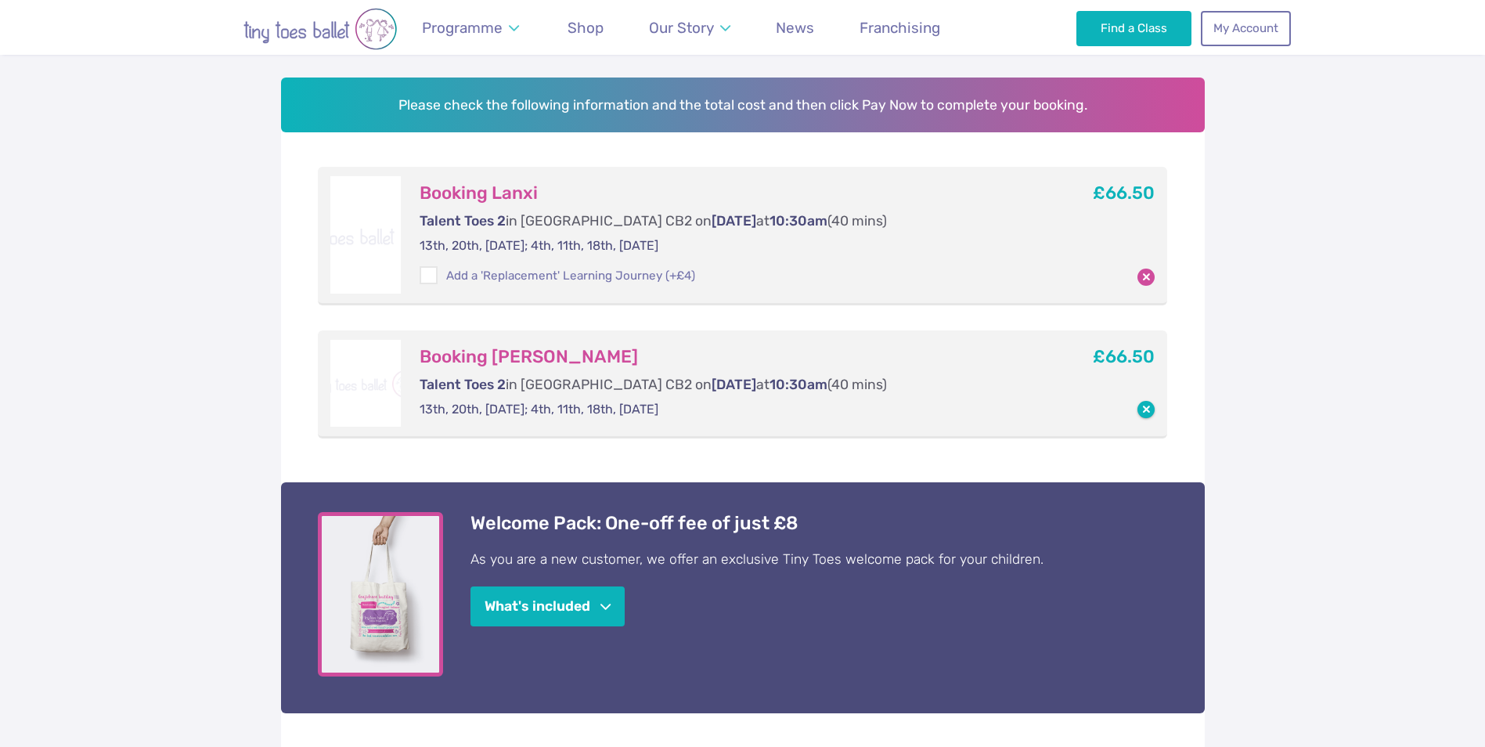
click at [1148, 411] on button "button" at bounding box center [1146, 409] width 17 height 17
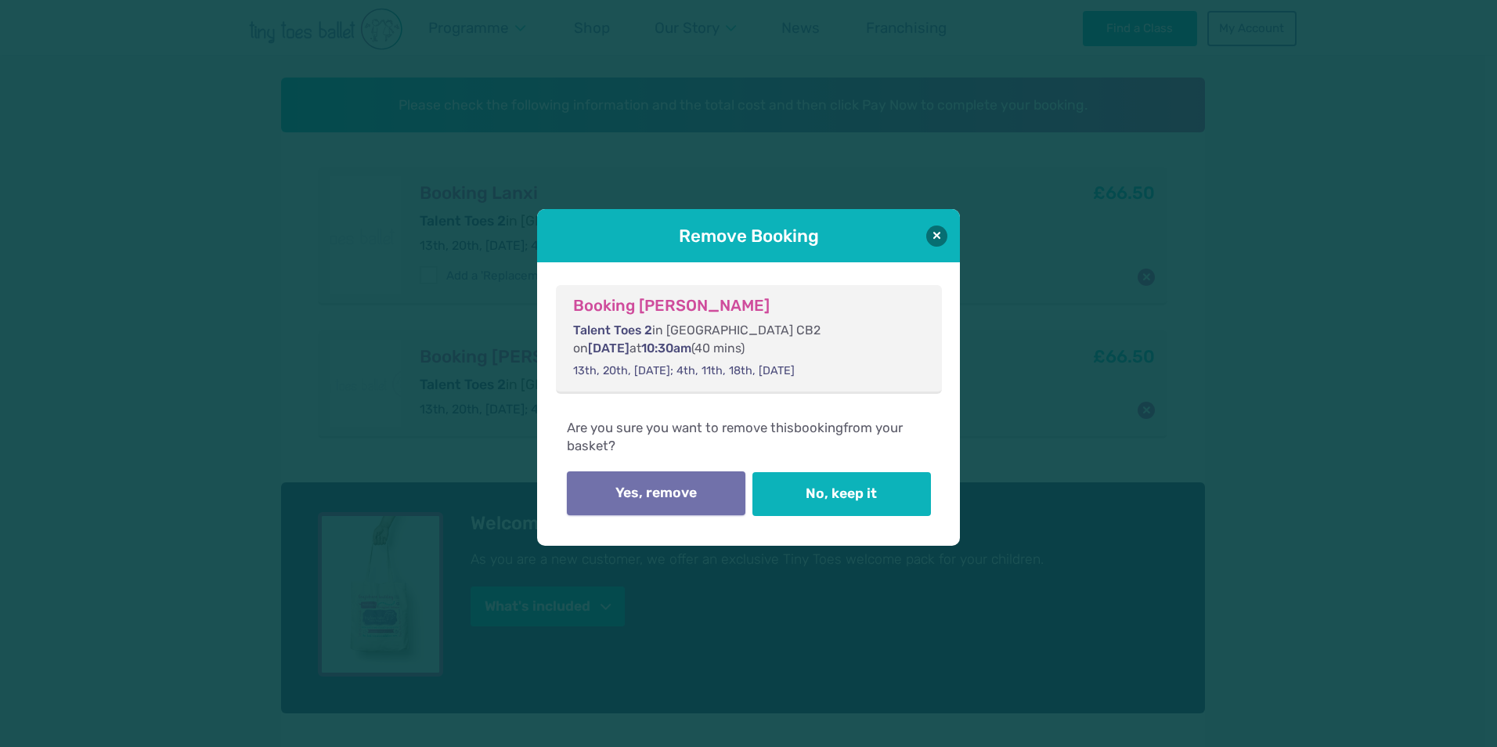
click at [684, 502] on button "Yes, remove" at bounding box center [656, 493] width 178 height 44
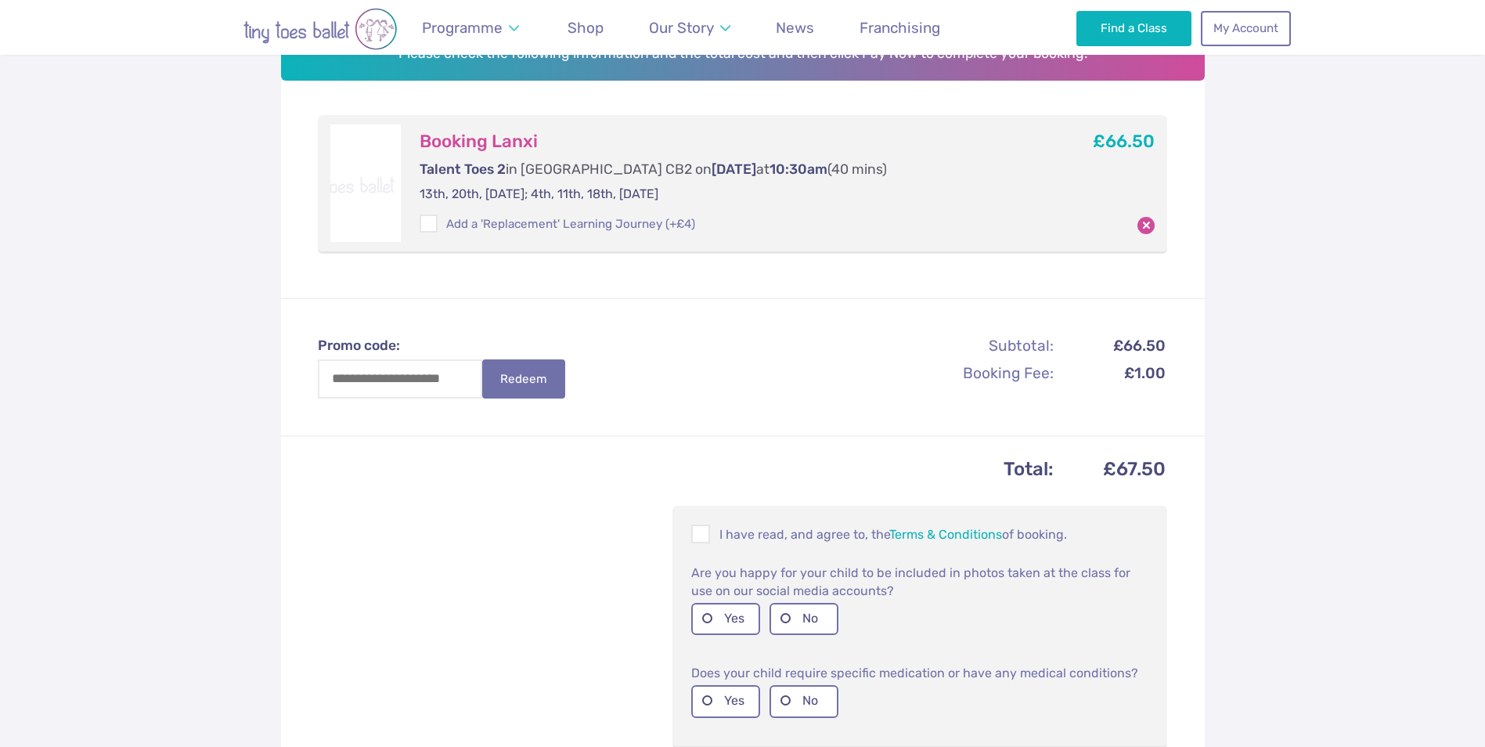
scroll to position [391, 0]
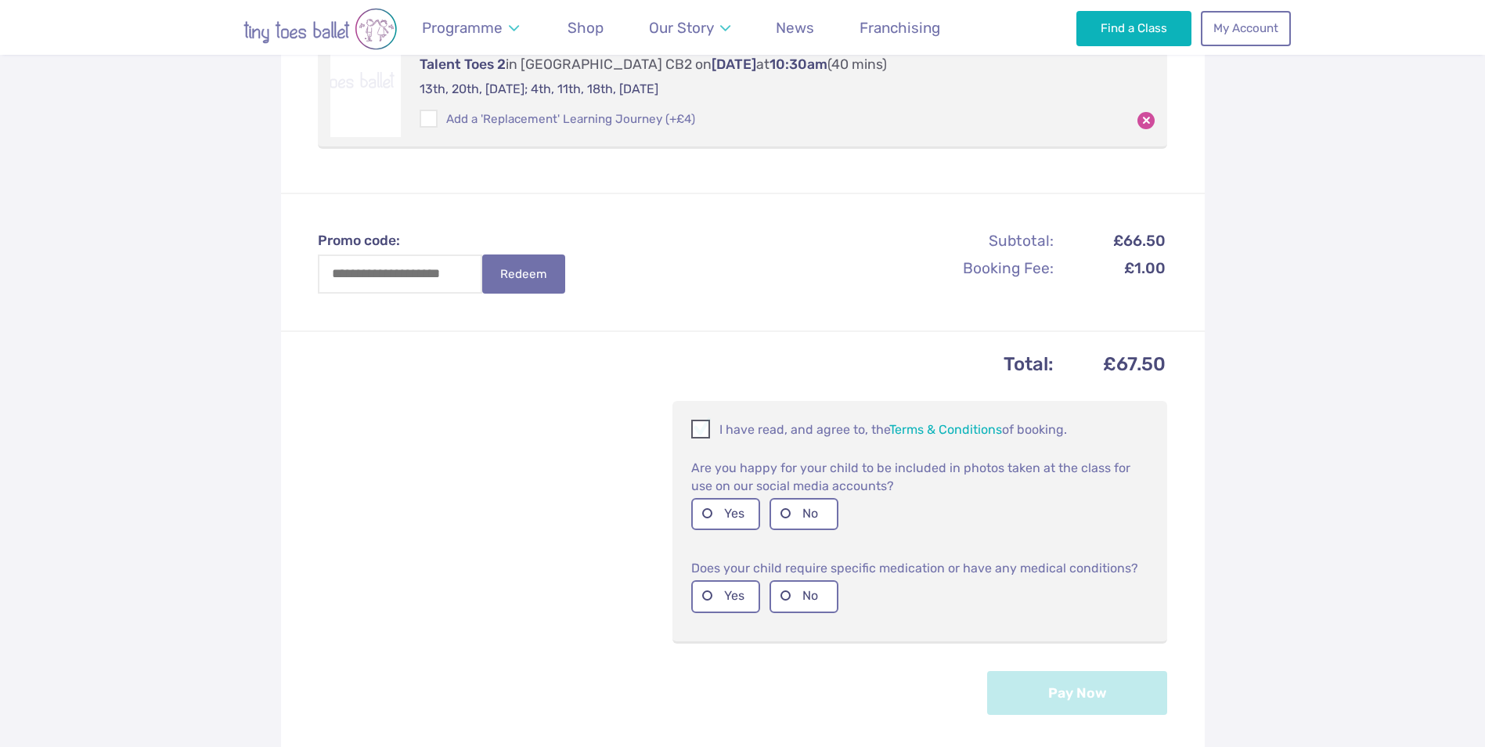
click at [702, 425] on span at bounding box center [701, 431] width 17 height 15
click at [697, 434] on span at bounding box center [701, 431] width 17 height 15
click at [729, 511] on label "Yes" at bounding box center [725, 514] width 69 height 32
click at [803, 601] on label "No" at bounding box center [804, 596] width 69 height 32
click at [1027, 682] on button "Pay Now" at bounding box center [1077, 692] width 180 height 44
